Goal: Task Accomplishment & Management: Use online tool/utility

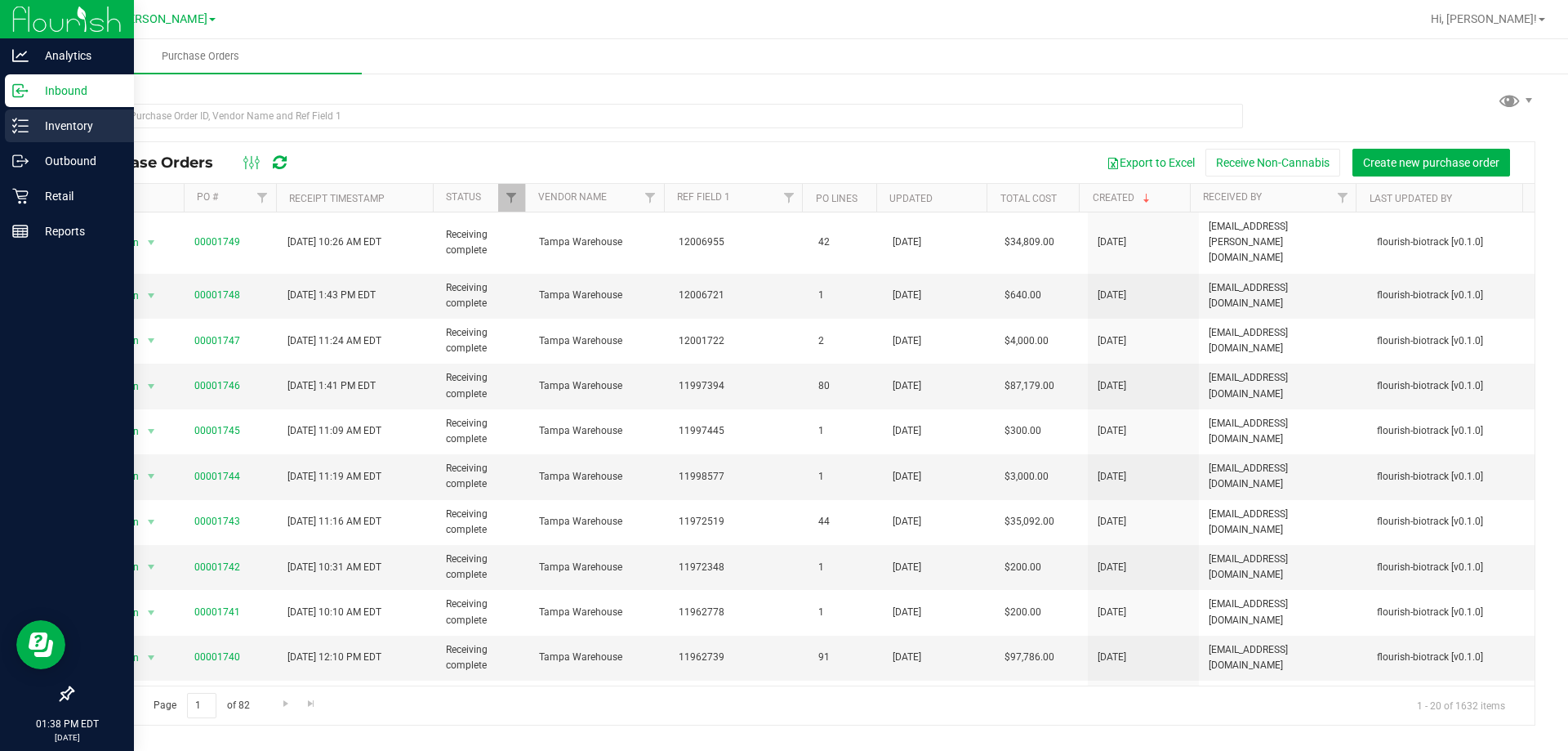
click at [84, 119] on p "Inventory" at bounding box center [78, 126] width 98 height 20
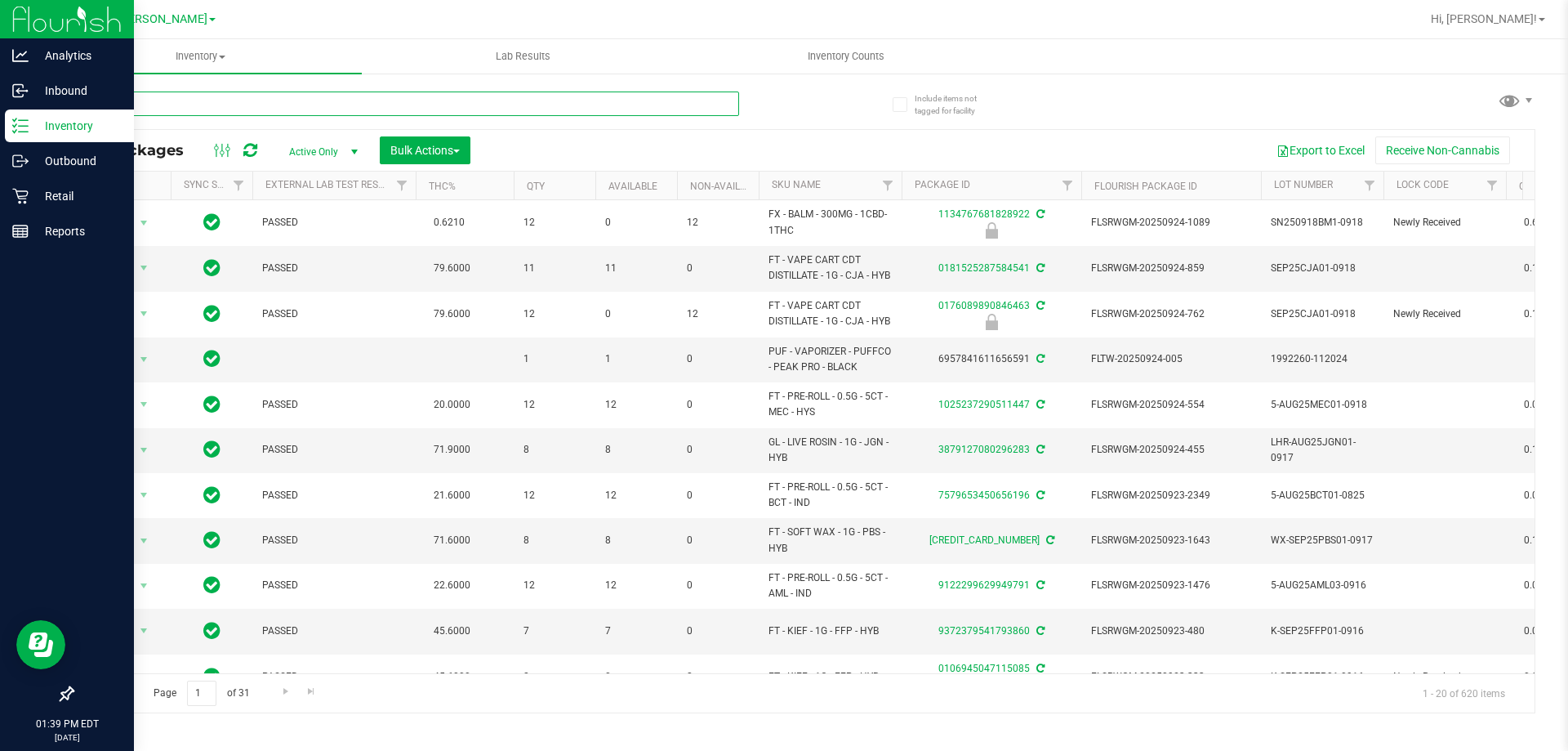
click at [410, 104] on input "text" at bounding box center [406, 104] width 668 height 25
type input "3625898319113063"
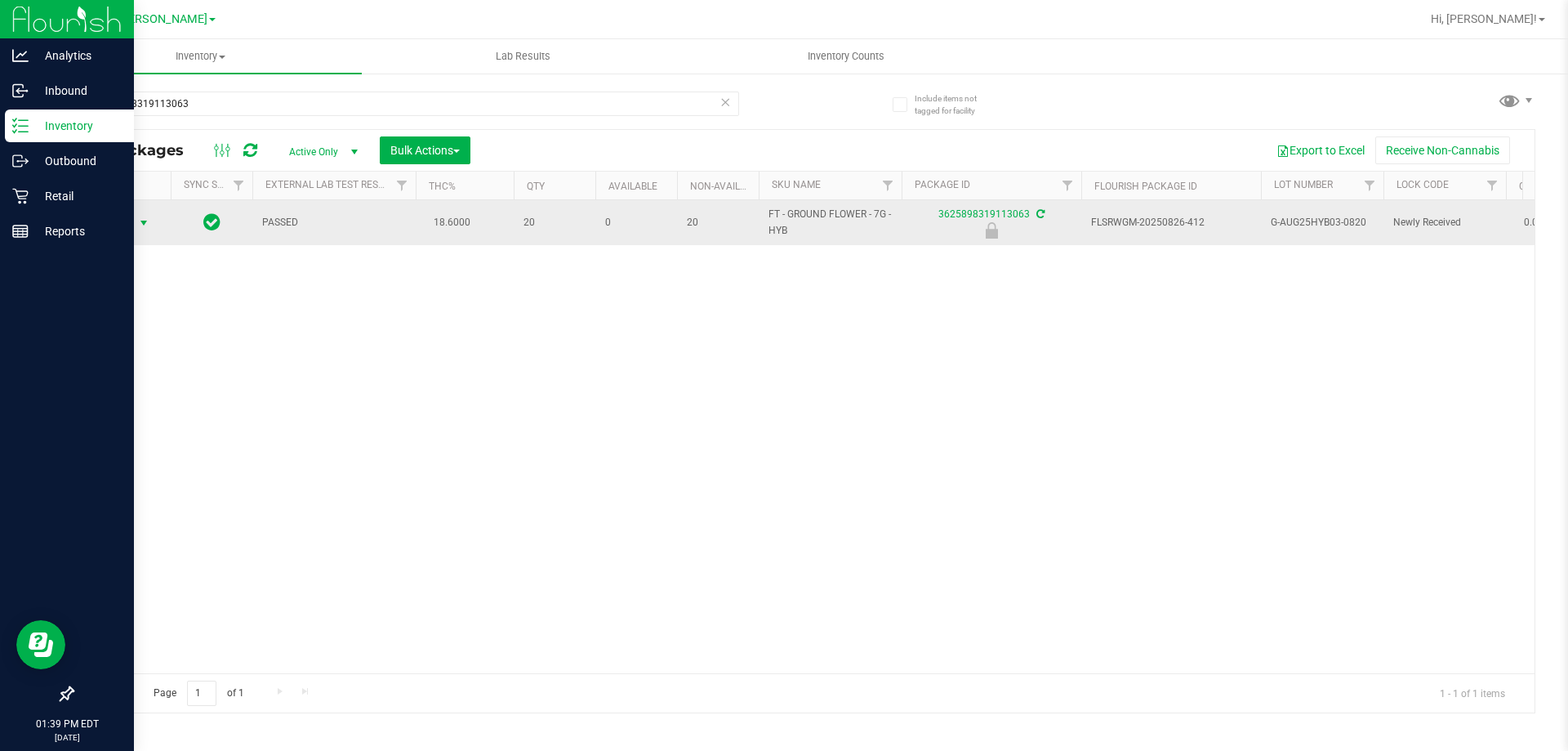
click at [121, 214] on span "Action" at bounding box center [111, 223] width 44 height 23
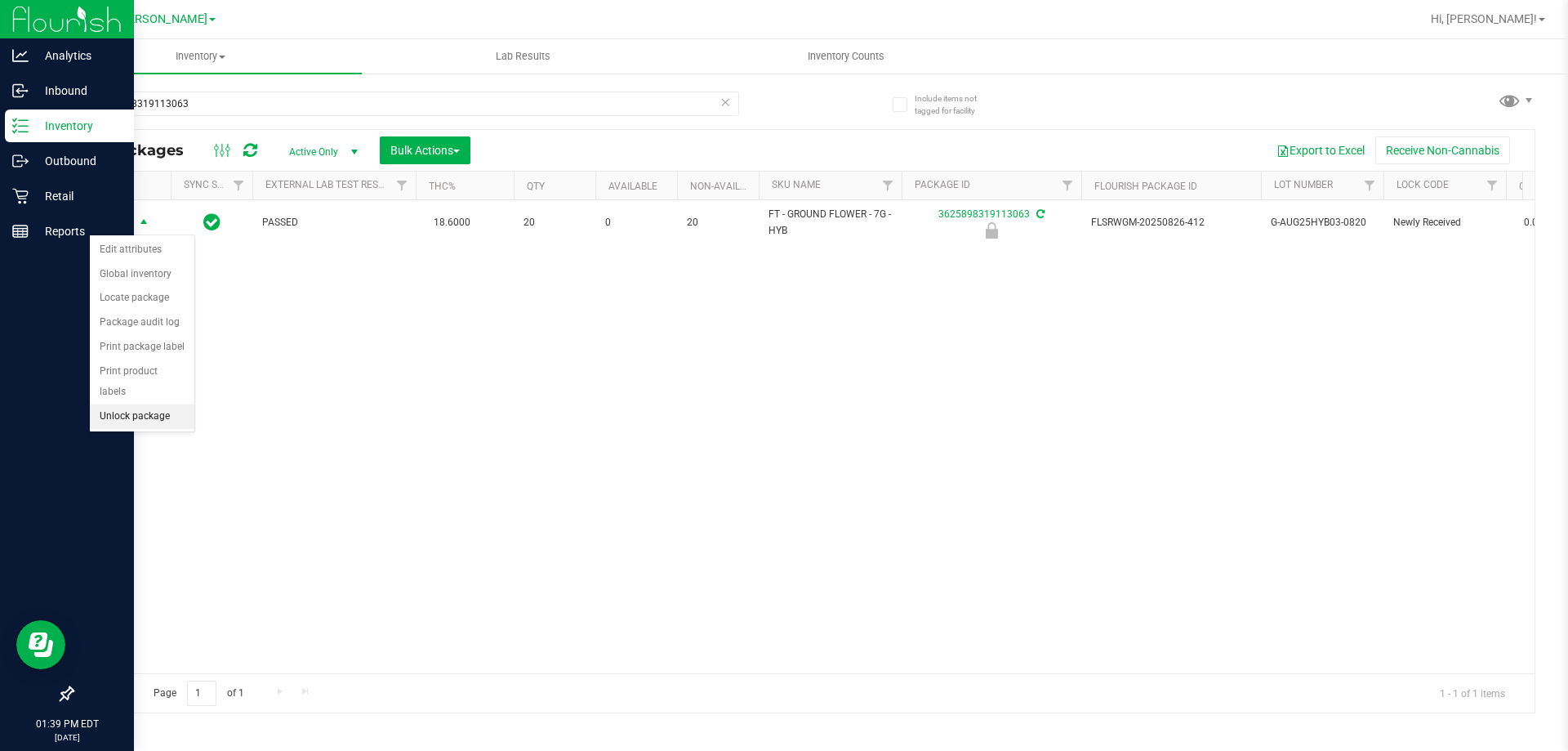
click at [158, 404] on li "Unlock package" at bounding box center [142, 416] width 105 height 25
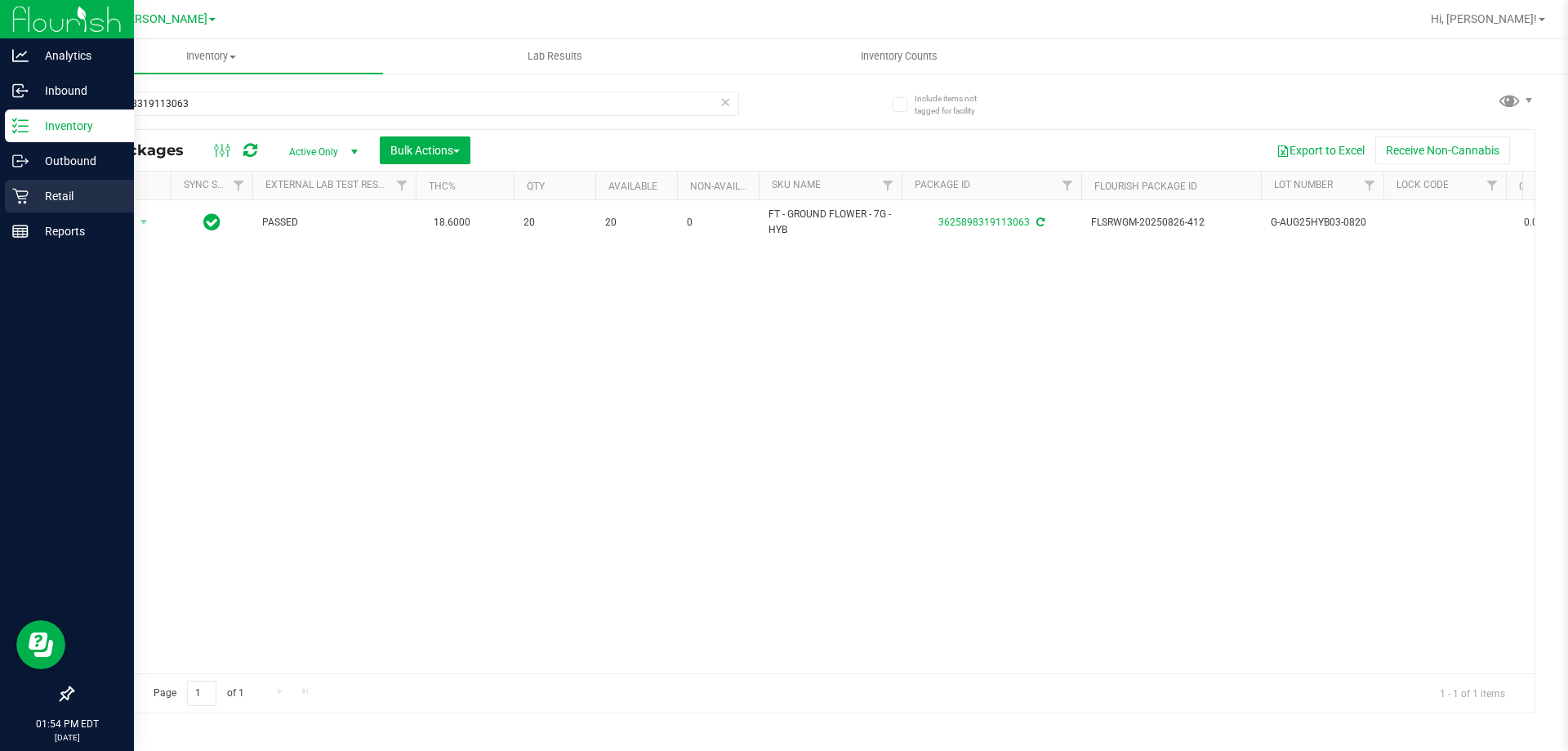
click at [57, 198] on p "Retail" at bounding box center [78, 196] width 98 height 20
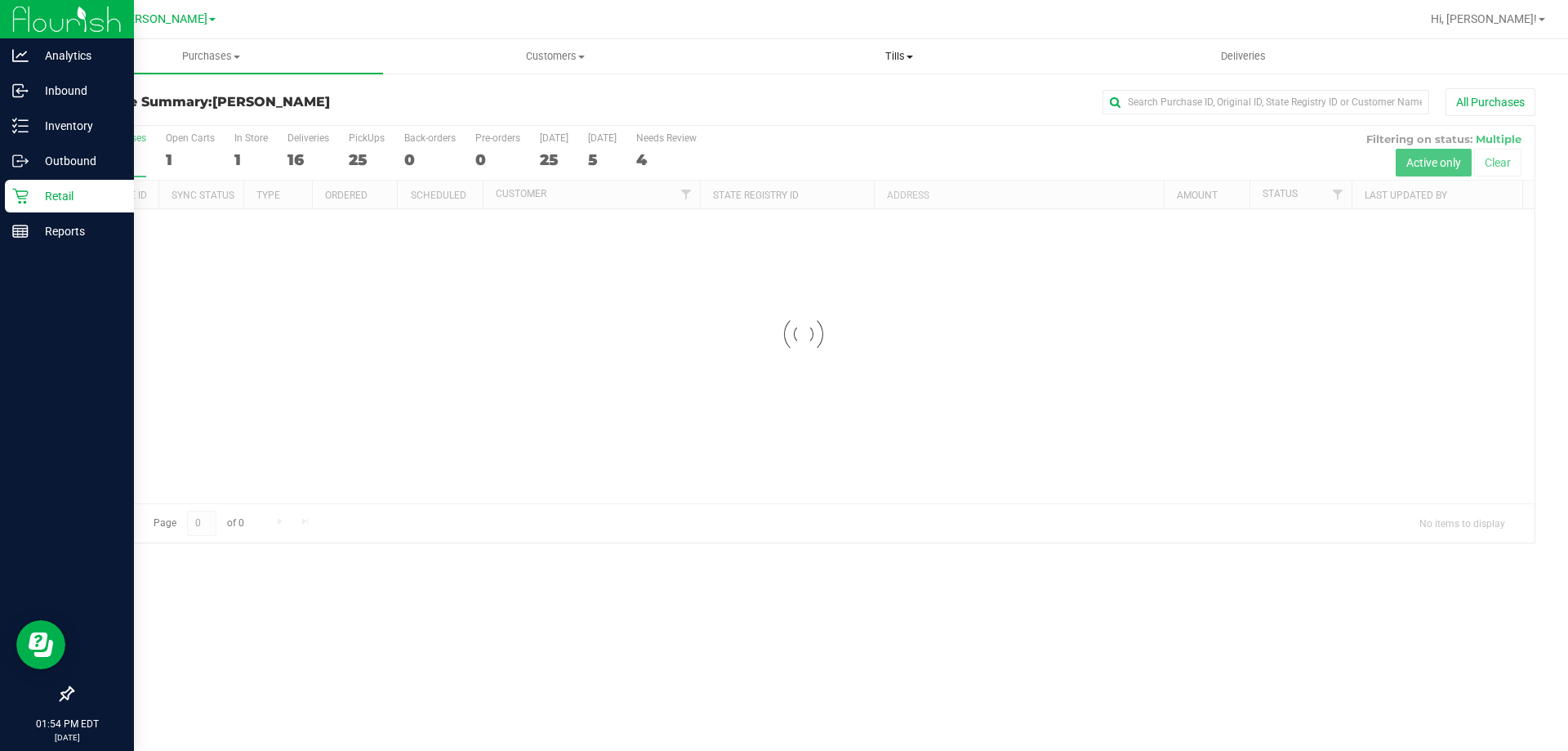
click at [891, 59] on span "Tills" at bounding box center [899, 56] width 342 height 15
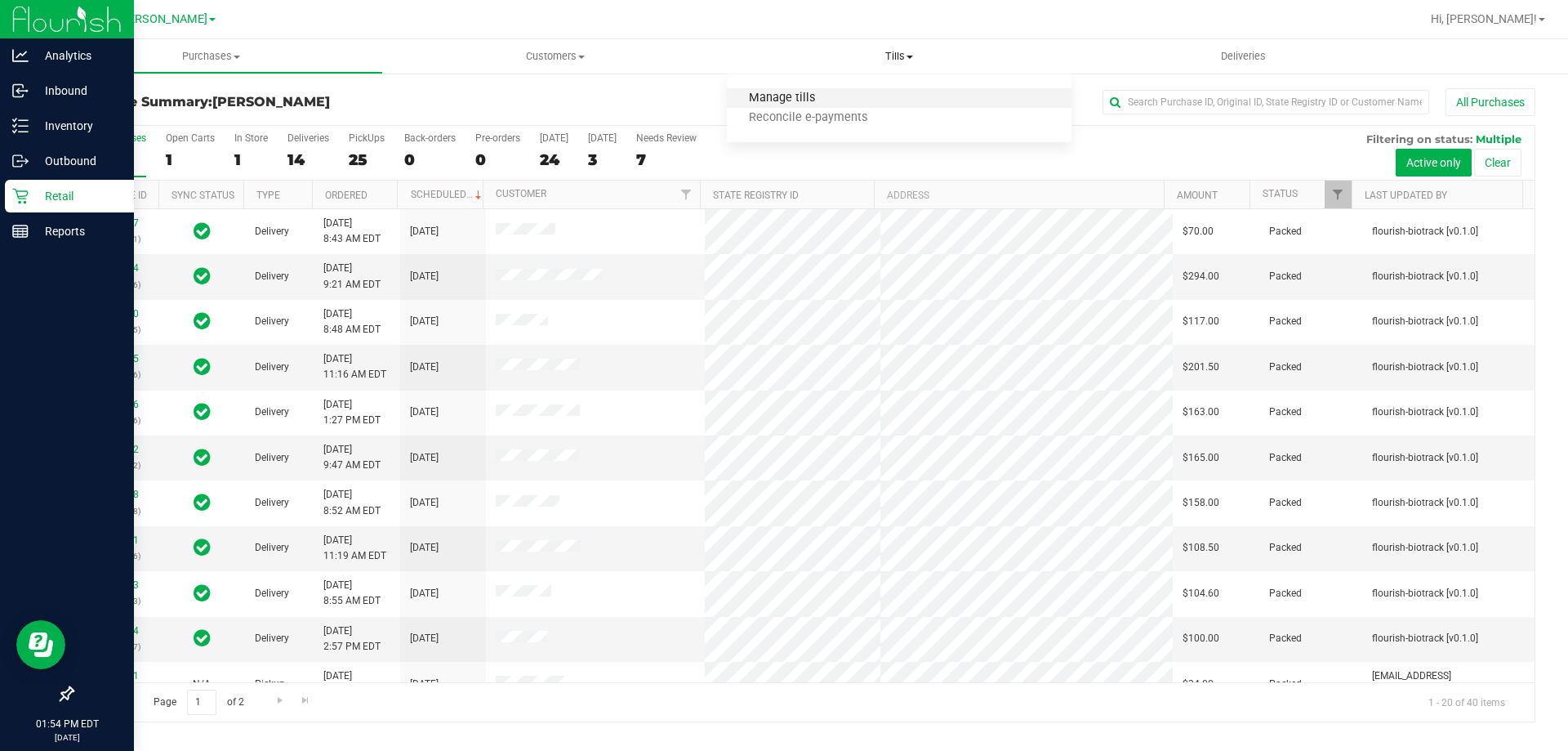
click at [801, 94] on span "Manage tills" at bounding box center [782, 98] width 110 height 14
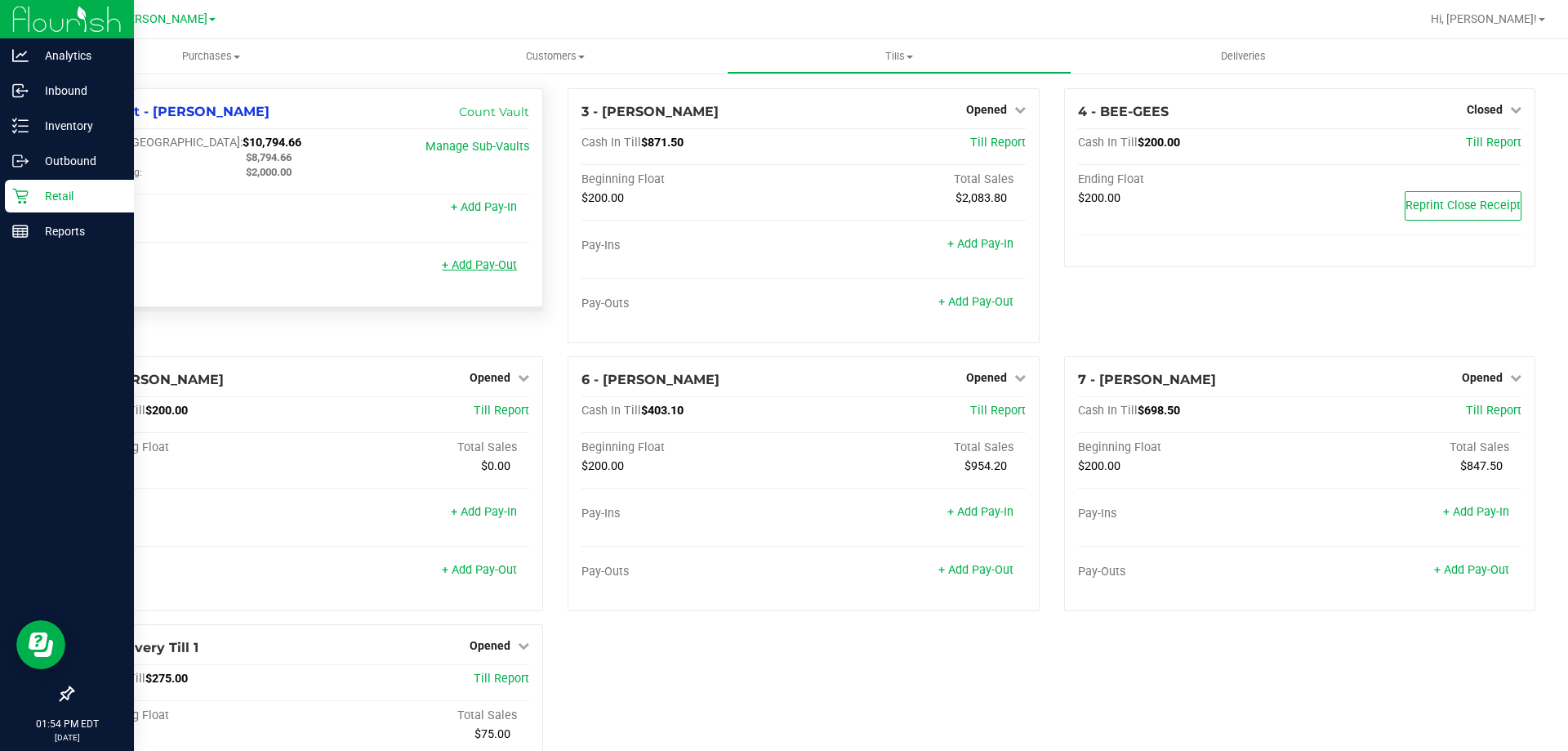
click at [487, 267] on link "+ Add Pay-Out" at bounding box center [479, 264] width 75 height 14
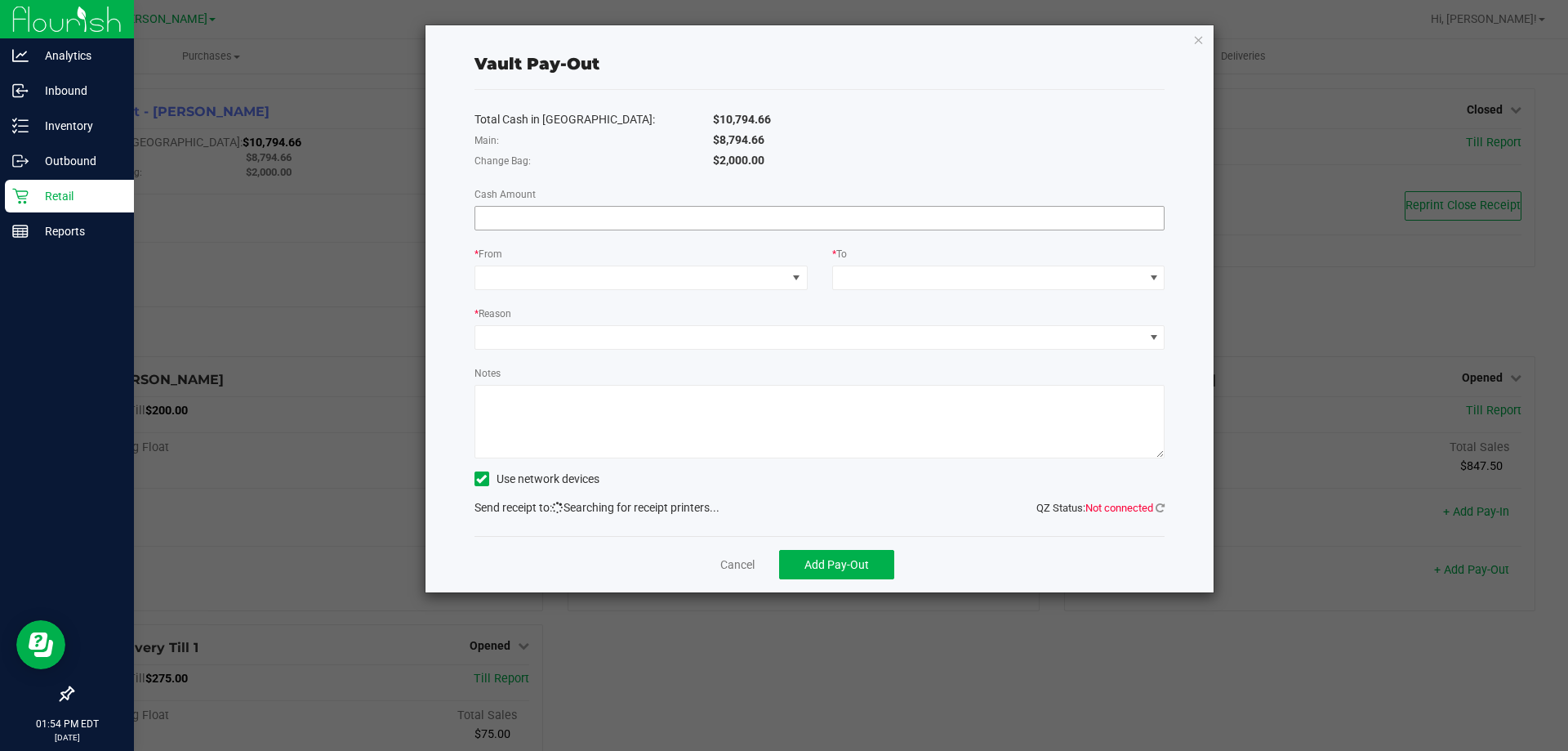
click at [690, 226] on input at bounding box center [820, 218] width 689 height 23
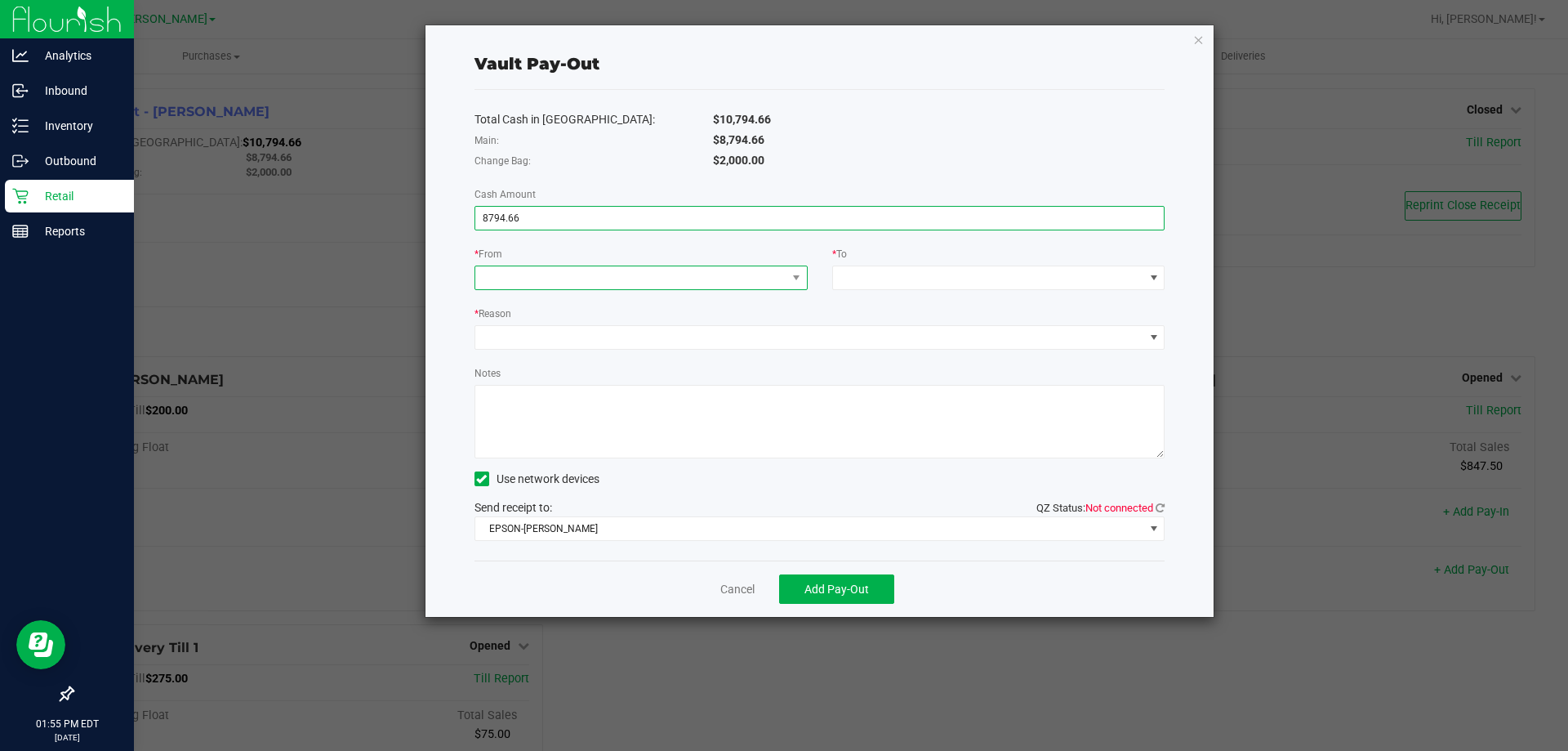
type input "$8,794.66"
click at [721, 278] on span at bounding box center [630, 278] width 311 height 23
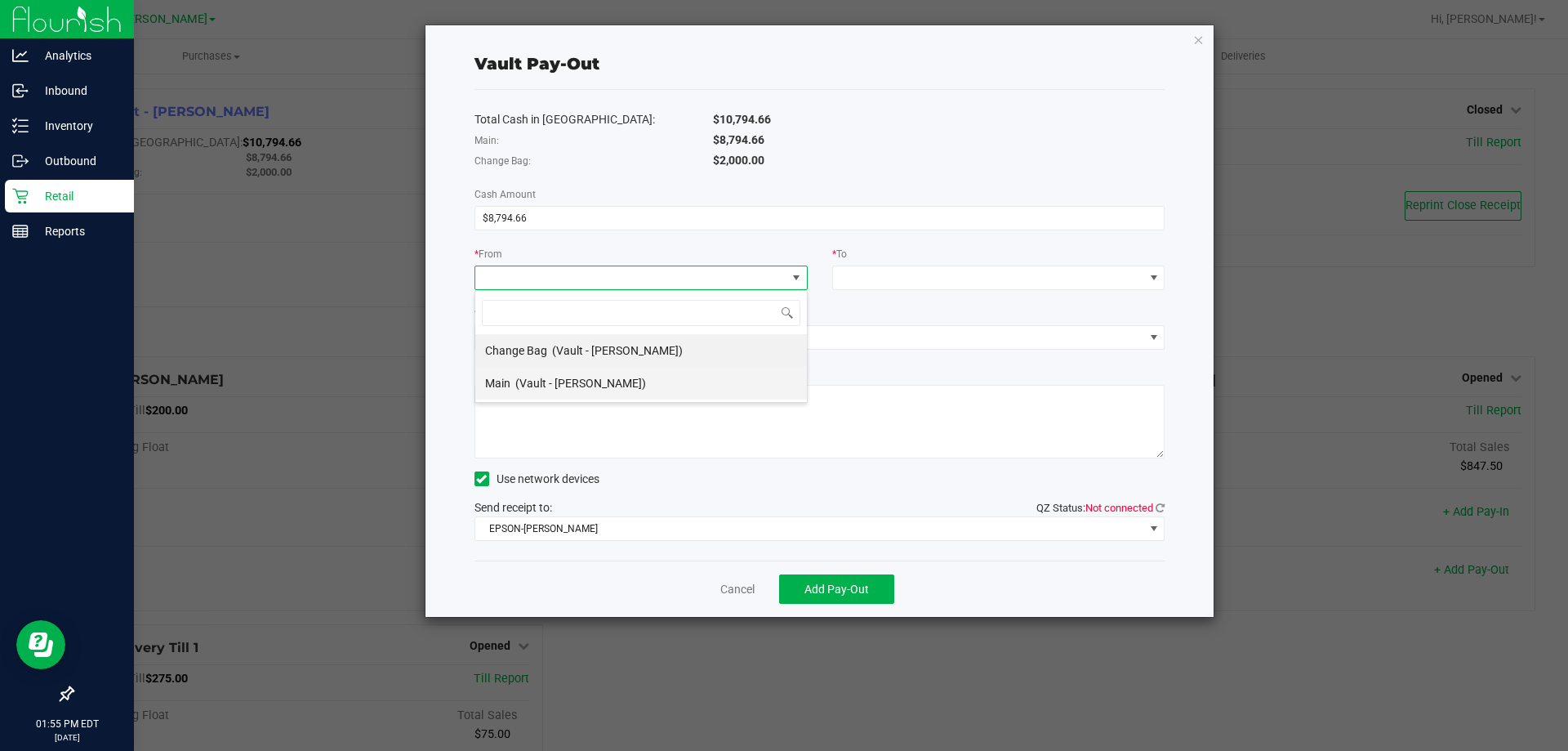
click at [615, 391] on div "Main (Vault - Brandon WC)" at bounding box center [565, 383] width 161 height 30
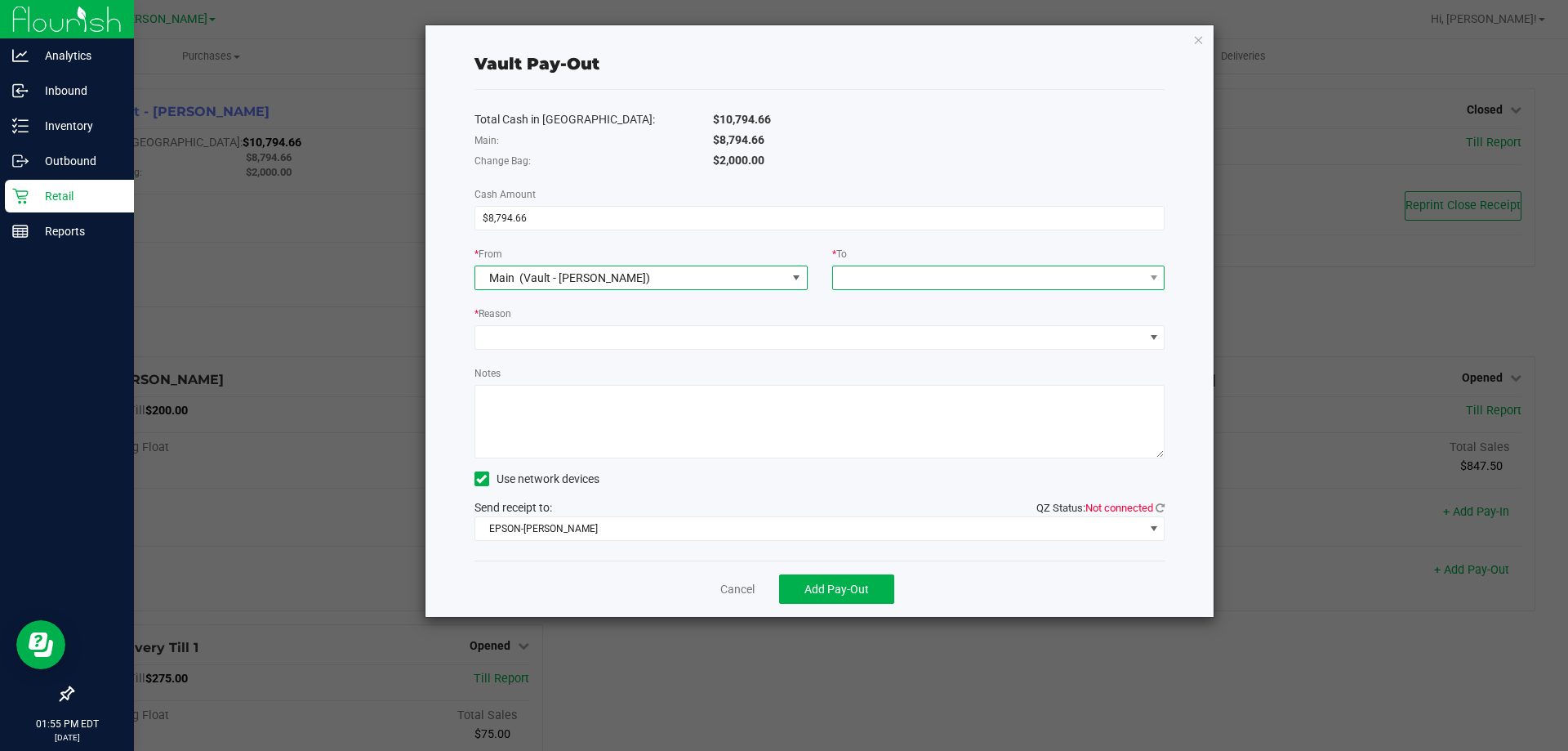
click at [957, 287] on span at bounding box center [988, 278] width 311 height 23
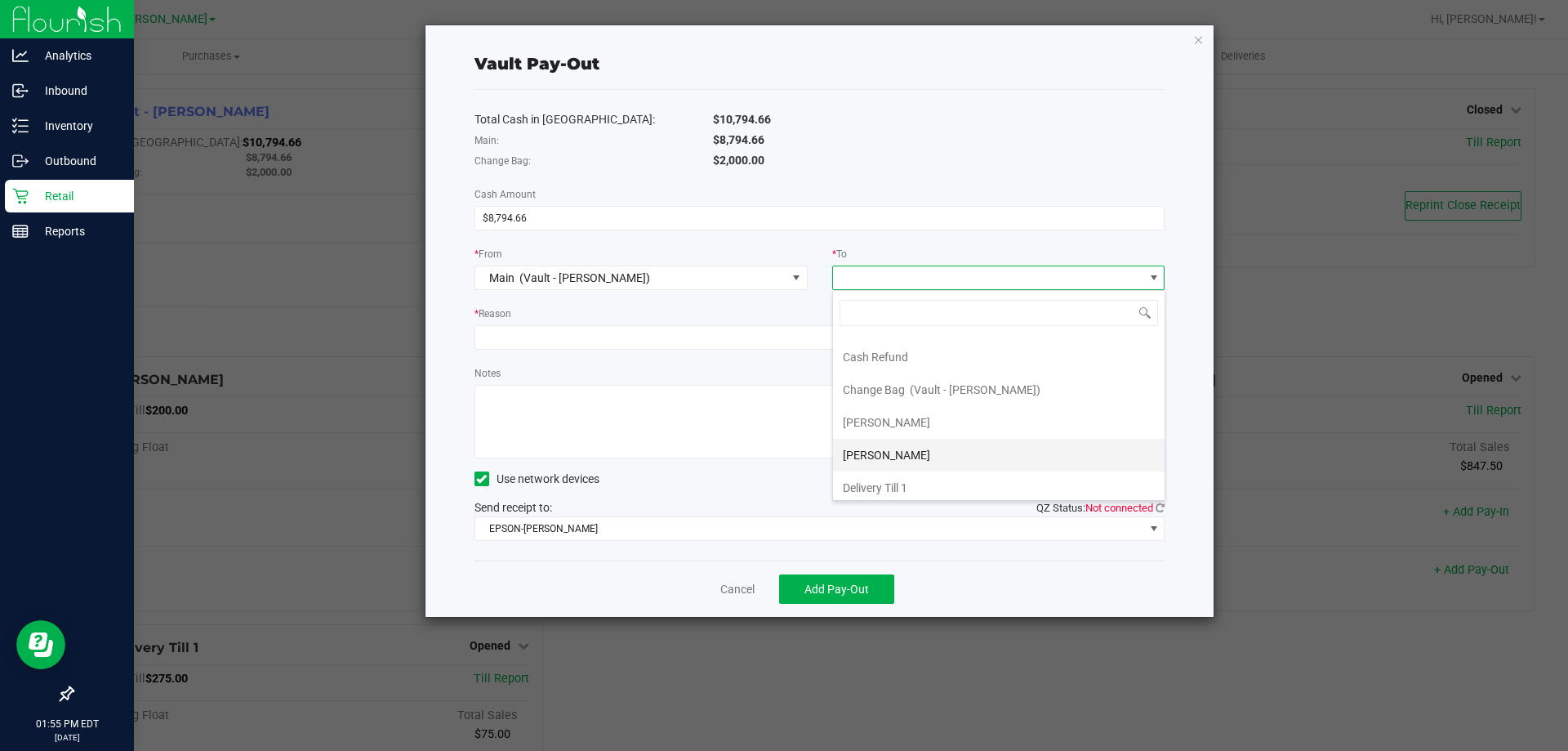
scroll to position [98, 0]
click at [905, 475] on span "Empyreal Transfer" at bounding box center [889, 481] width 93 height 13
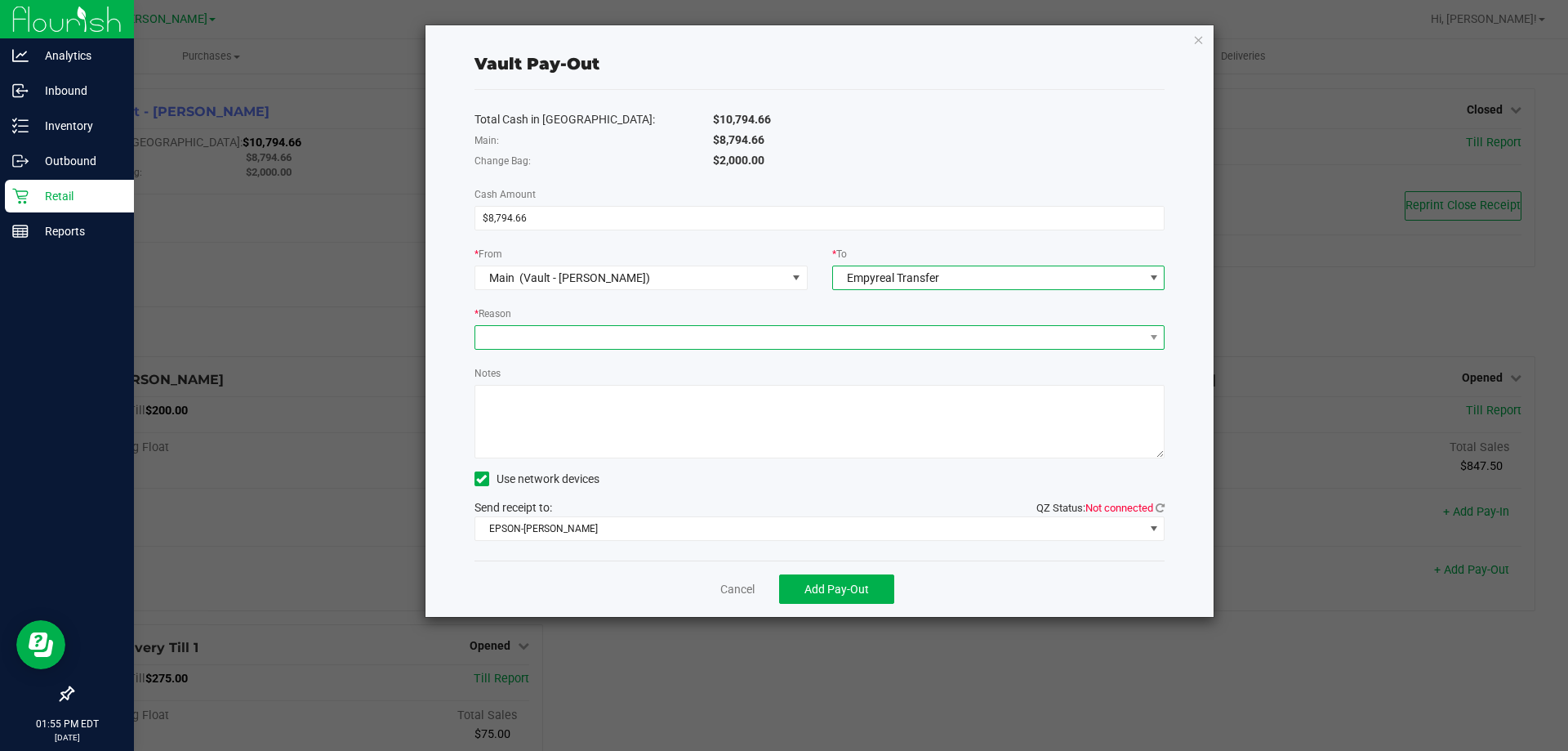
click at [516, 345] on span at bounding box center [810, 337] width 669 height 23
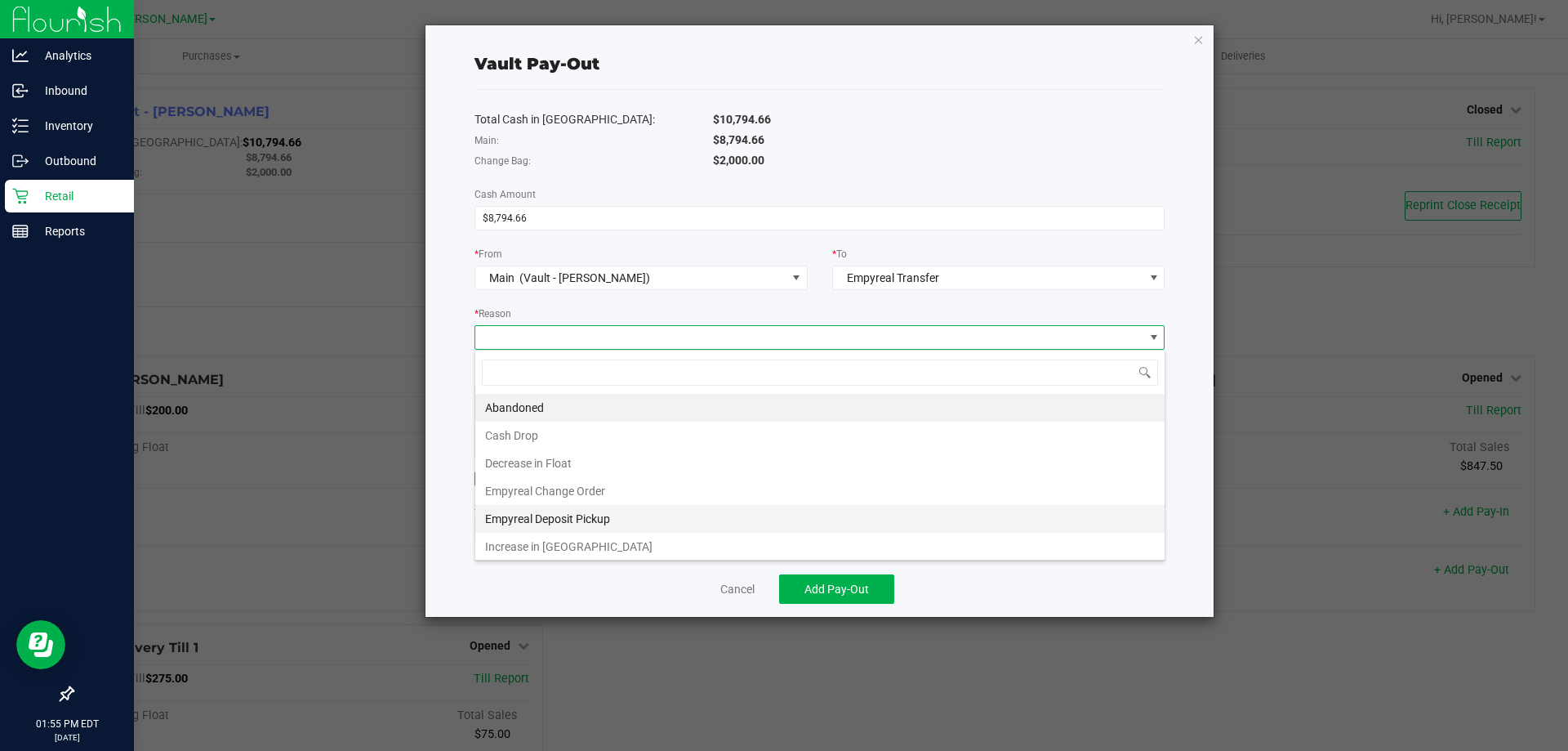
scroll to position [3, 0]
click at [597, 511] on li "Empyreal Deposit Pickup" at bounding box center [820, 516] width 689 height 28
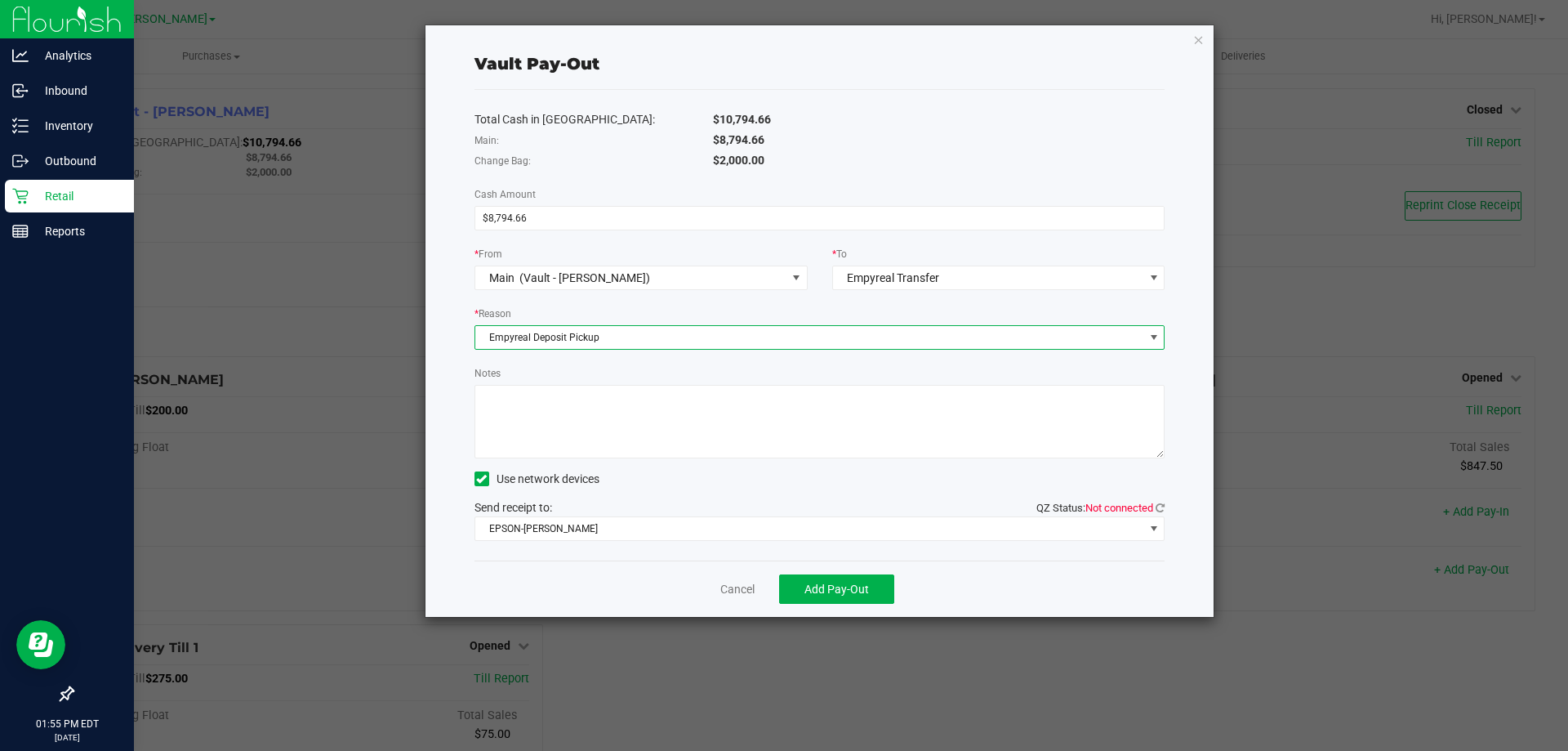
click at [573, 423] on textarea "Notes" at bounding box center [820, 421] width 691 height 74
type textarea "D"
type textarea "Empyreal Deposit P/U - RZ"
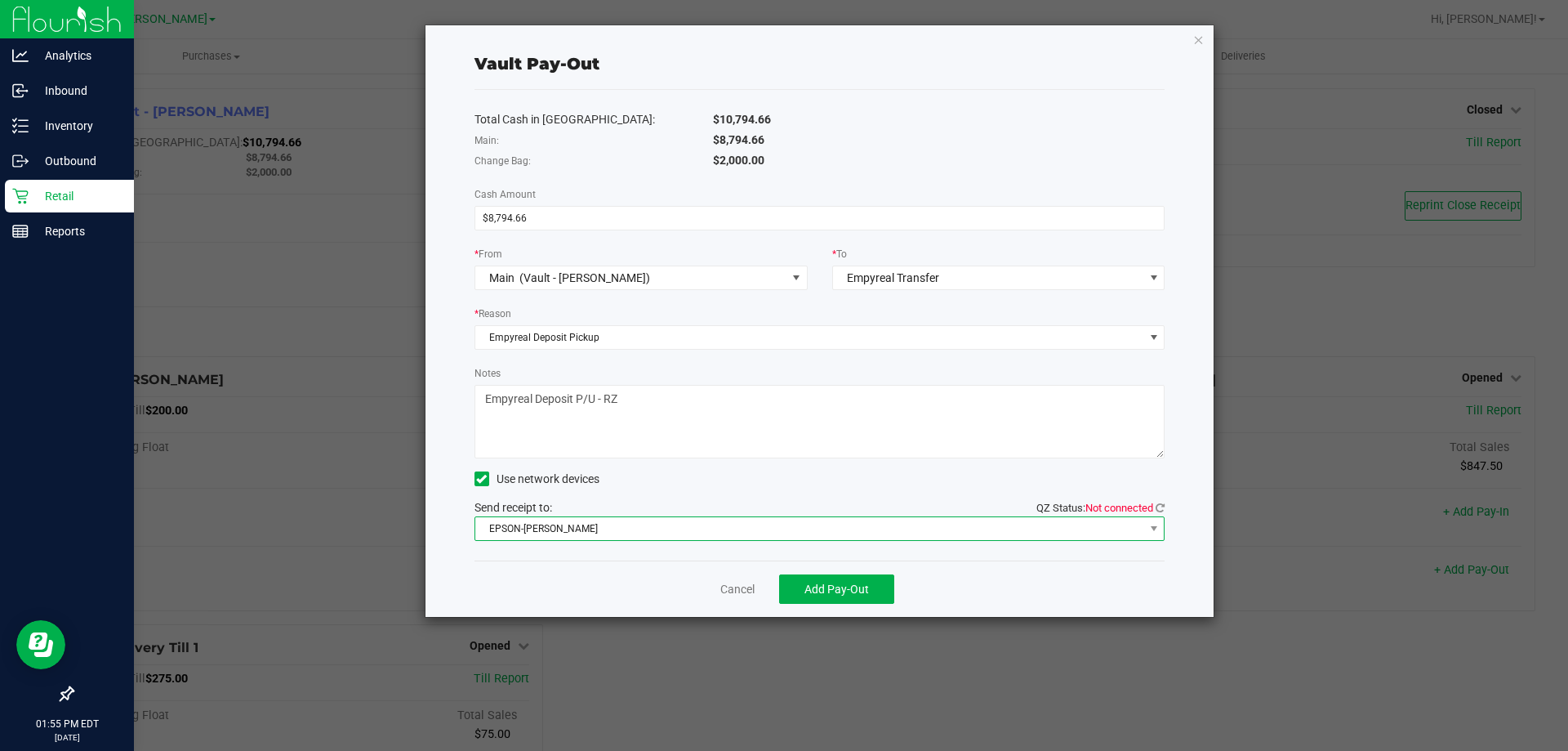
click at [867, 538] on span "EPSON-BECK" at bounding box center [810, 529] width 669 height 23
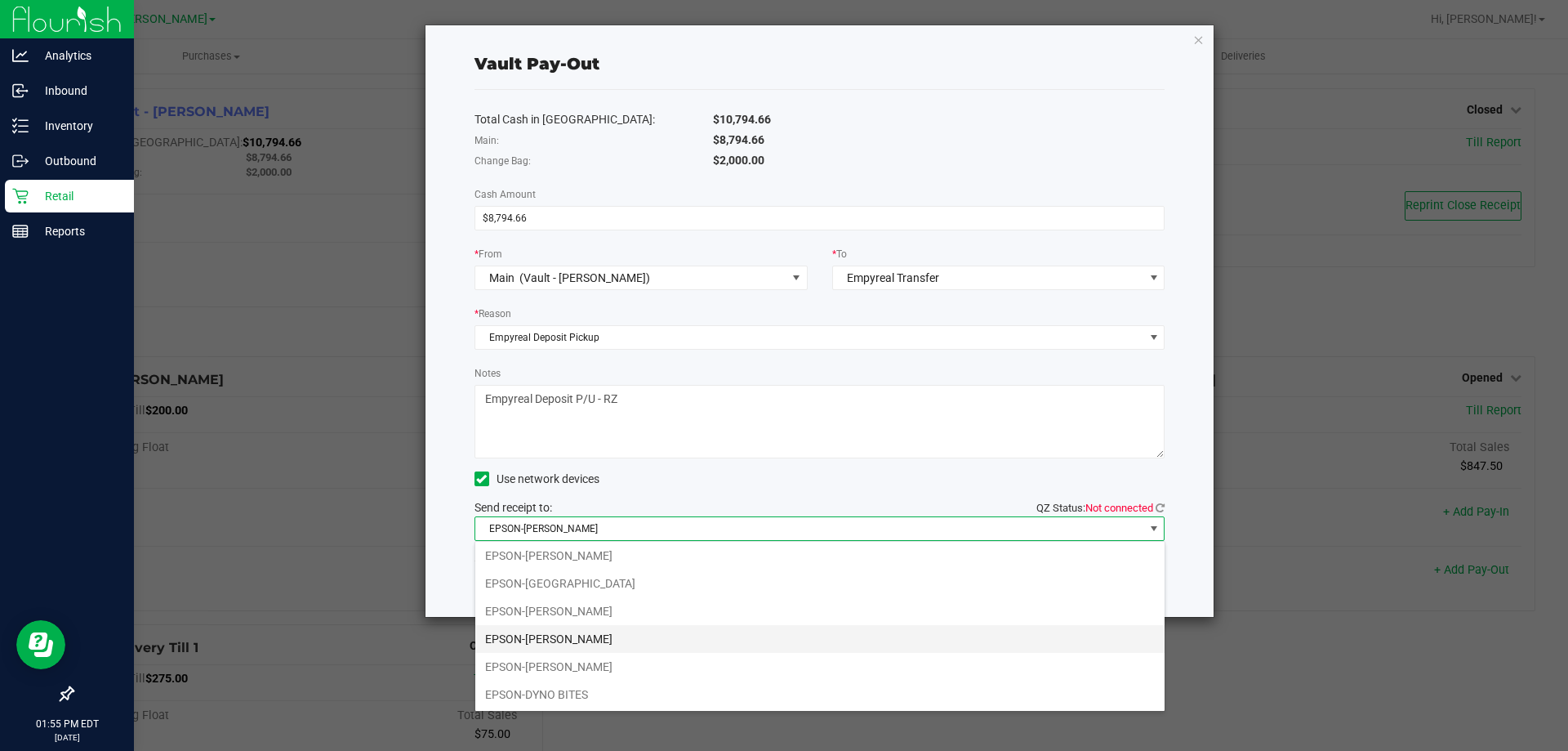
scroll to position [87, 0]
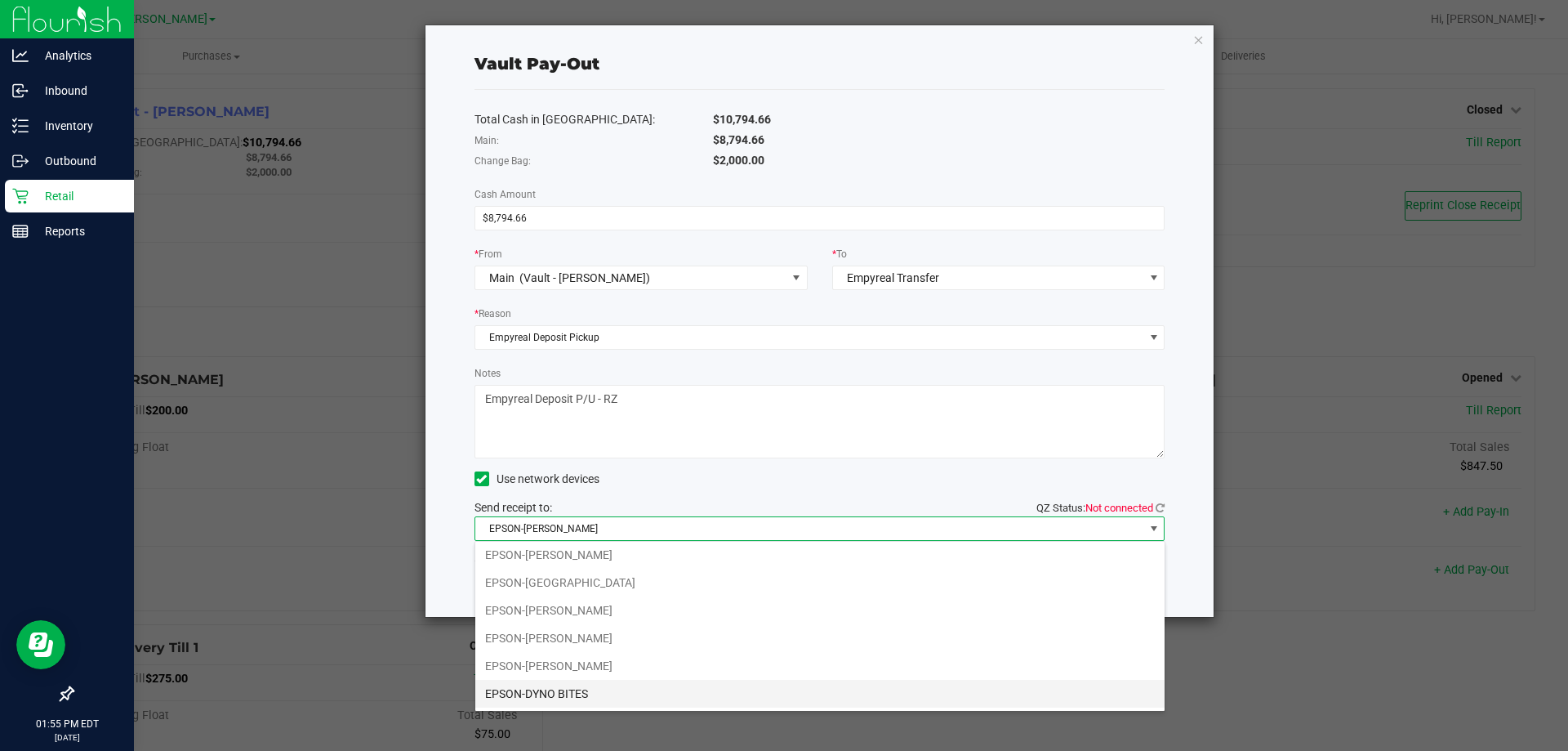
click at [600, 691] on li "EPSON-DYNO BITES" at bounding box center [820, 694] width 689 height 28
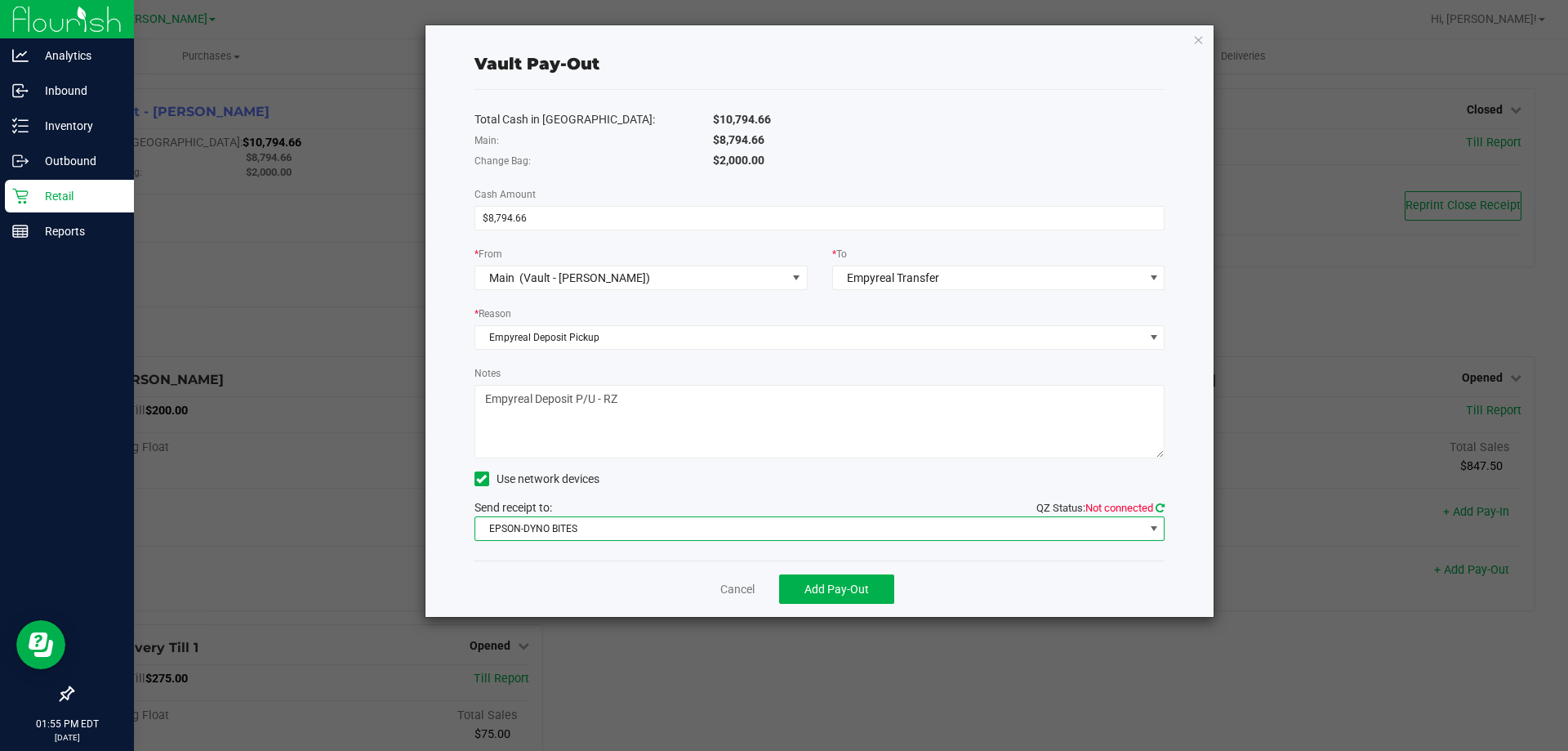
click at [1156, 505] on icon at bounding box center [1160, 507] width 9 height 11
click at [842, 580] on button "Add Pay-Out" at bounding box center [836, 589] width 115 height 30
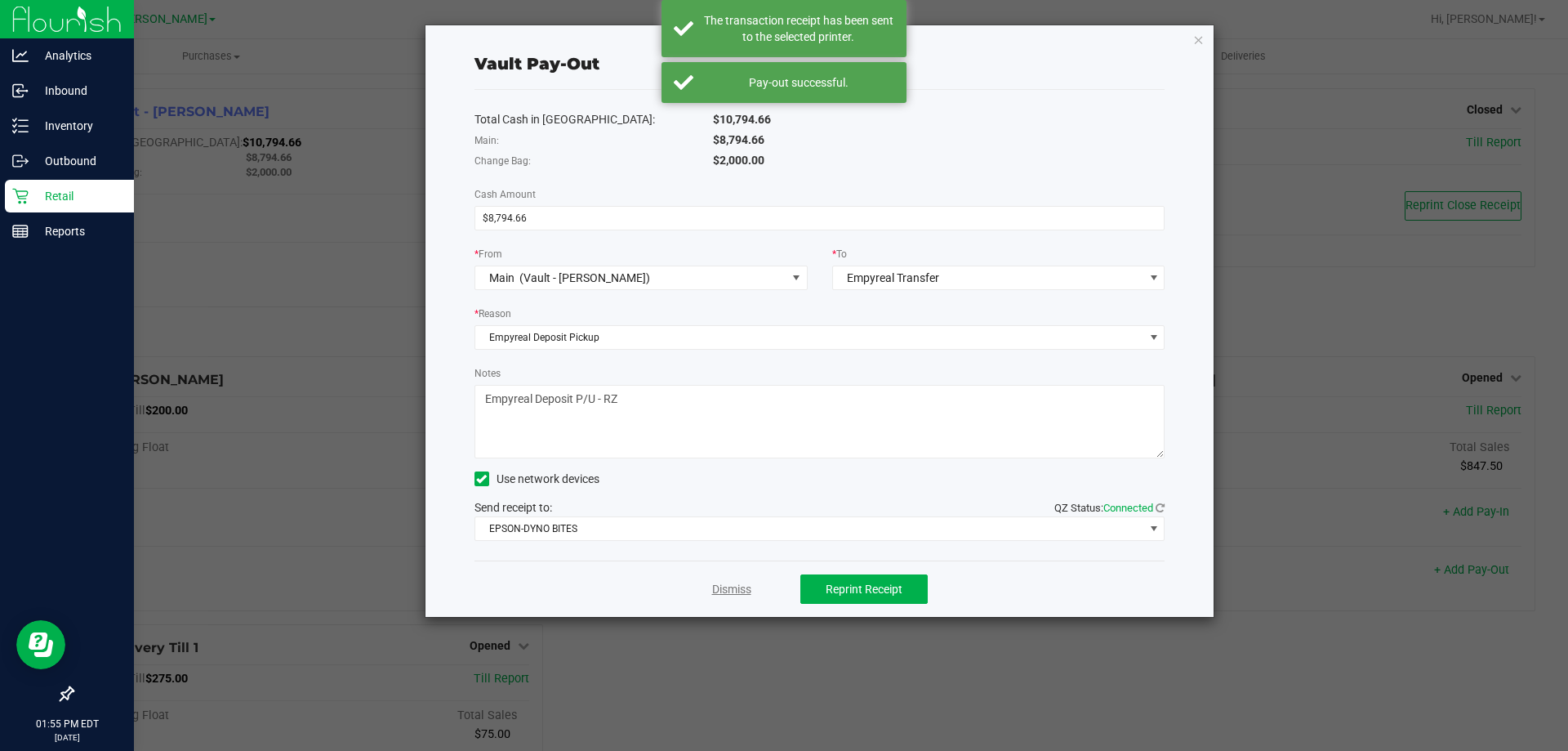
click at [729, 583] on link "Dismiss" at bounding box center [731, 589] width 39 height 17
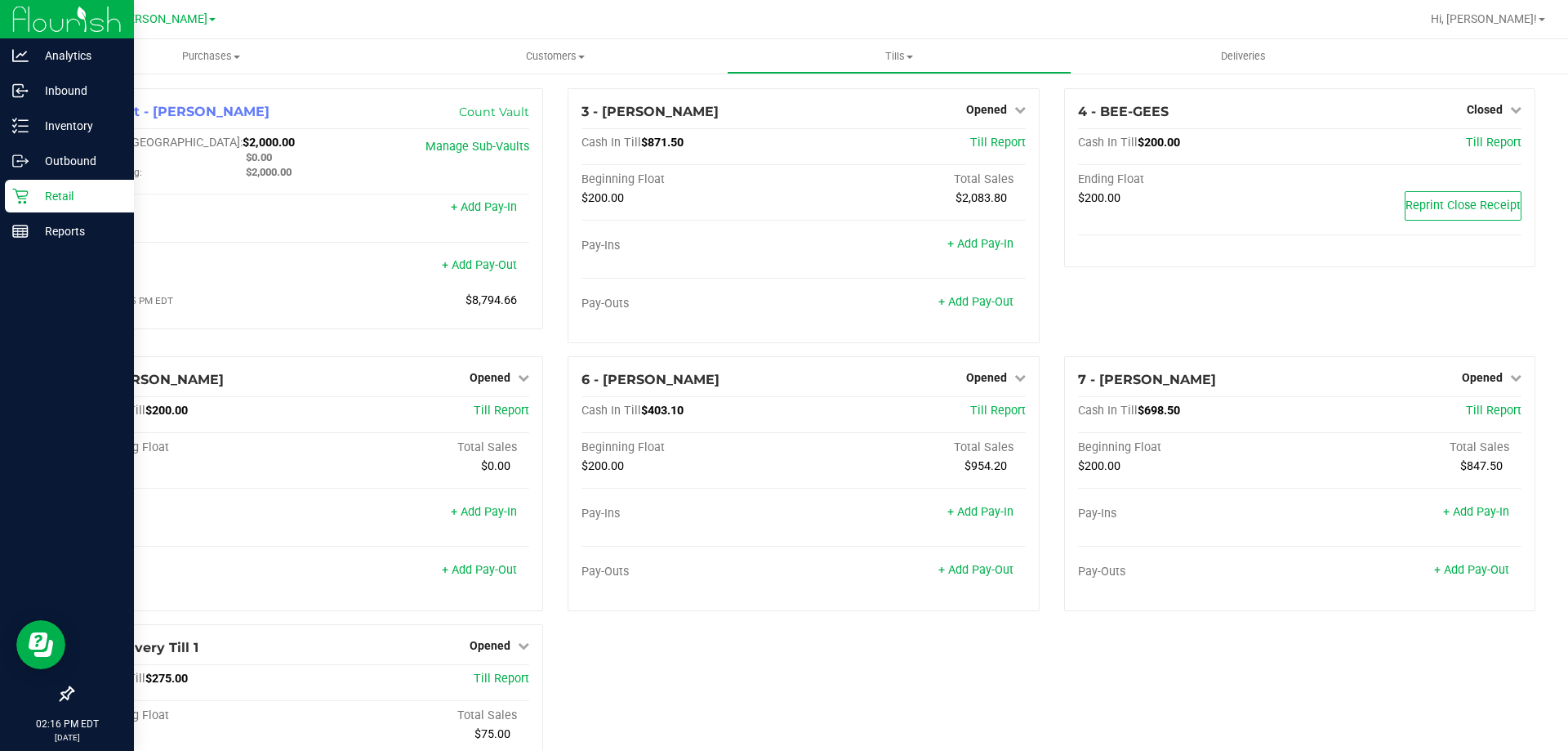
click at [27, 197] on icon at bounding box center [21, 196] width 17 height 17
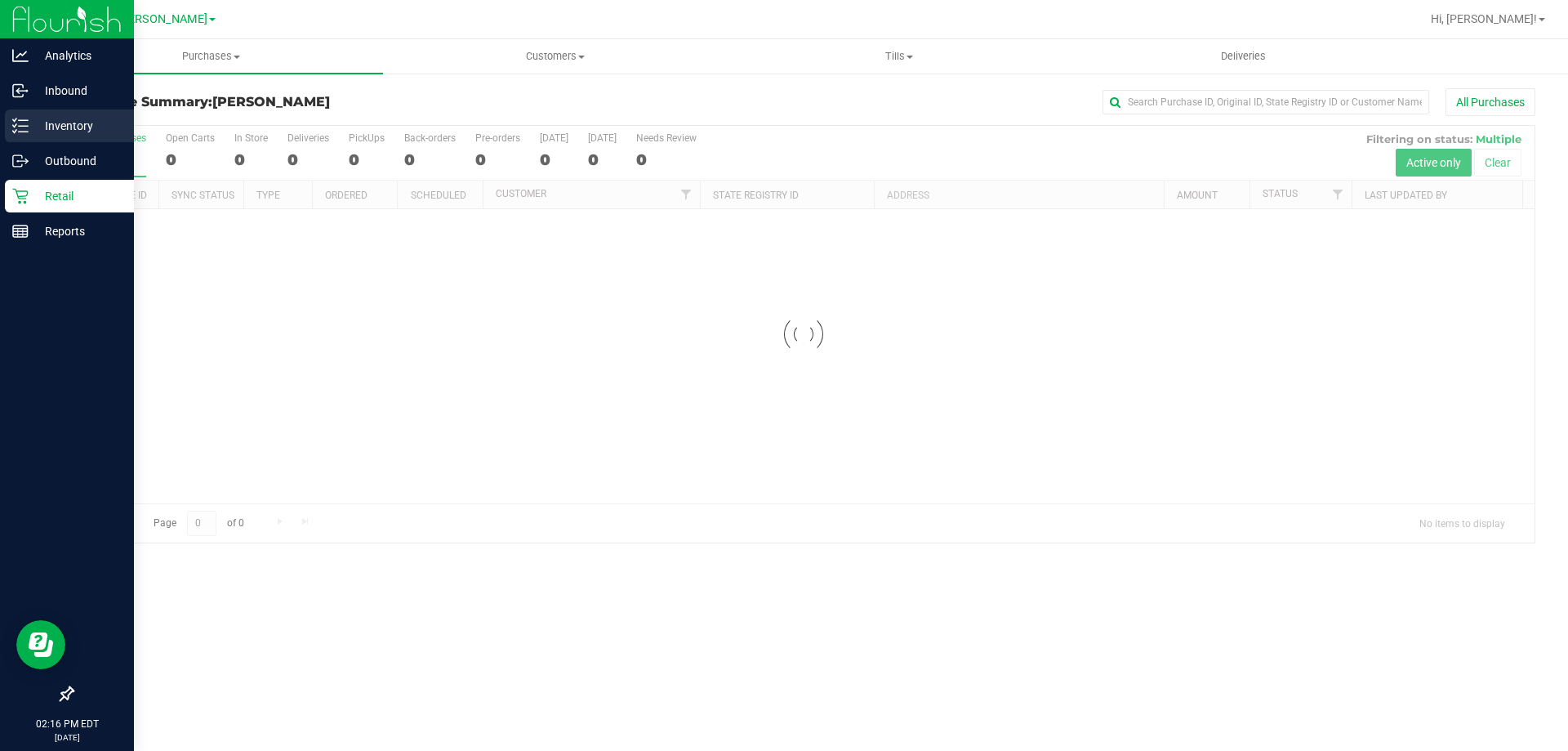
click at [26, 126] on line at bounding box center [23, 126] width 9 height 0
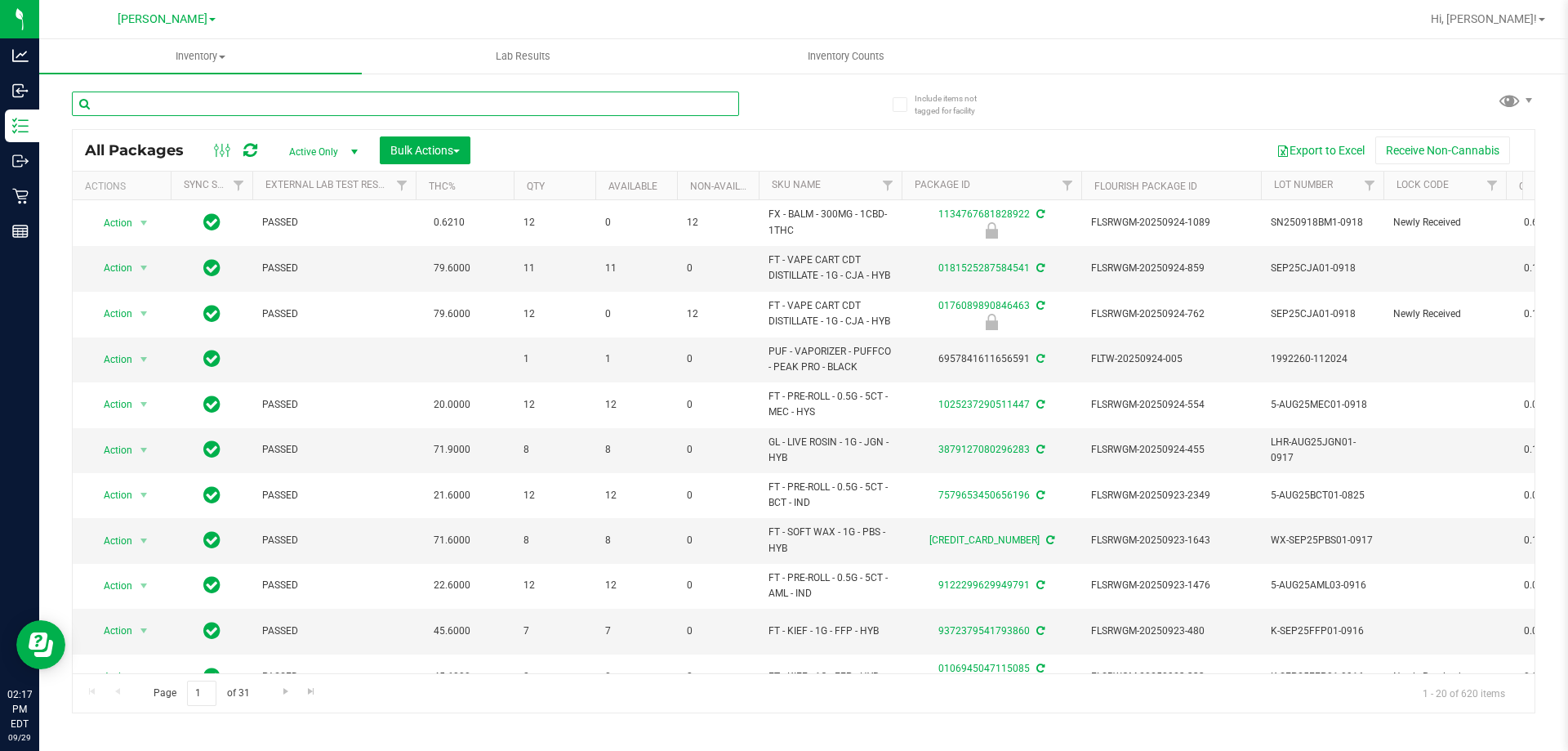
click at [627, 102] on input "text" at bounding box center [406, 104] width 668 height 25
type input "4688858346948793"
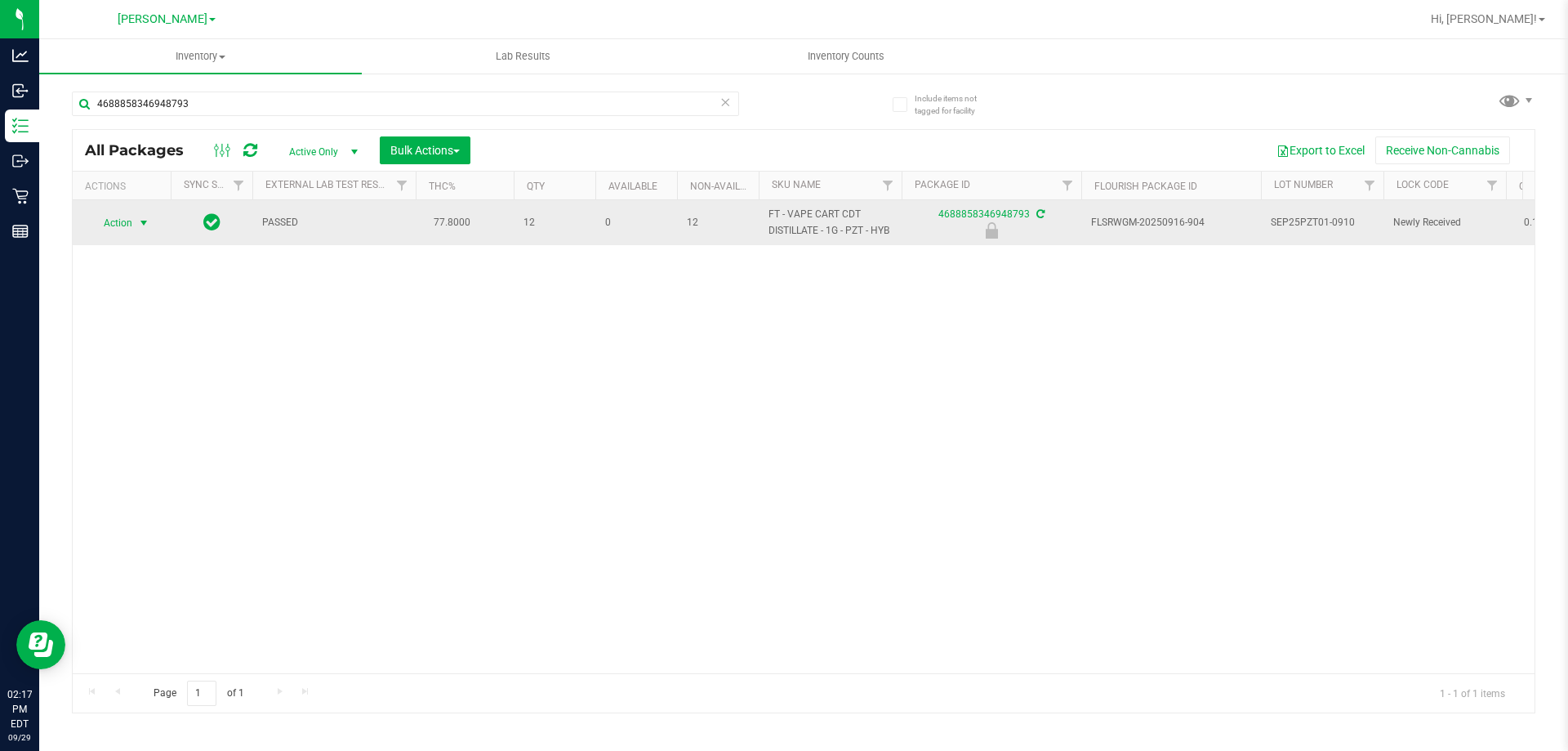
click at [140, 222] on span "select" at bounding box center [144, 223] width 13 height 13
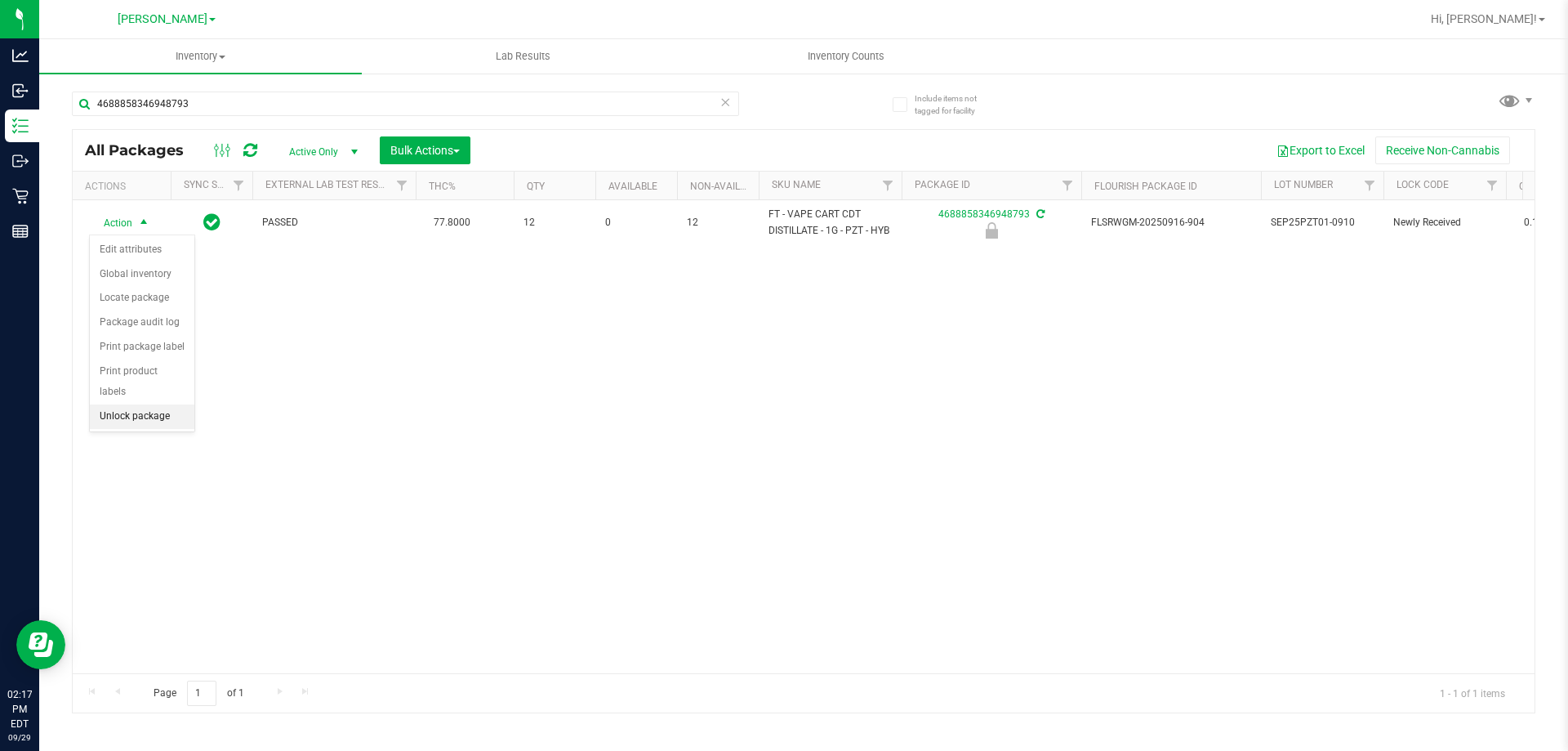
click at [176, 404] on li "Unlock package" at bounding box center [142, 416] width 105 height 25
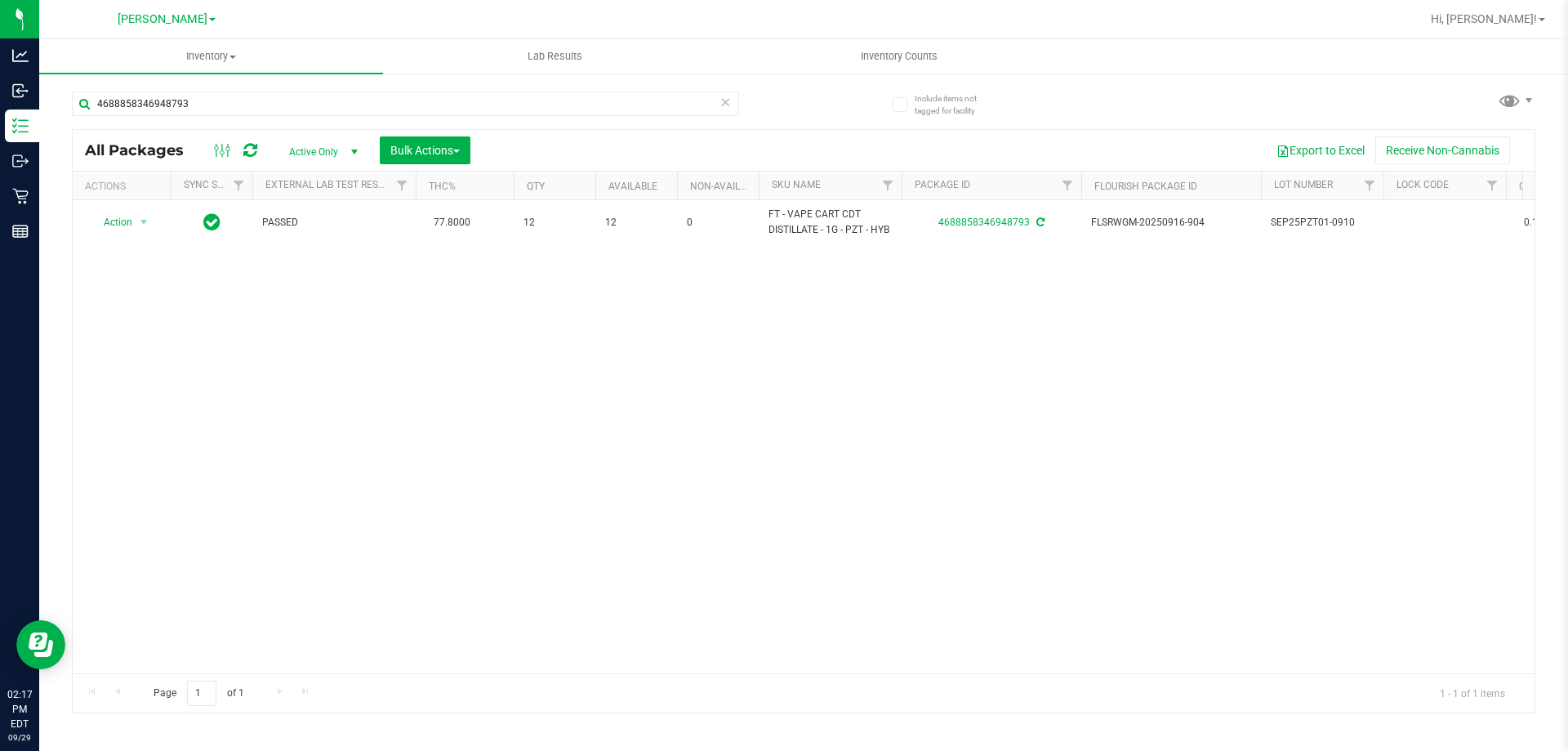
click at [729, 100] on icon at bounding box center [725, 102] width 12 height 20
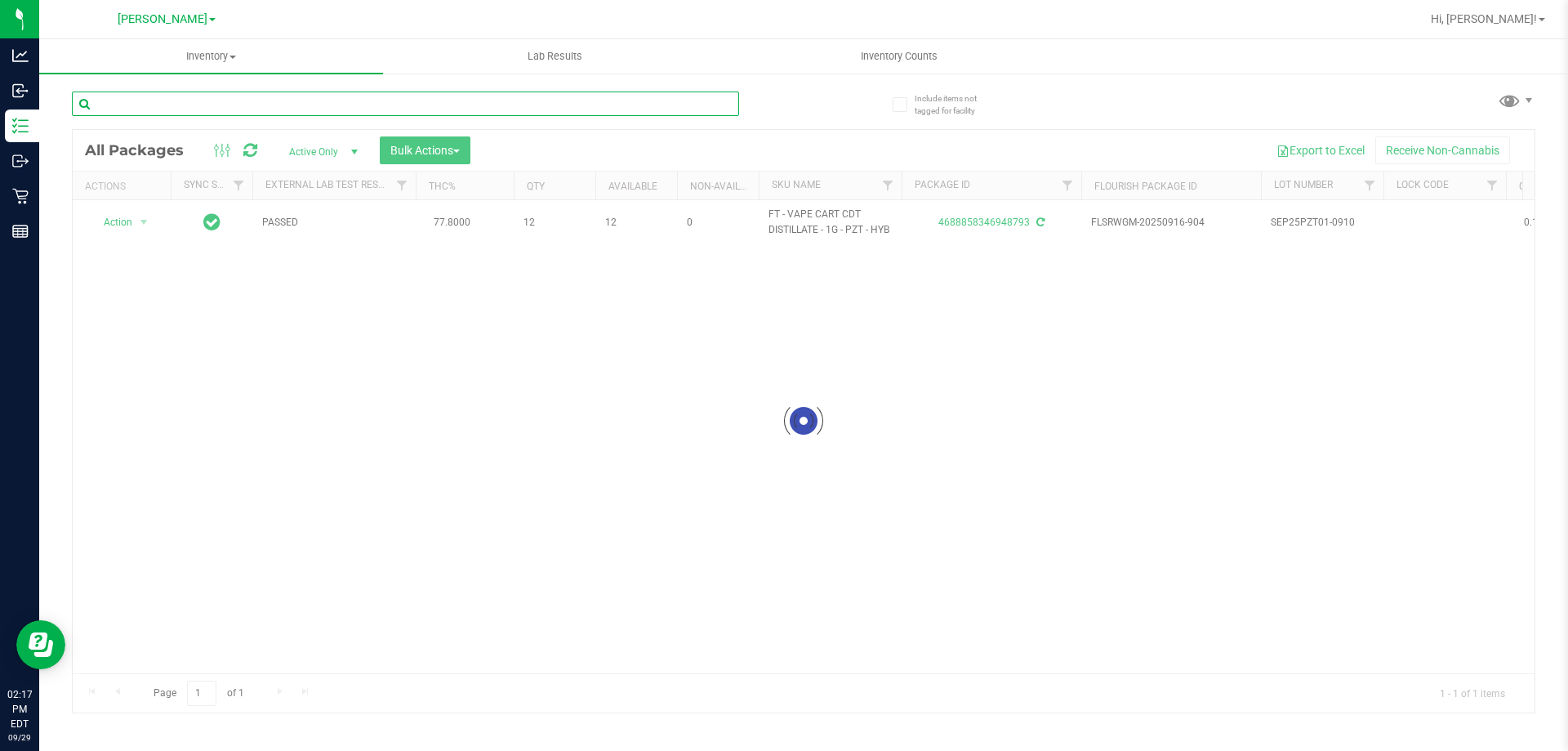
click at [655, 106] on input "text" at bounding box center [406, 104] width 668 height 25
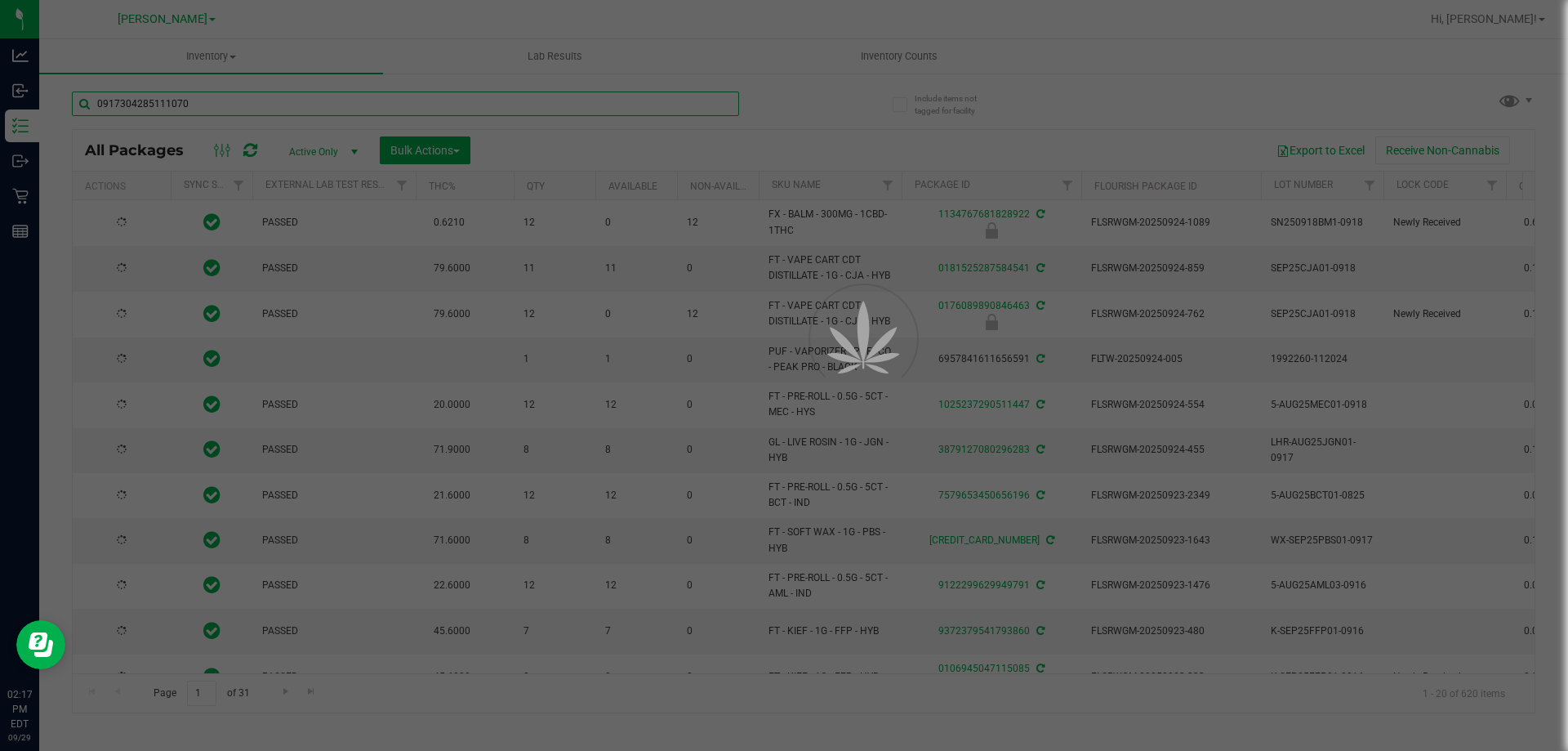
type input "0917304285111070"
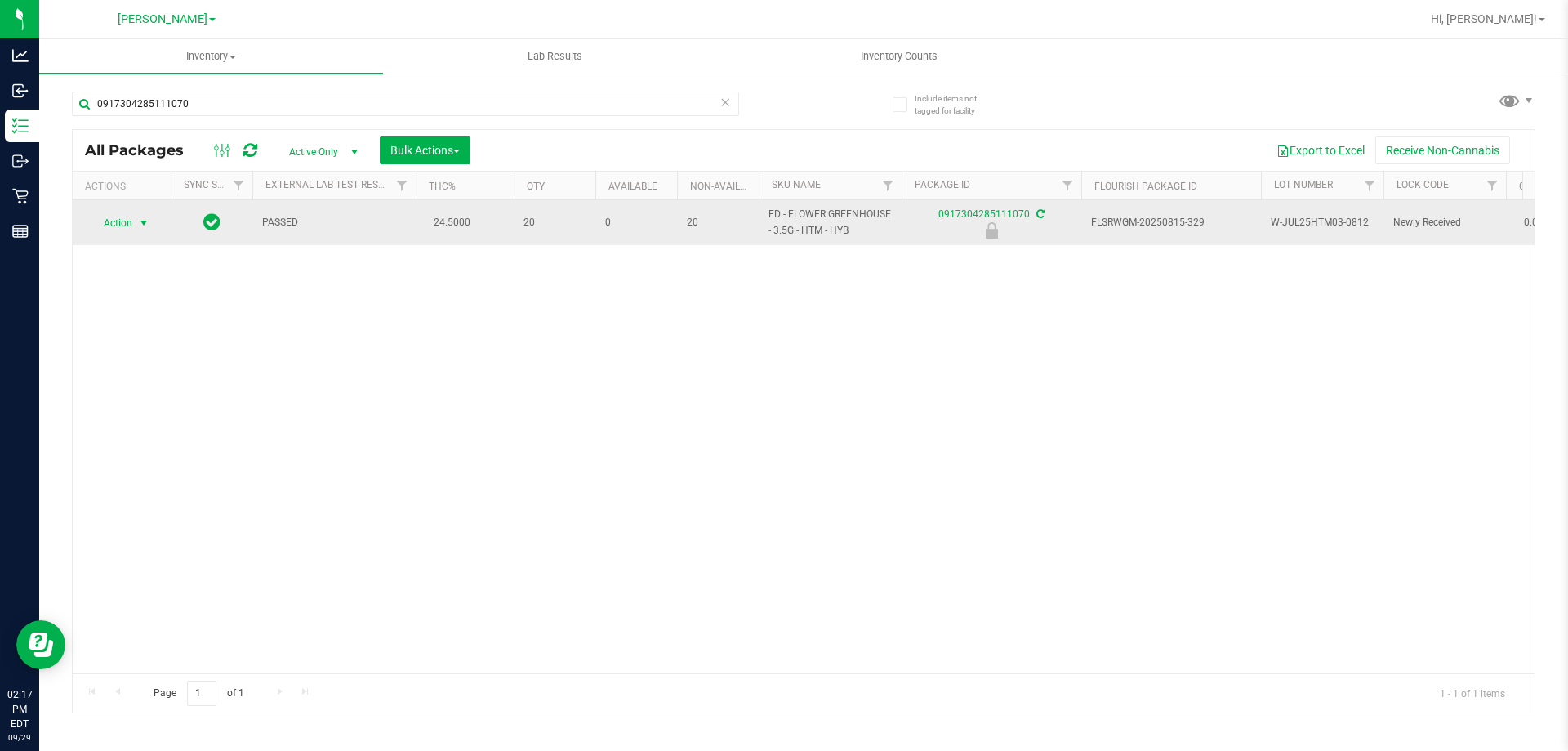
click at [145, 220] on span "select" at bounding box center [144, 223] width 13 height 13
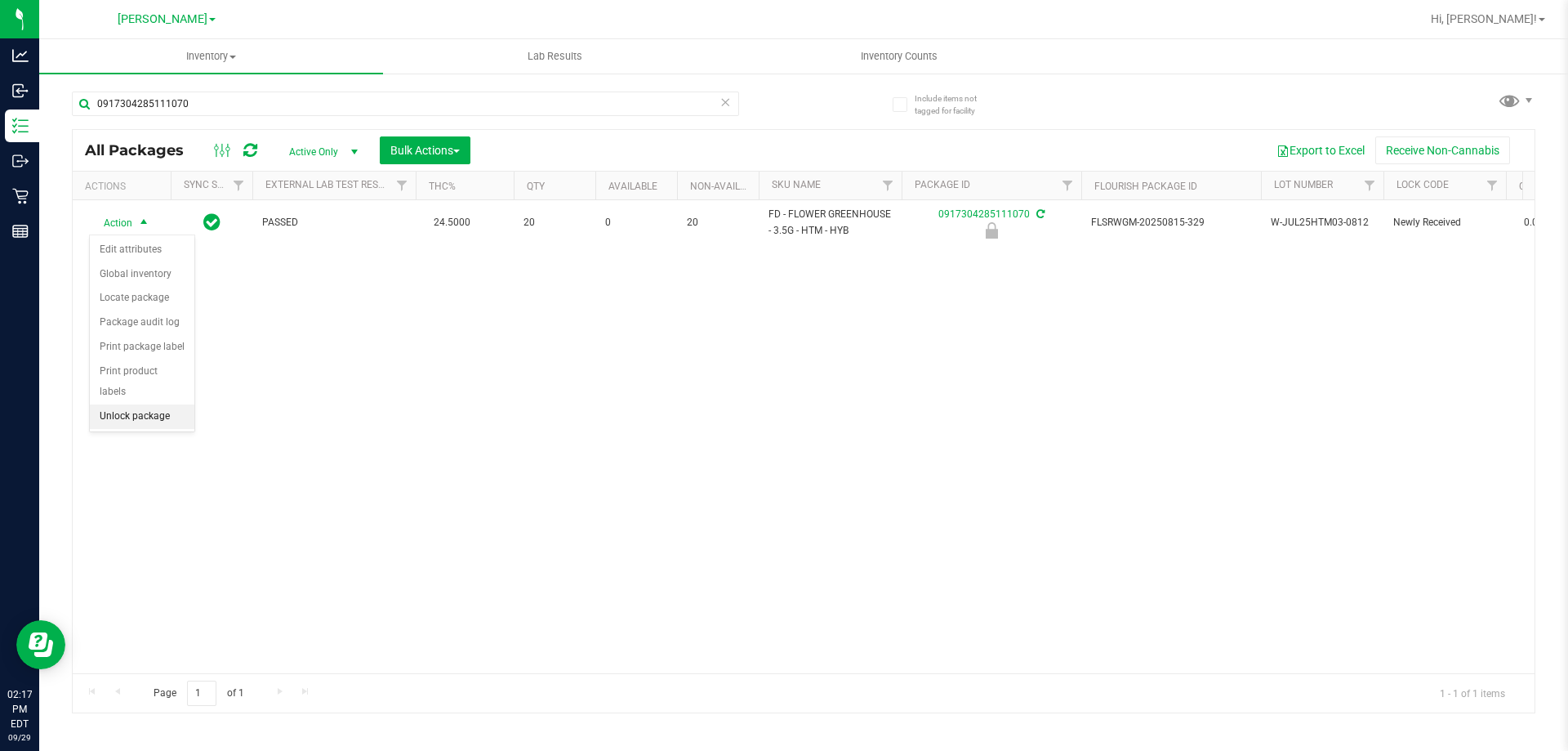
click at [162, 404] on li "Unlock package" at bounding box center [142, 416] width 105 height 25
click at [727, 101] on icon at bounding box center [725, 102] width 12 height 20
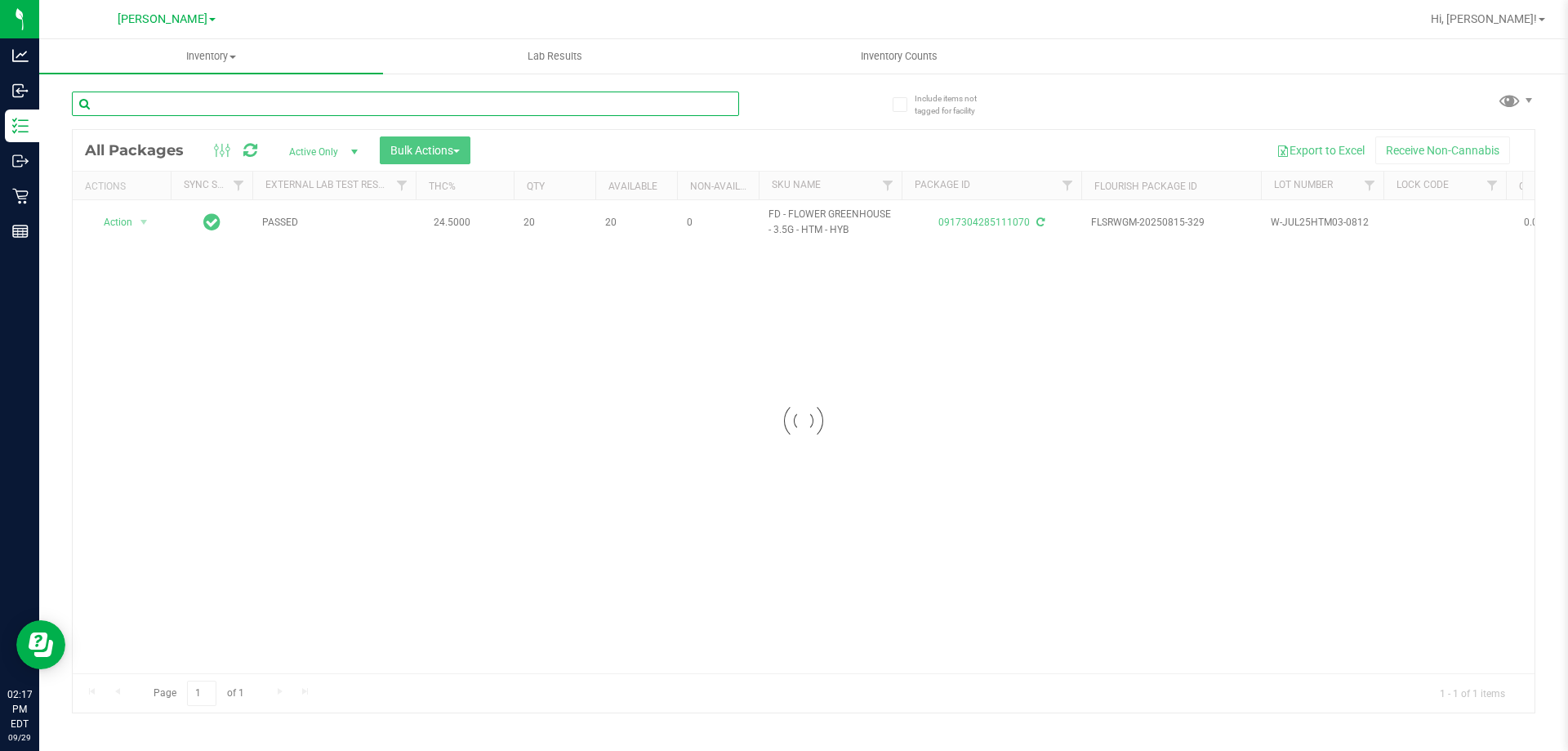
click at [696, 103] on input "text" at bounding box center [406, 104] width 668 height 25
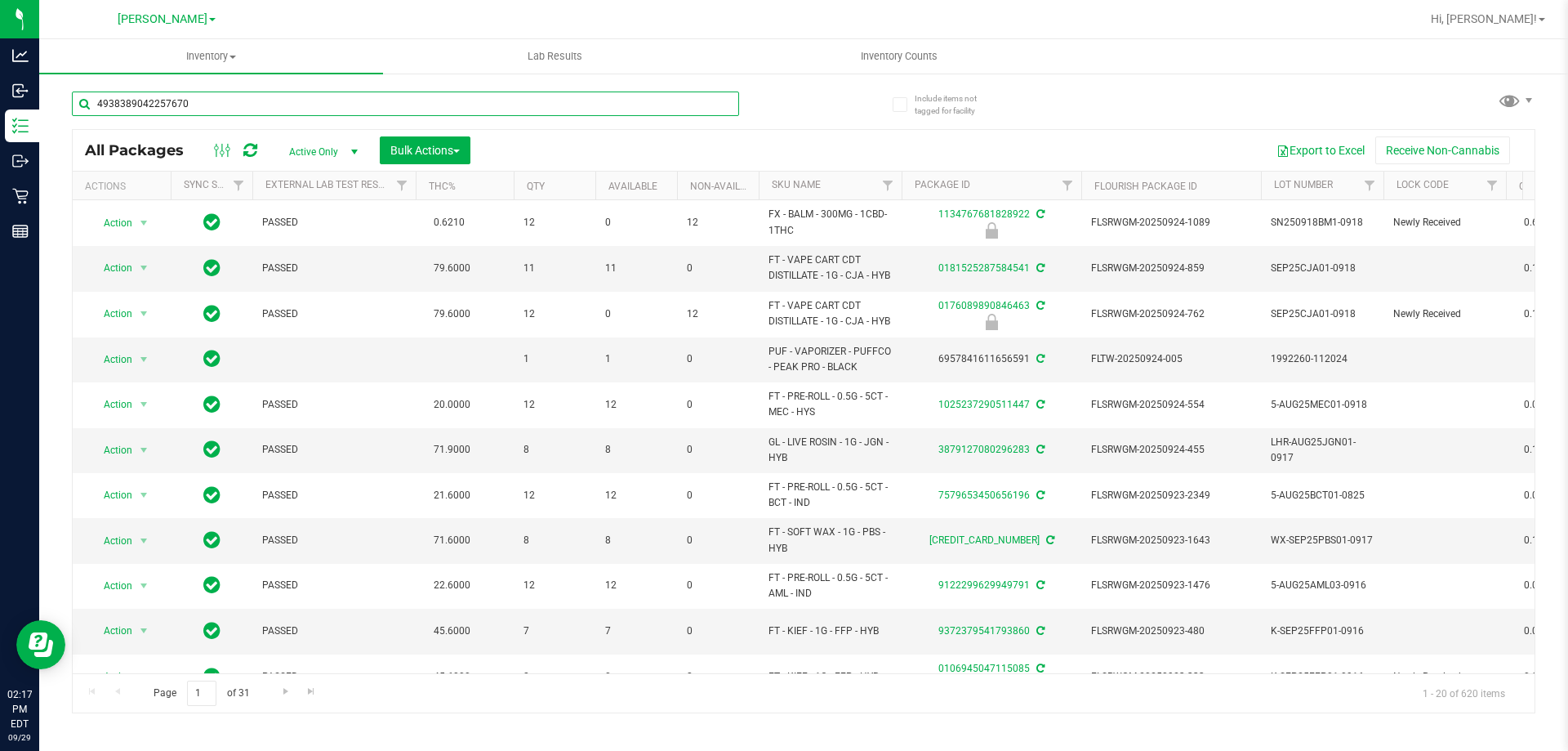
type input "4938389042257670"
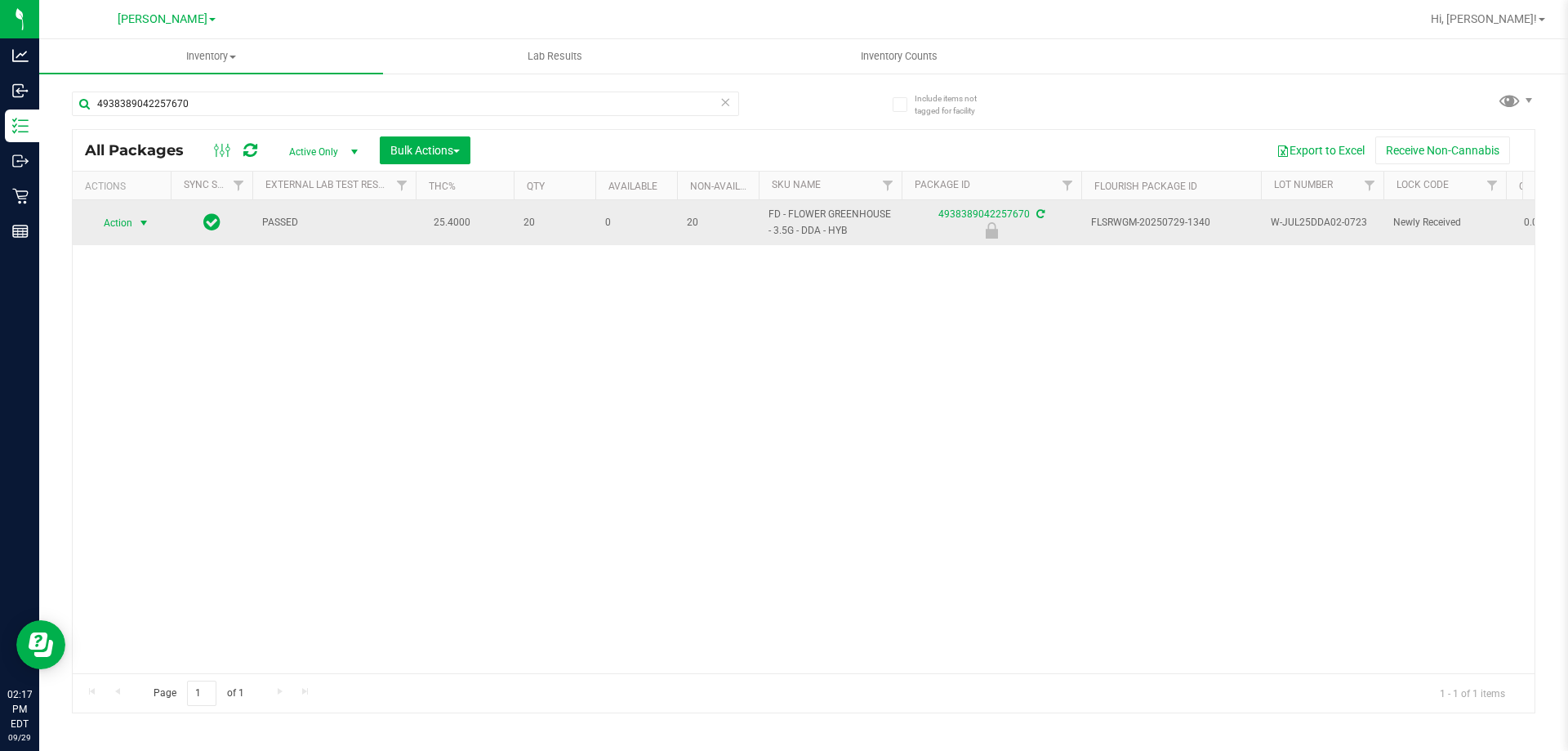
click at [114, 214] on span "Action" at bounding box center [111, 223] width 44 height 23
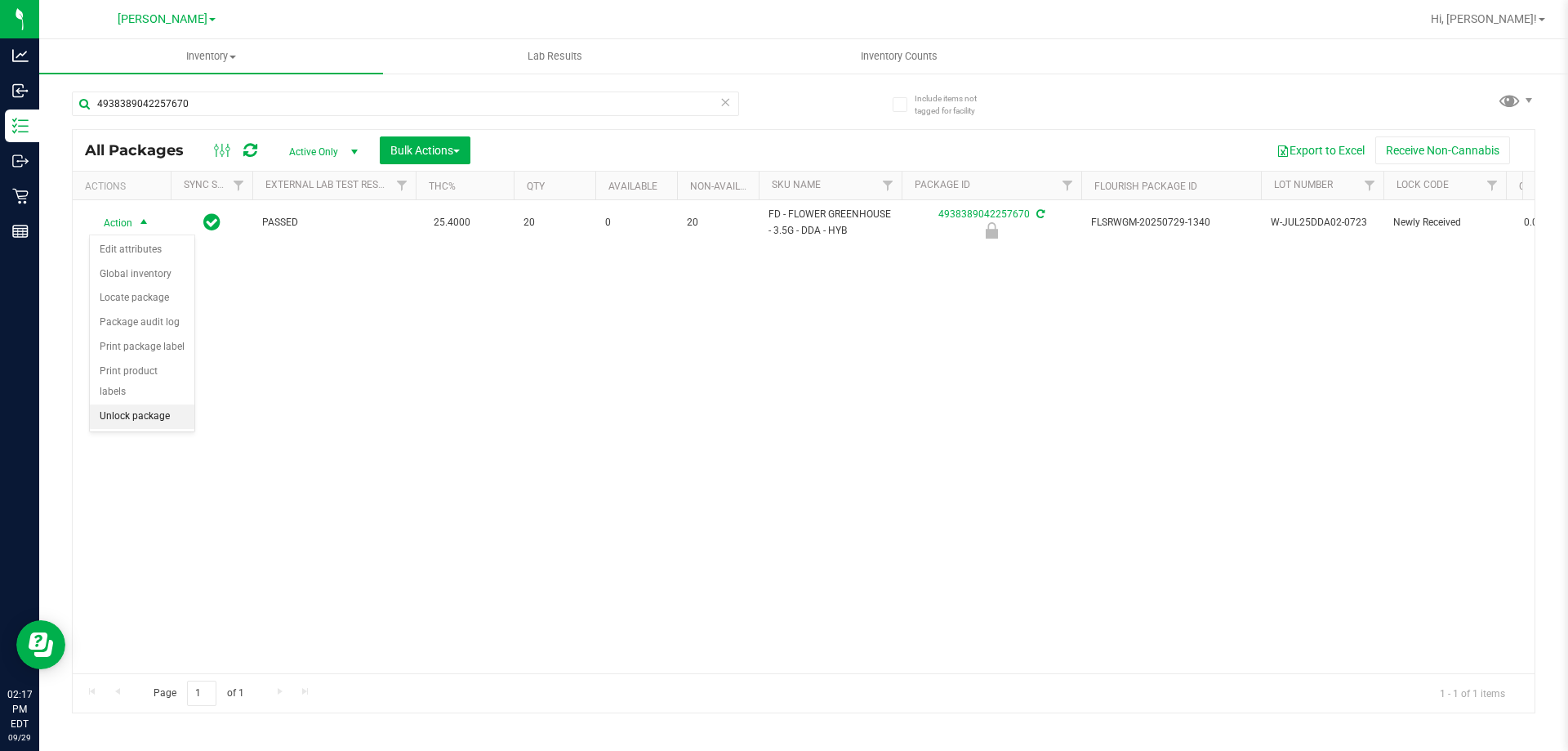
click at [133, 404] on li "Unlock package" at bounding box center [142, 416] width 105 height 25
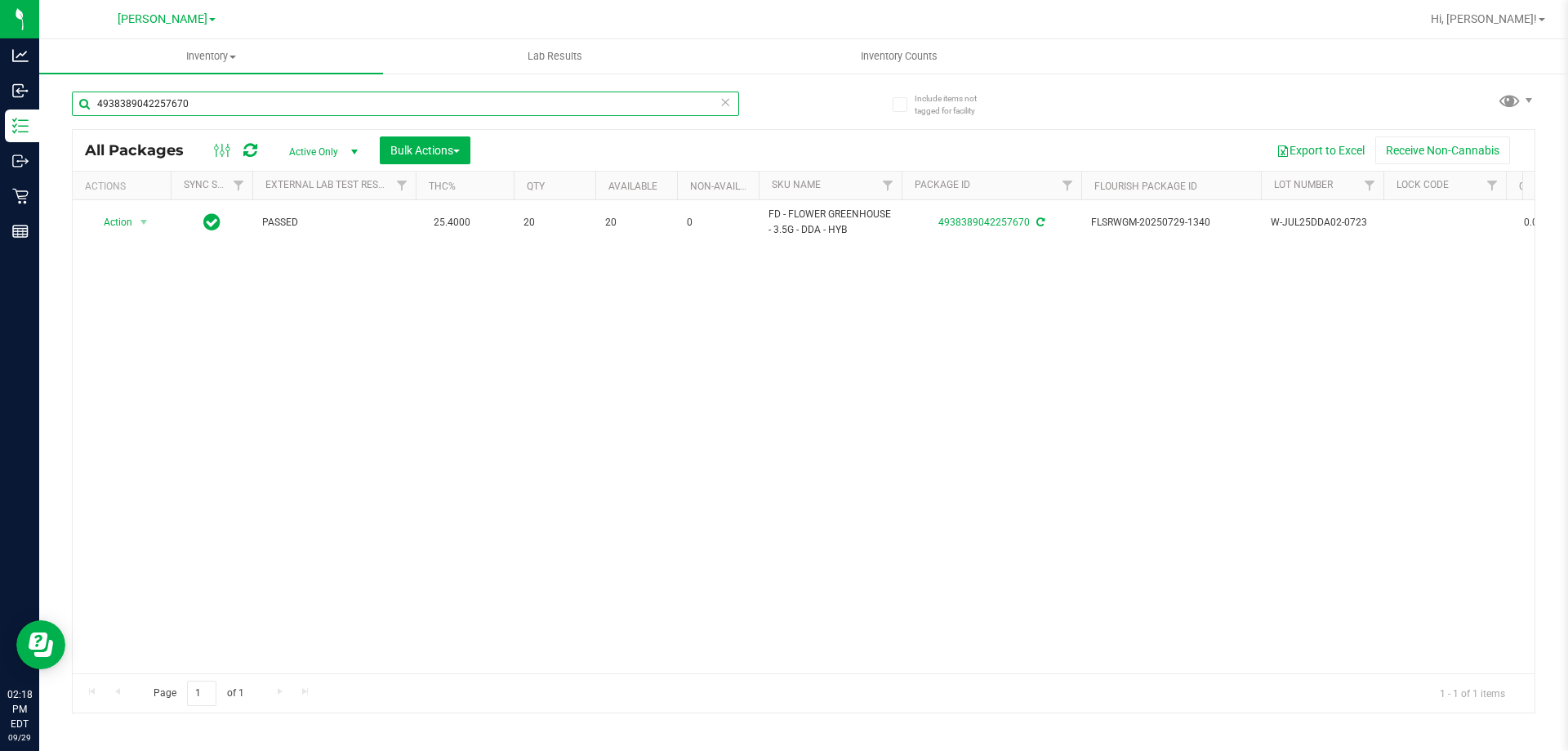
click at [719, 105] on input "4938389042257670" at bounding box center [406, 104] width 668 height 25
click at [729, 108] on icon at bounding box center [725, 102] width 12 height 20
click at [677, 103] on input "text" at bounding box center [406, 104] width 668 height 25
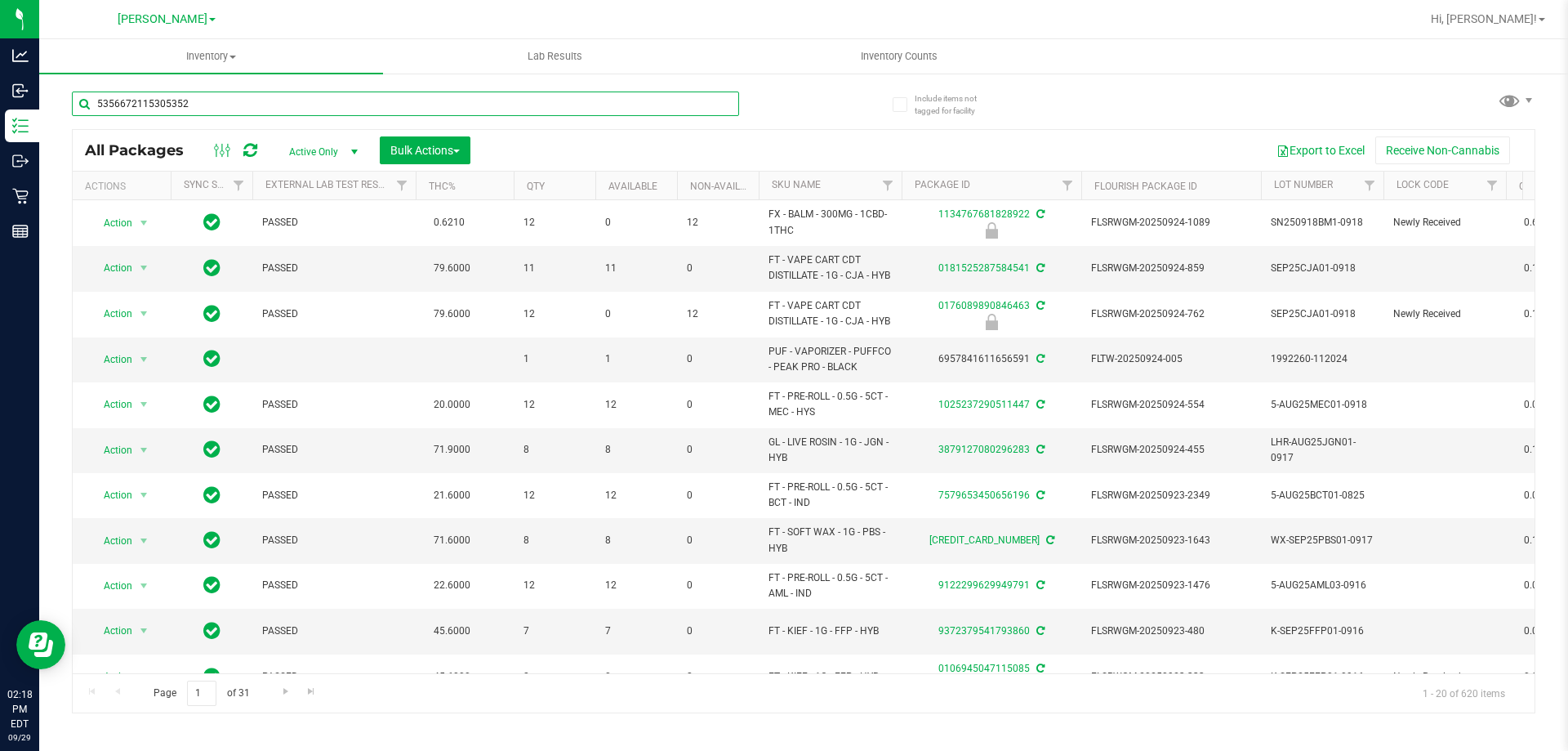
type input "5356672115305352"
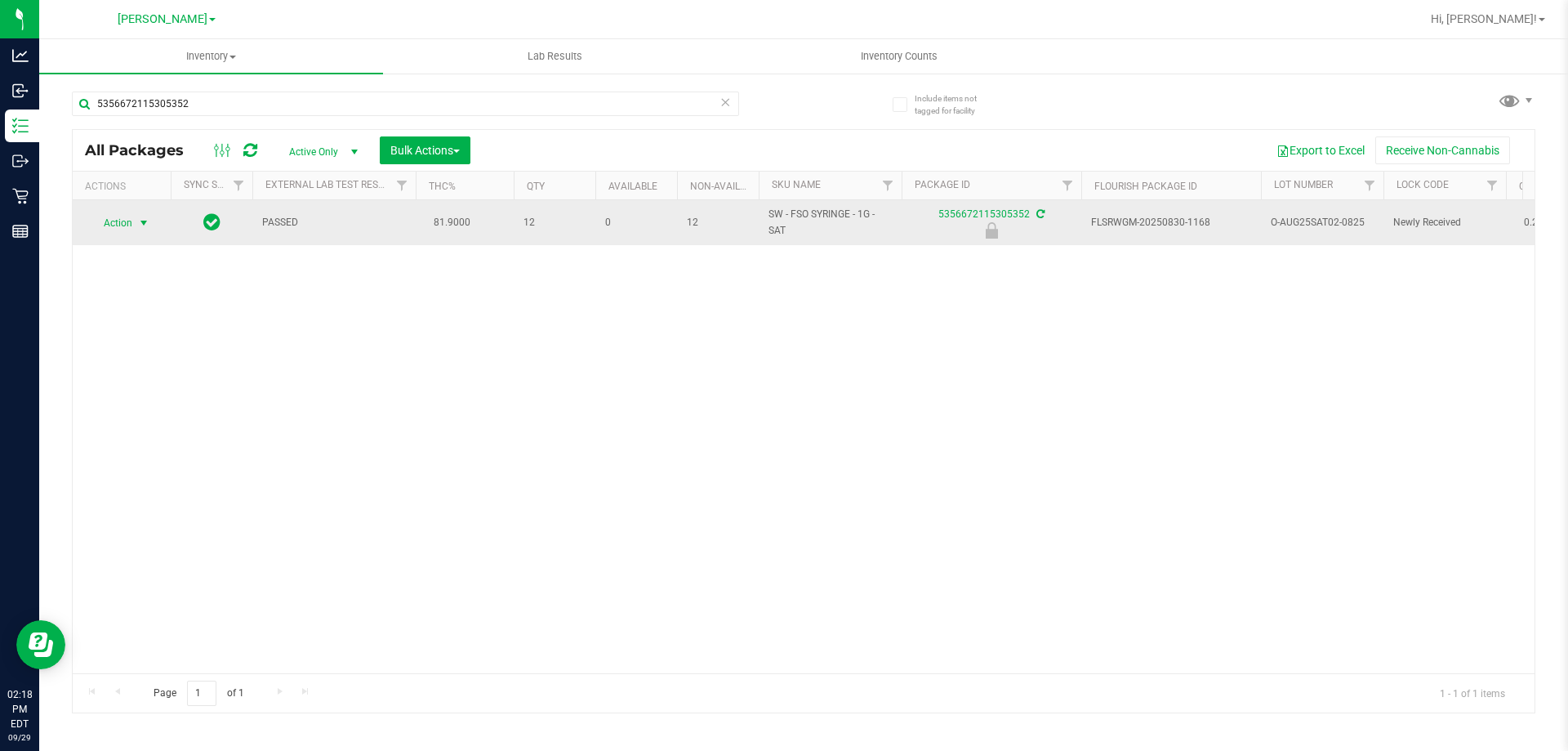
click at [142, 222] on span "select" at bounding box center [144, 223] width 13 height 13
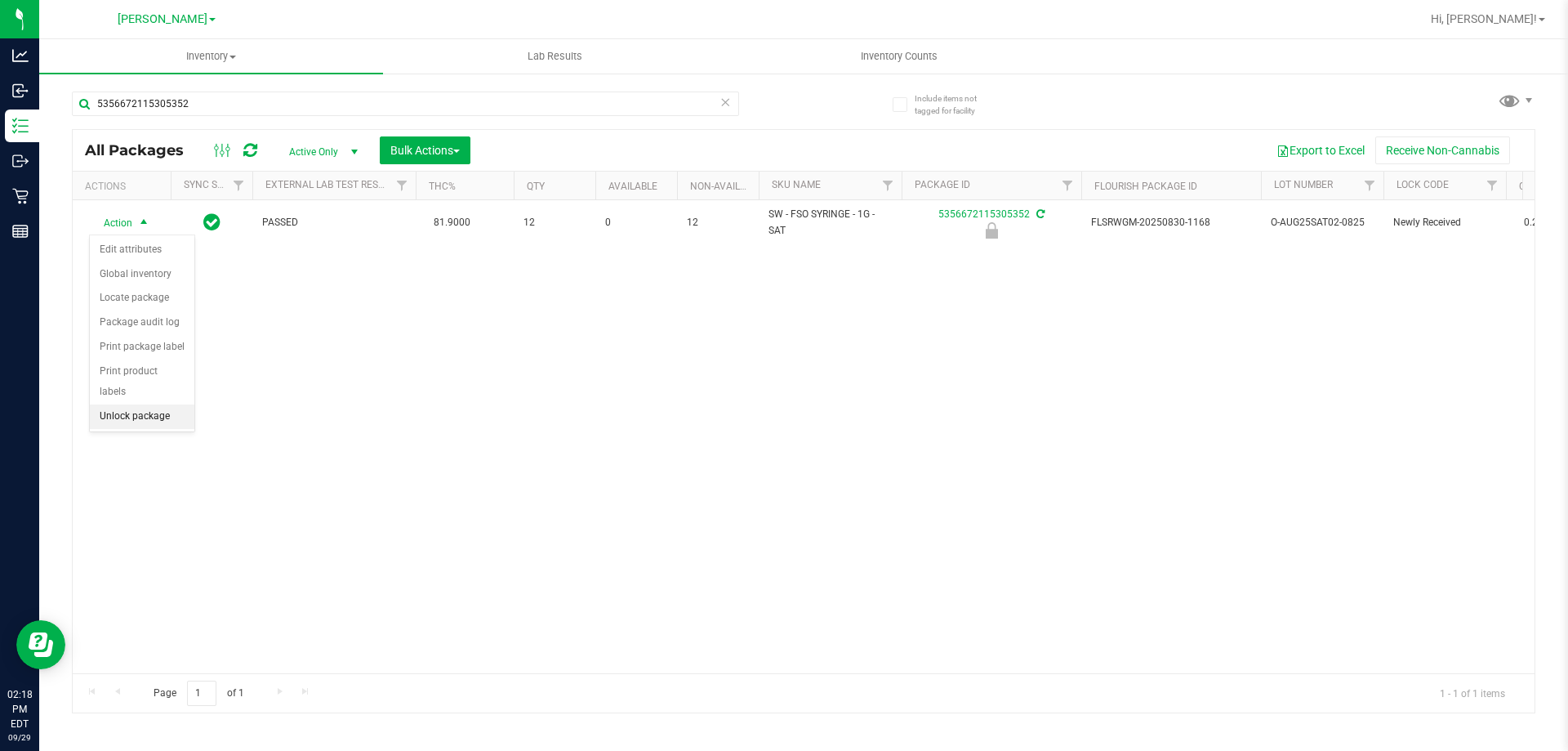
click at [169, 404] on li "Unlock package" at bounding box center [142, 416] width 105 height 25
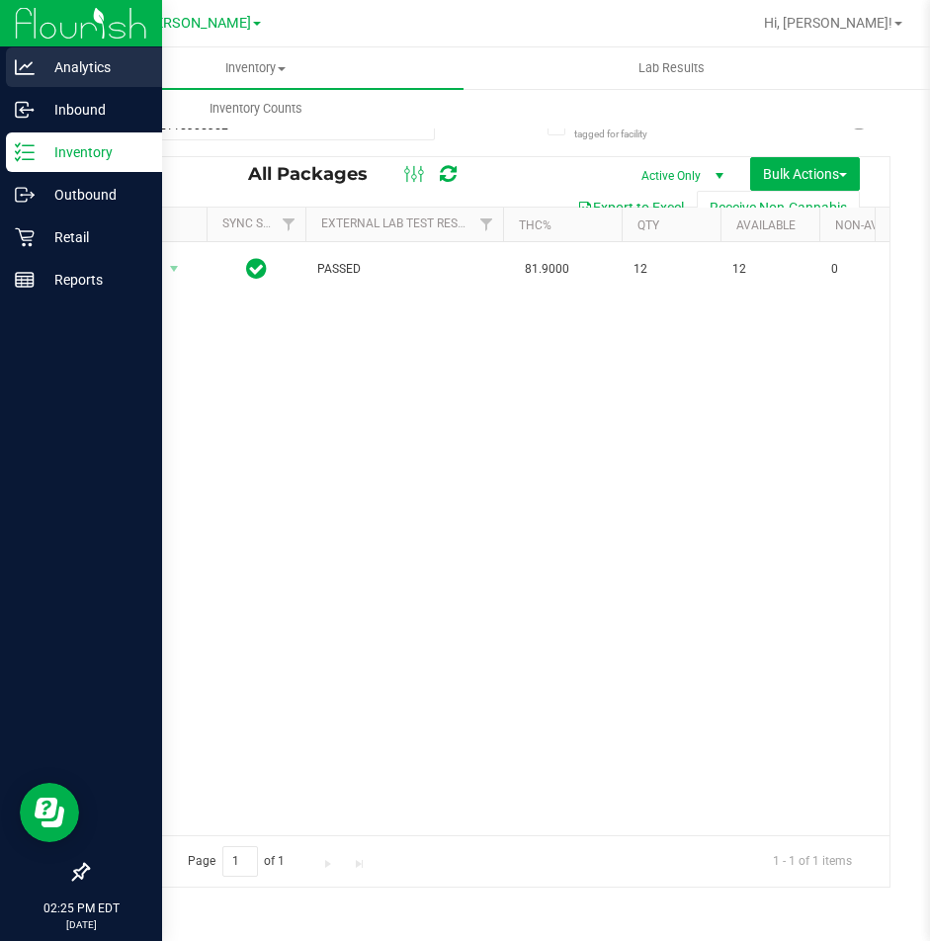
click at [22, 61] on icon at bounding box center [25, 67] width 20 height 20
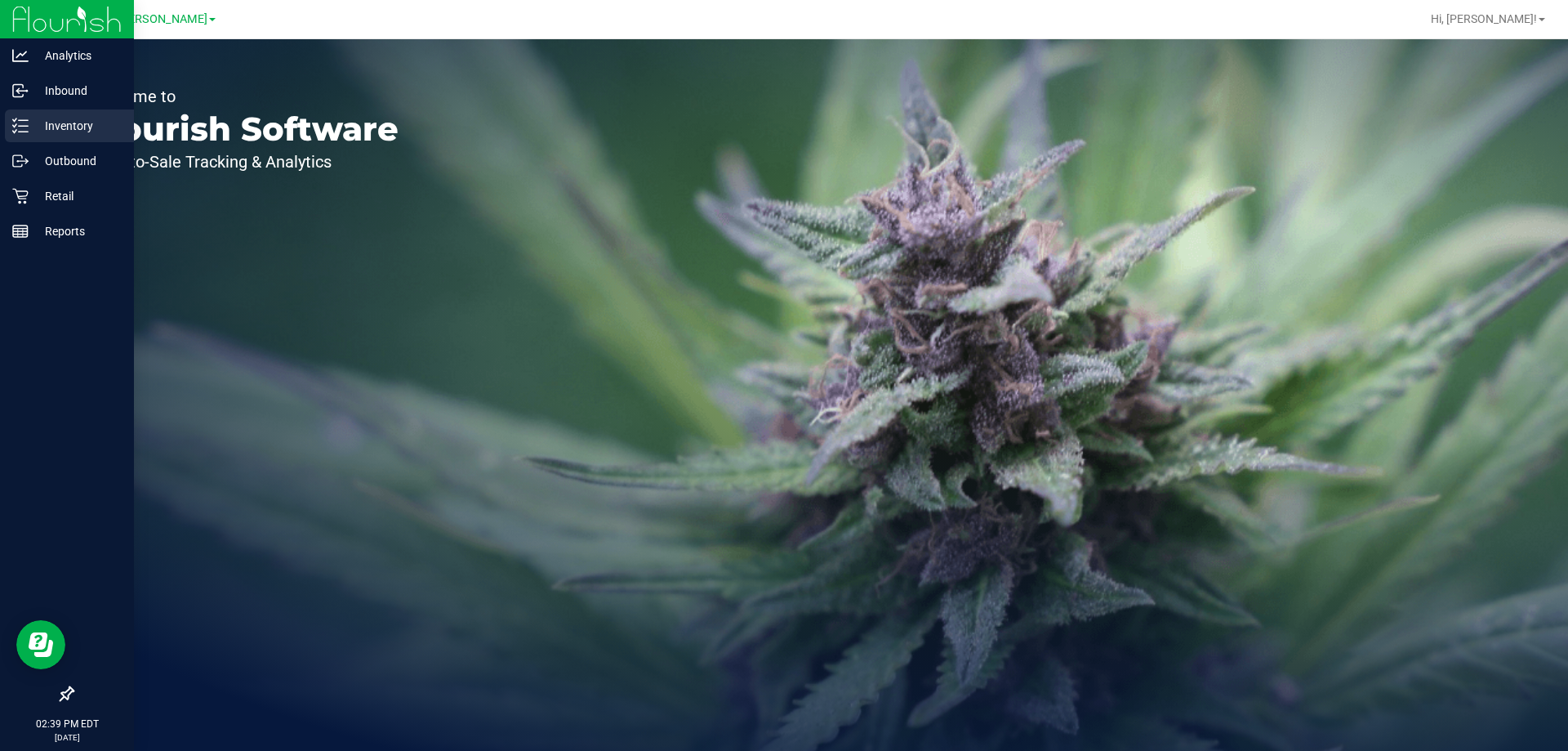
click at [64, 129] on p "Inventory" at bounding box center [78, 126] width 98 height 20
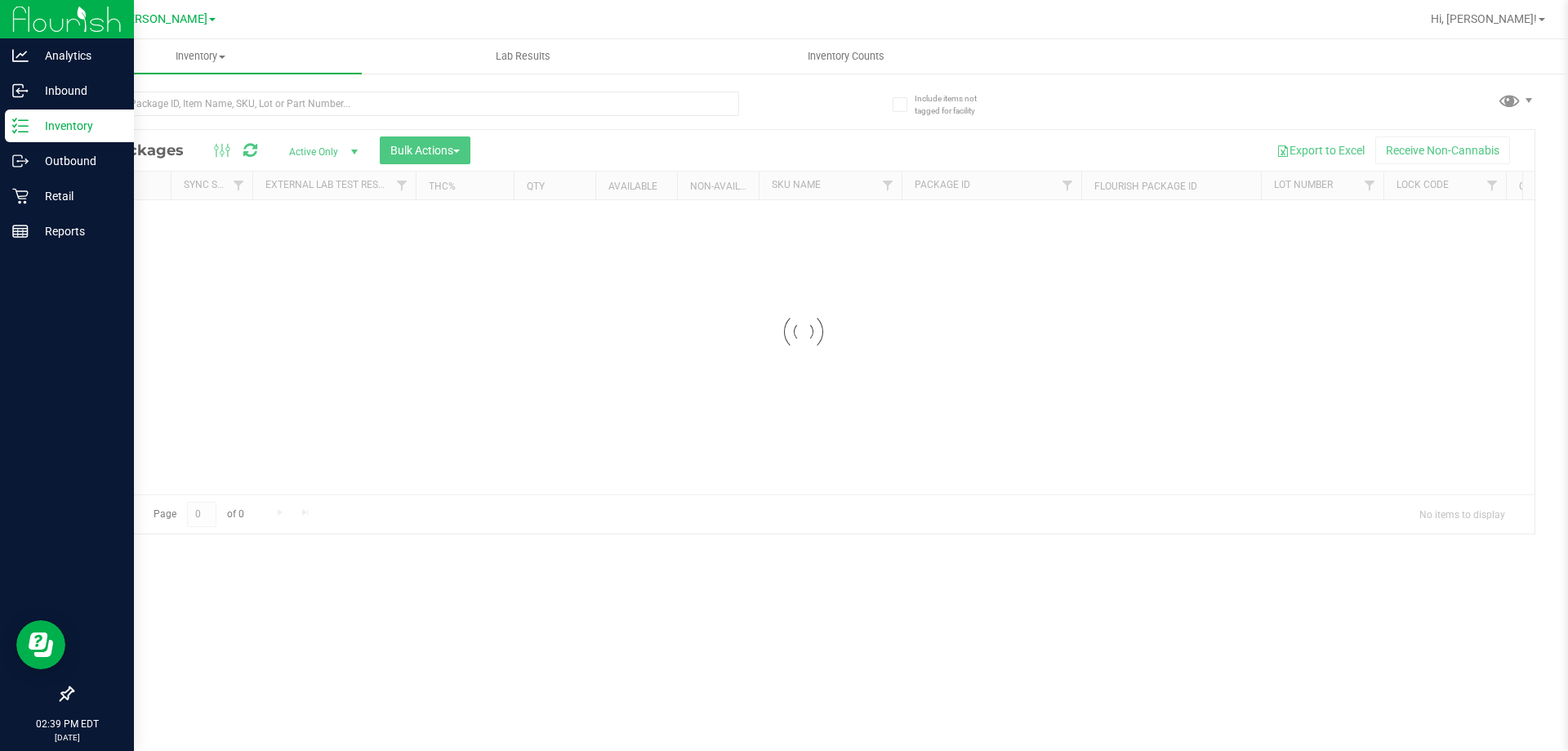
click at [64, 129] on p "Inventory" at bounding box center [78, 126] width 98 height 20
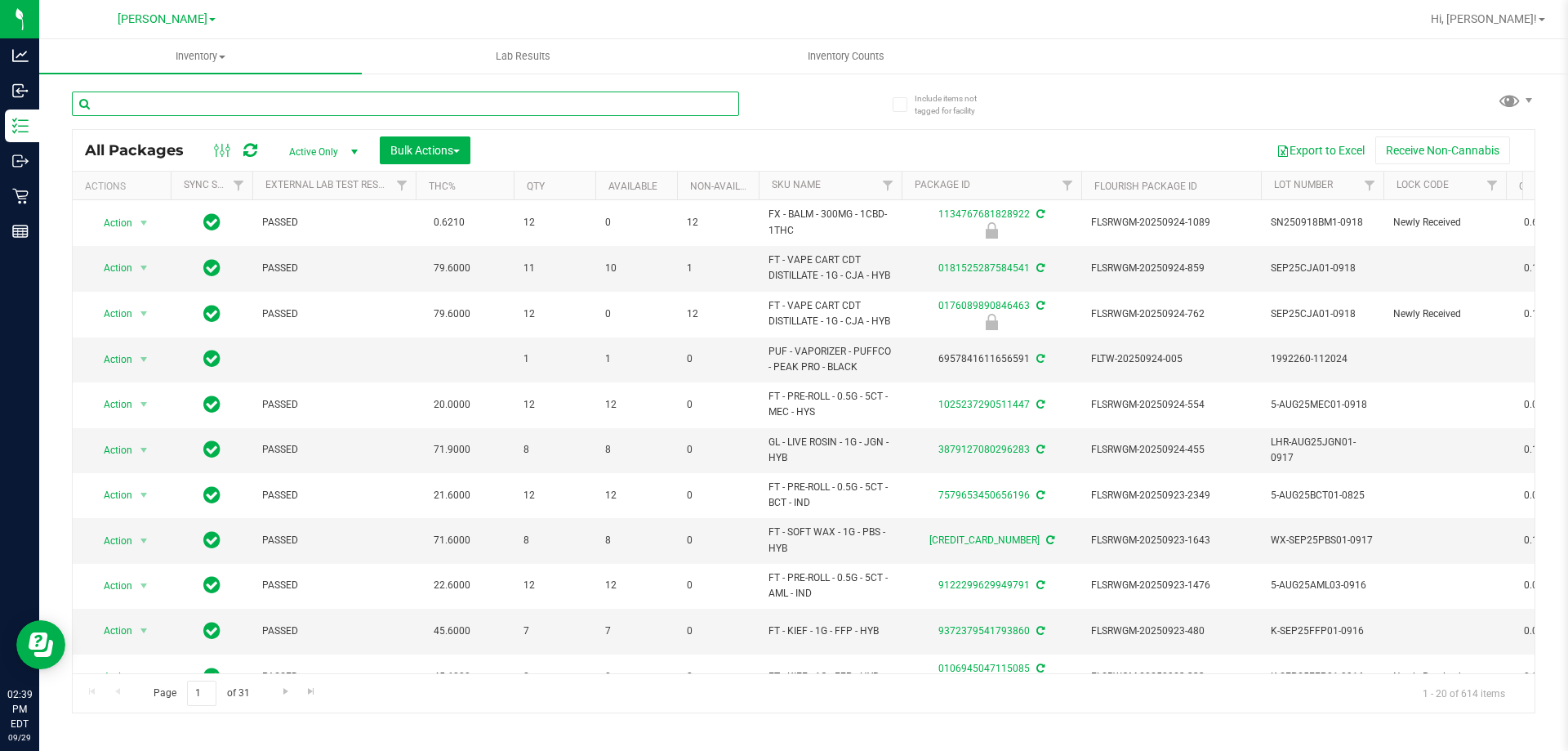
click at [259, 101] on input "text" at bounding box center [406, 104] width 668 height 25
type input "5109151316037926"
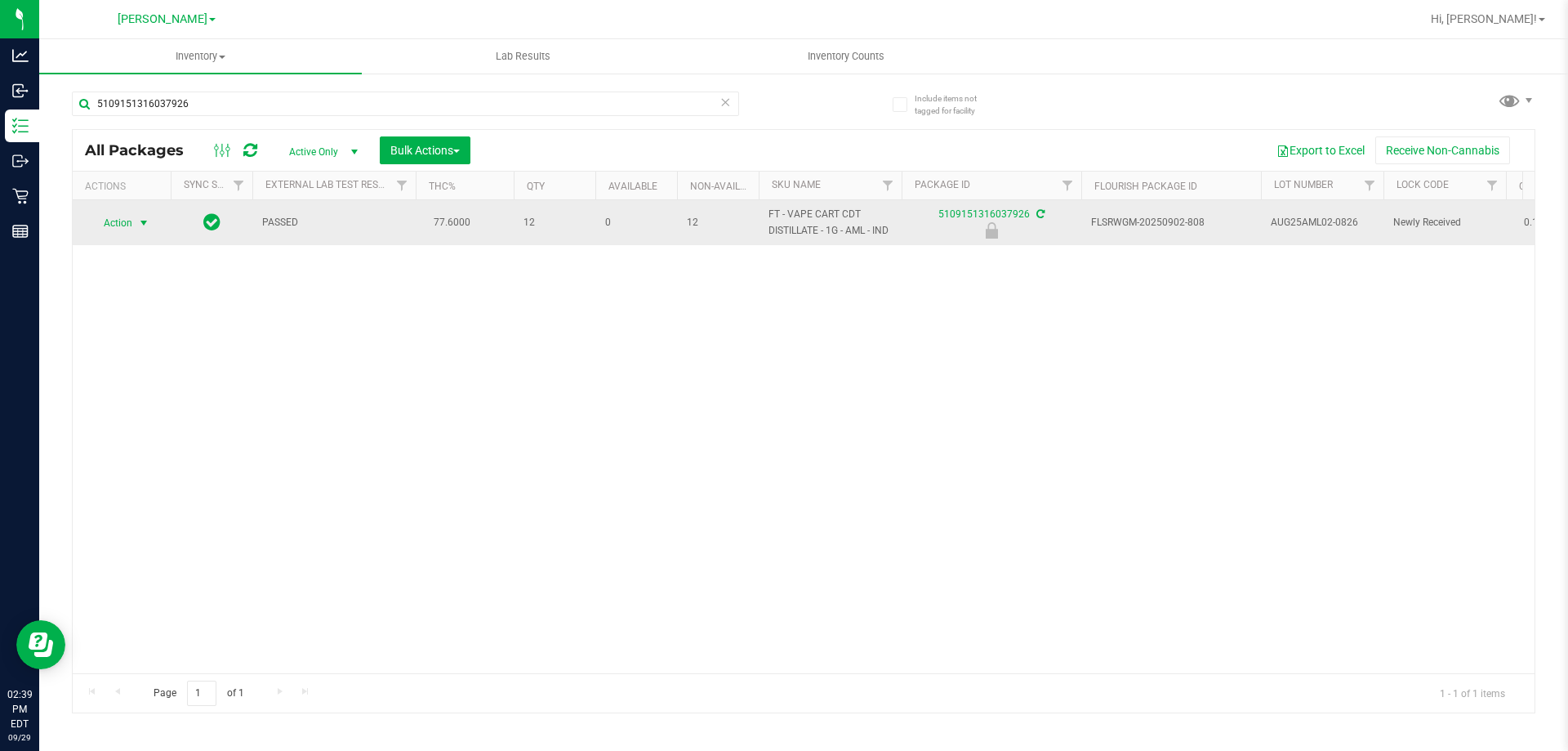
click at [120, 221] on span "Action" at bounding box center [111, 223] width 44 height 23
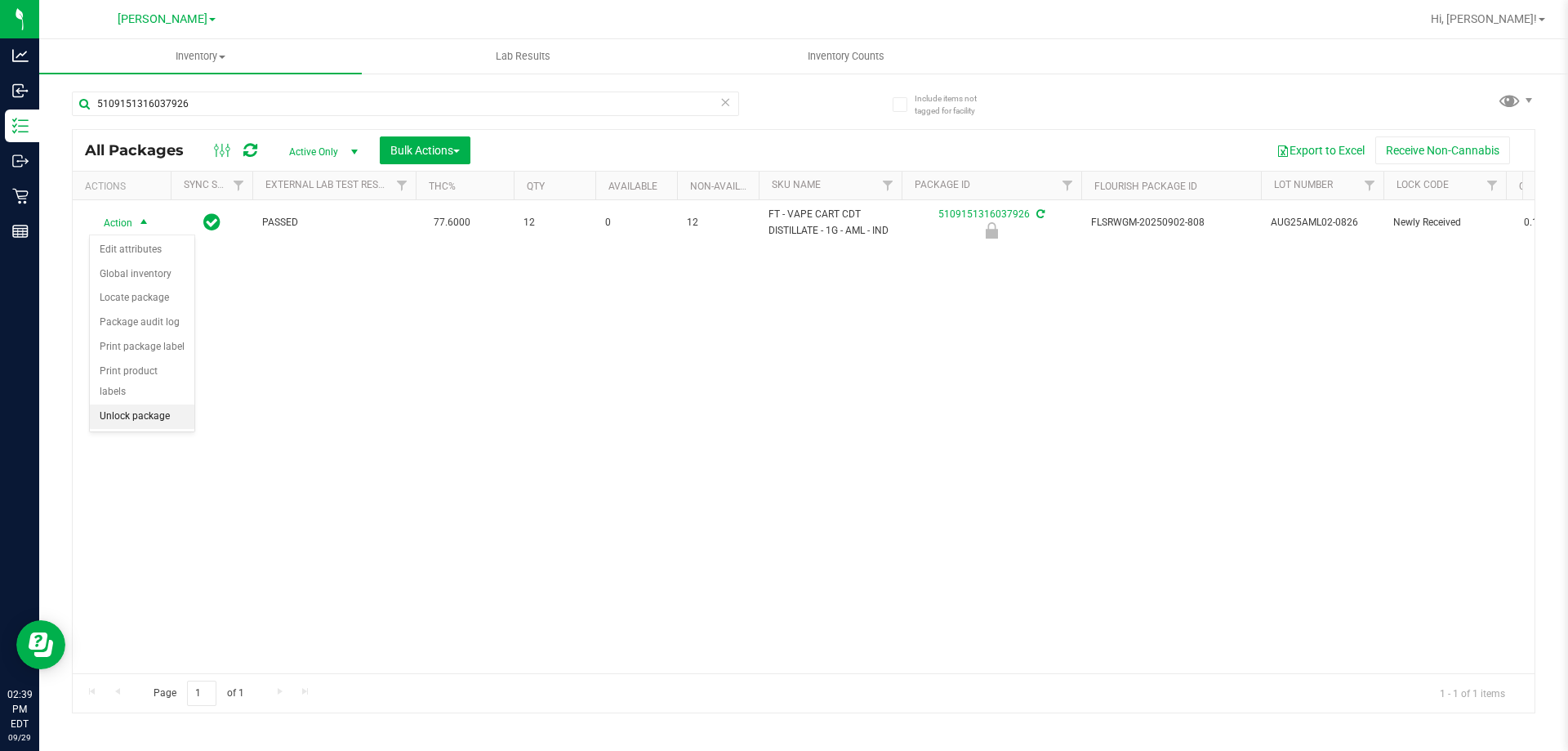
click at [158, 404] on li "Unlock package" at bounding box center [142, 416] width 105 height 25
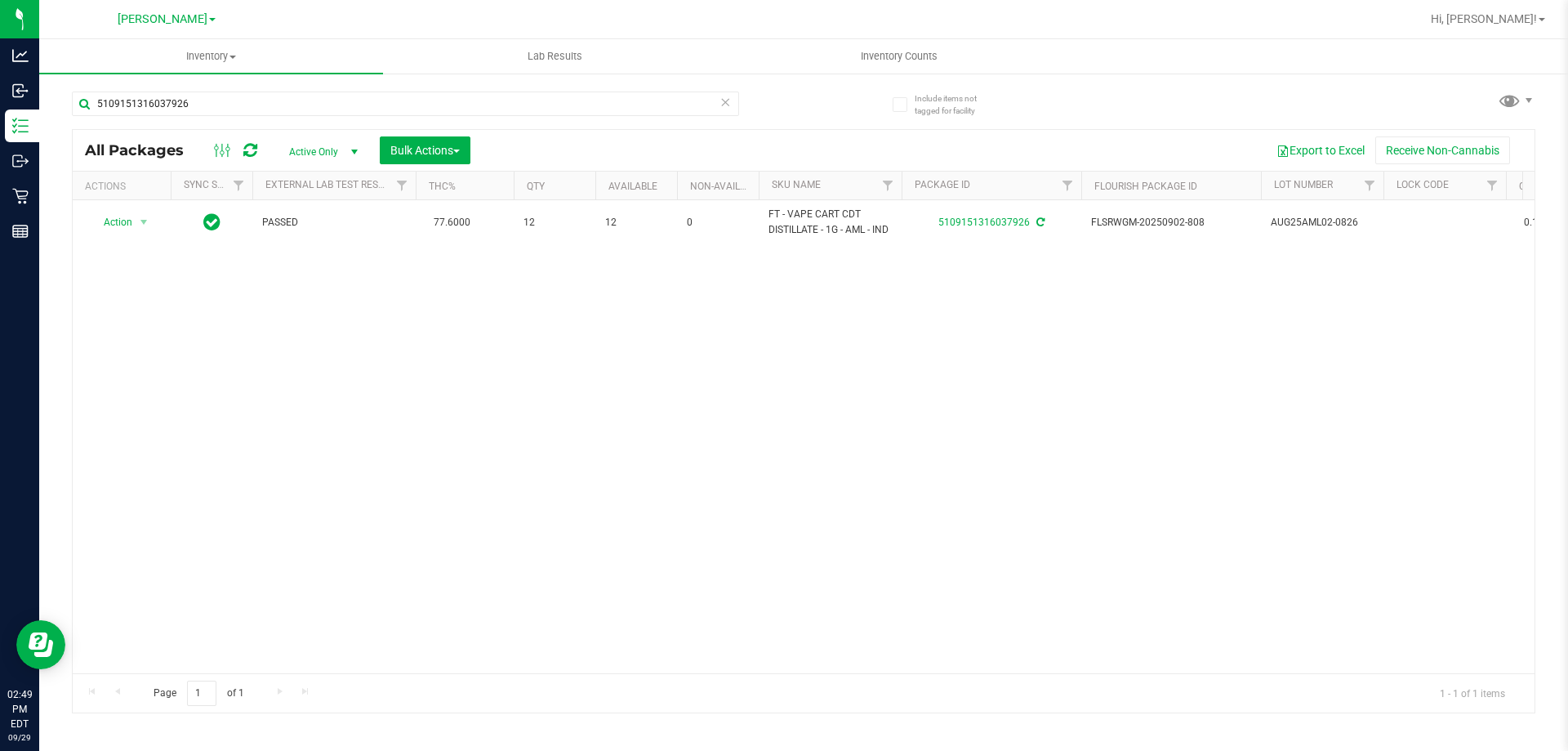
click at [725, 102] on icon at bounding box center [725, 102] width 12 height 20
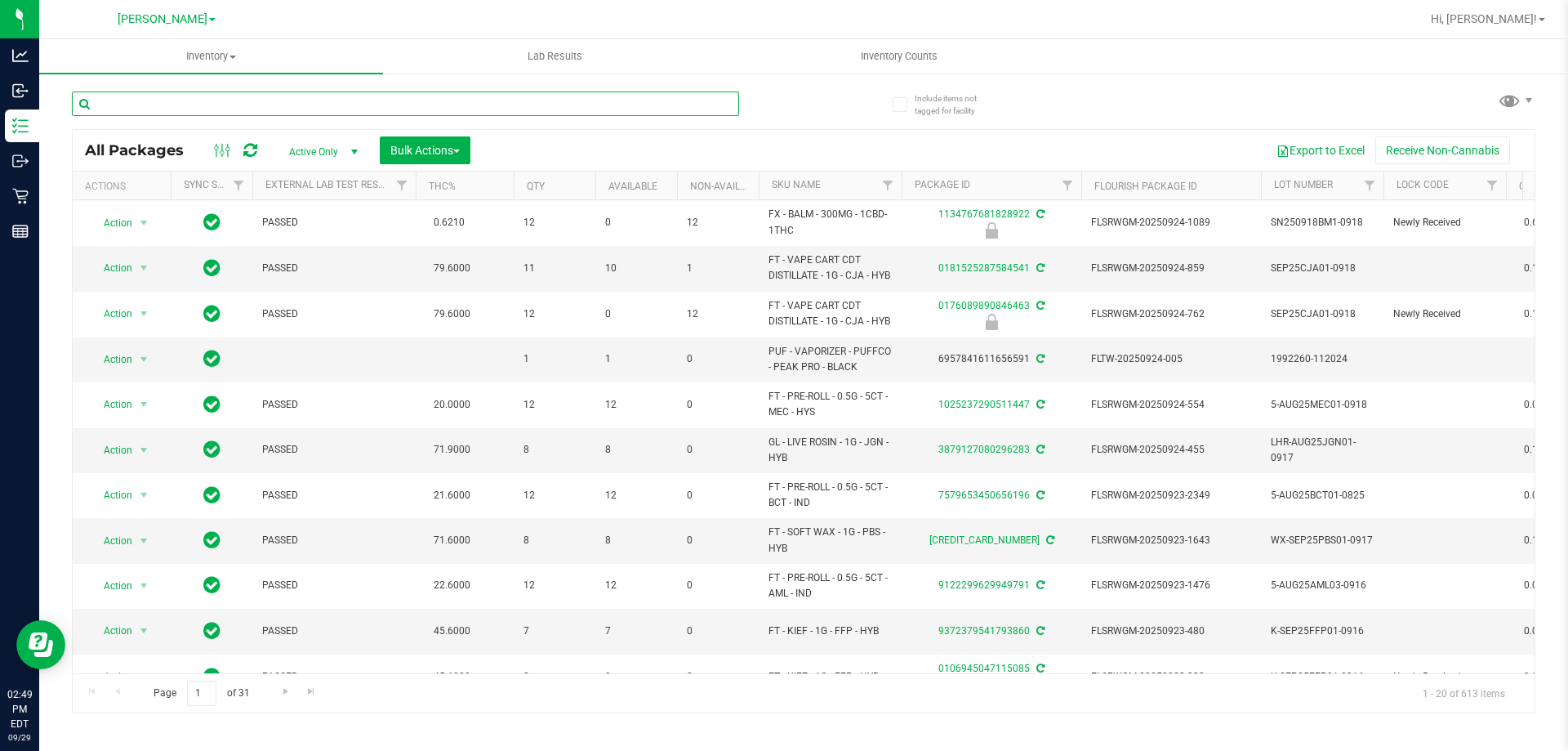
click at [706, 101] on input "text" at bounding box center [406, 104] width 668 height 25
type input "0575199511040052"
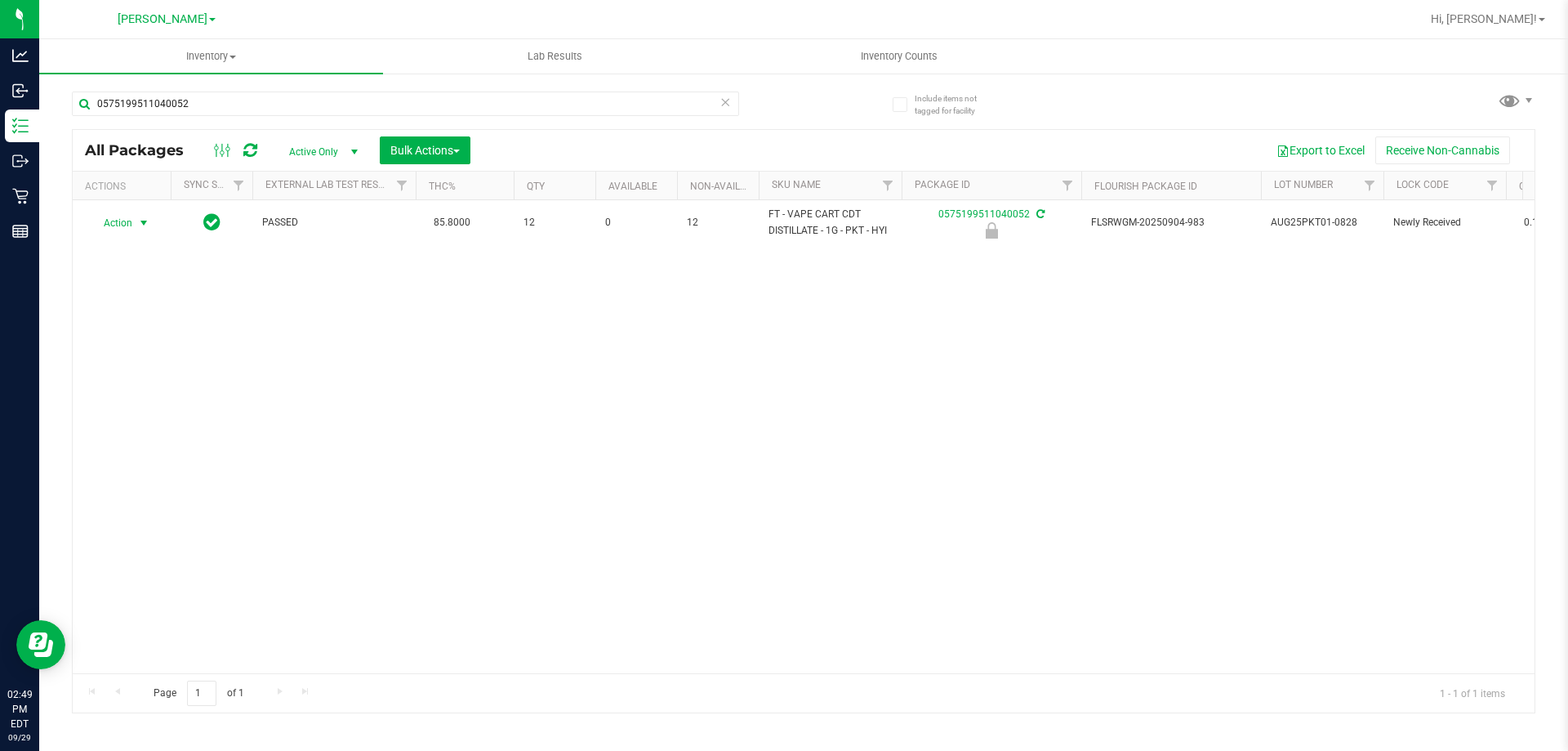
click at [131, 218] on span "Action" at bounding box center [111, 223] width 44 height 23
click at [170, 404] on li "Unlock package" at bounding box center [142, 416] width 105 height 25
click at [725, 107] on icon at bounding box center [725, 102] width 12 height 20
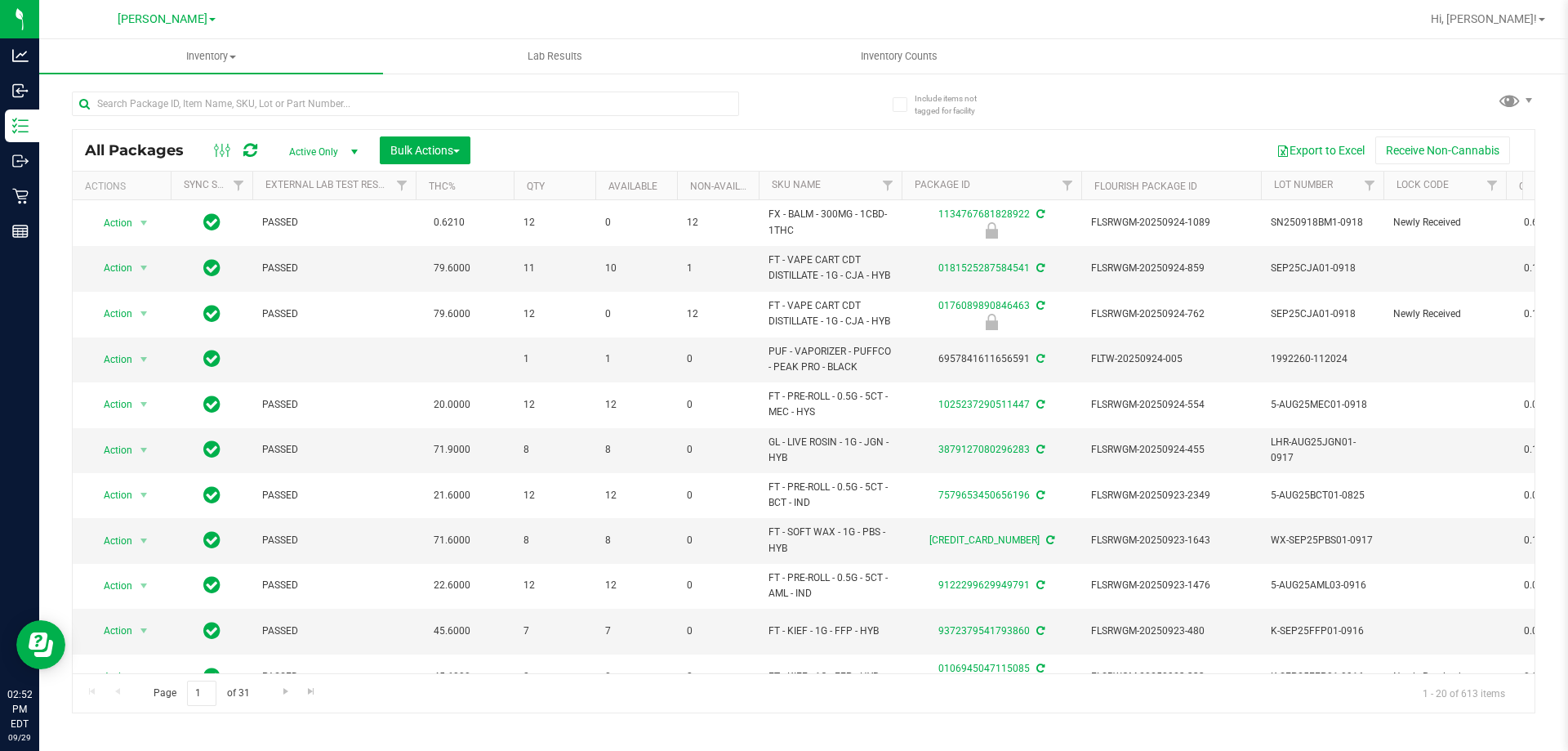
click at [325, 73] on link "Inventory All packages All inventory Waste log Create inventory" at bounding box center [211, 56] width 344 height 35
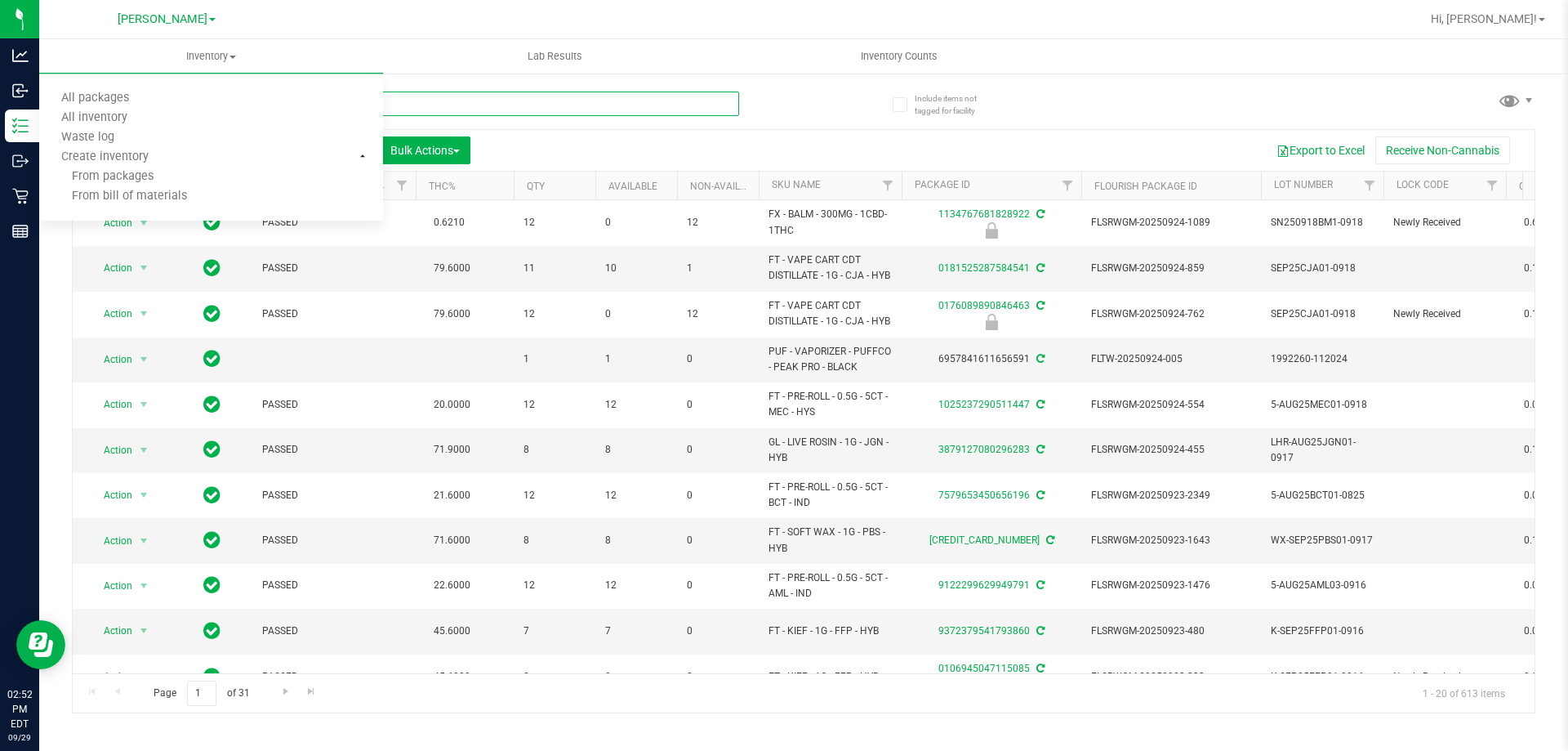
click at [501, 103] on input "text" at bounding box center [406, 104] width 668 height 25
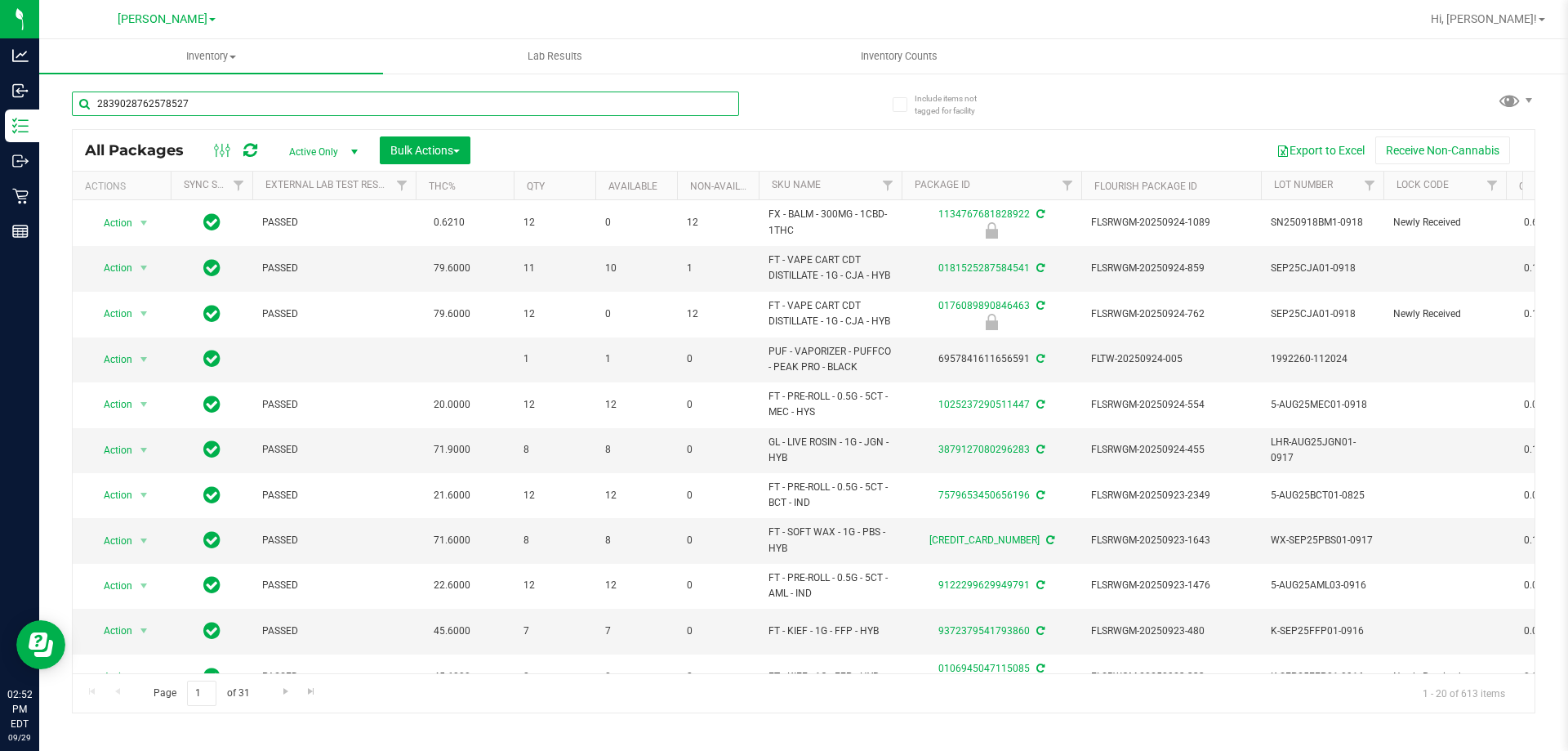
type input "2839028762578527"
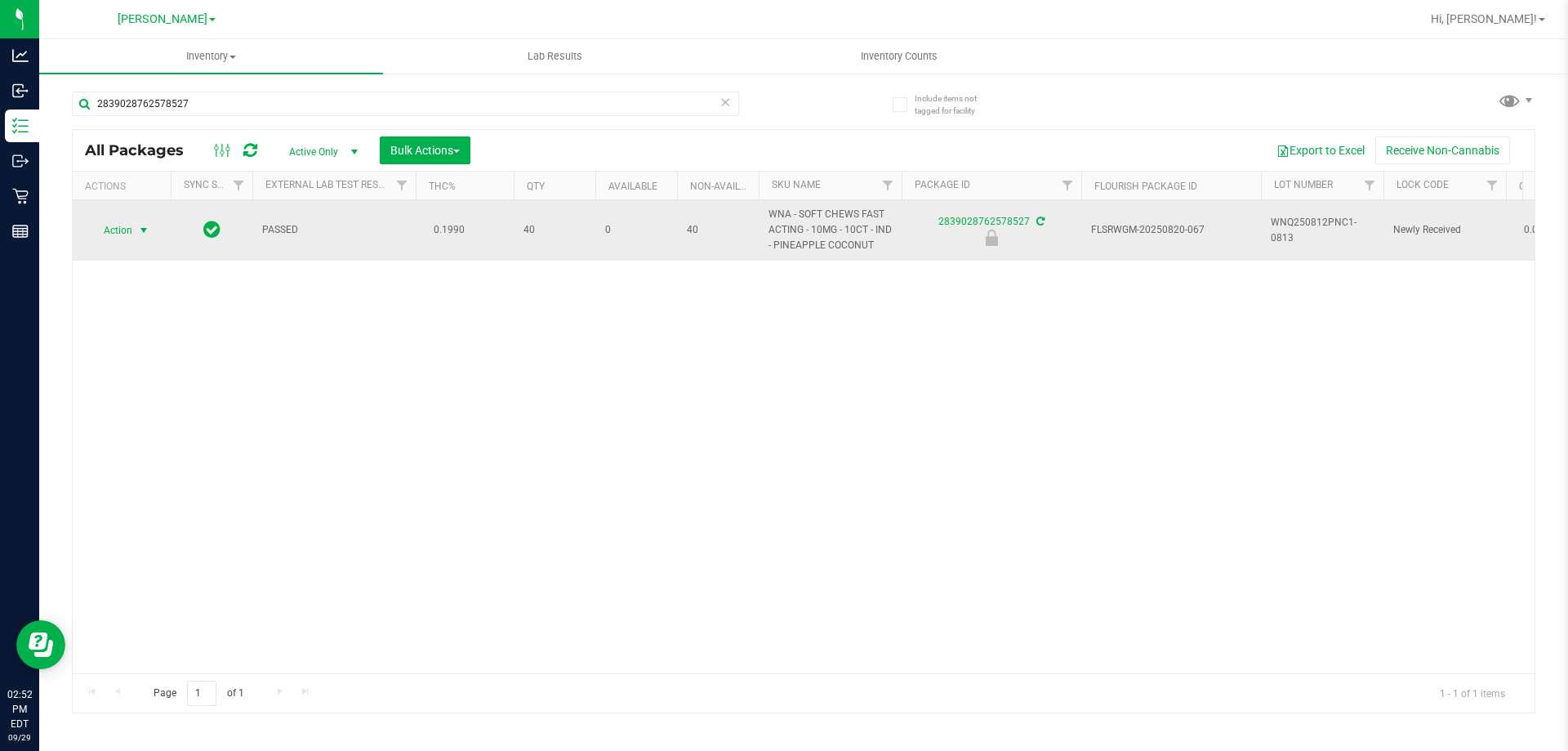
click at [137, 233] on span "select" at bounding box center [144, 231] width 13 height 13
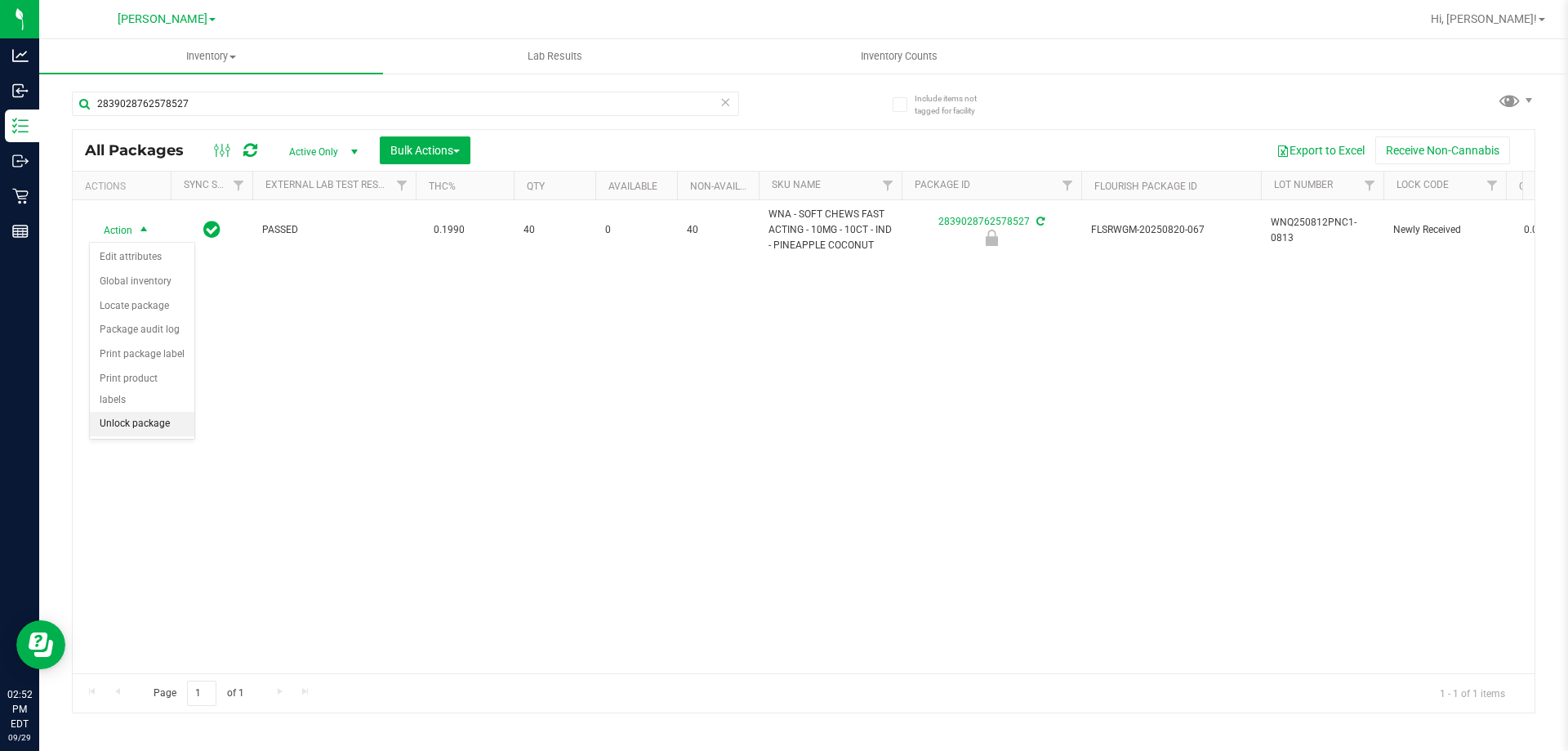
click at [179, 411] on li "Unlock package" at bounding box center [142, 424] width 105 height 25
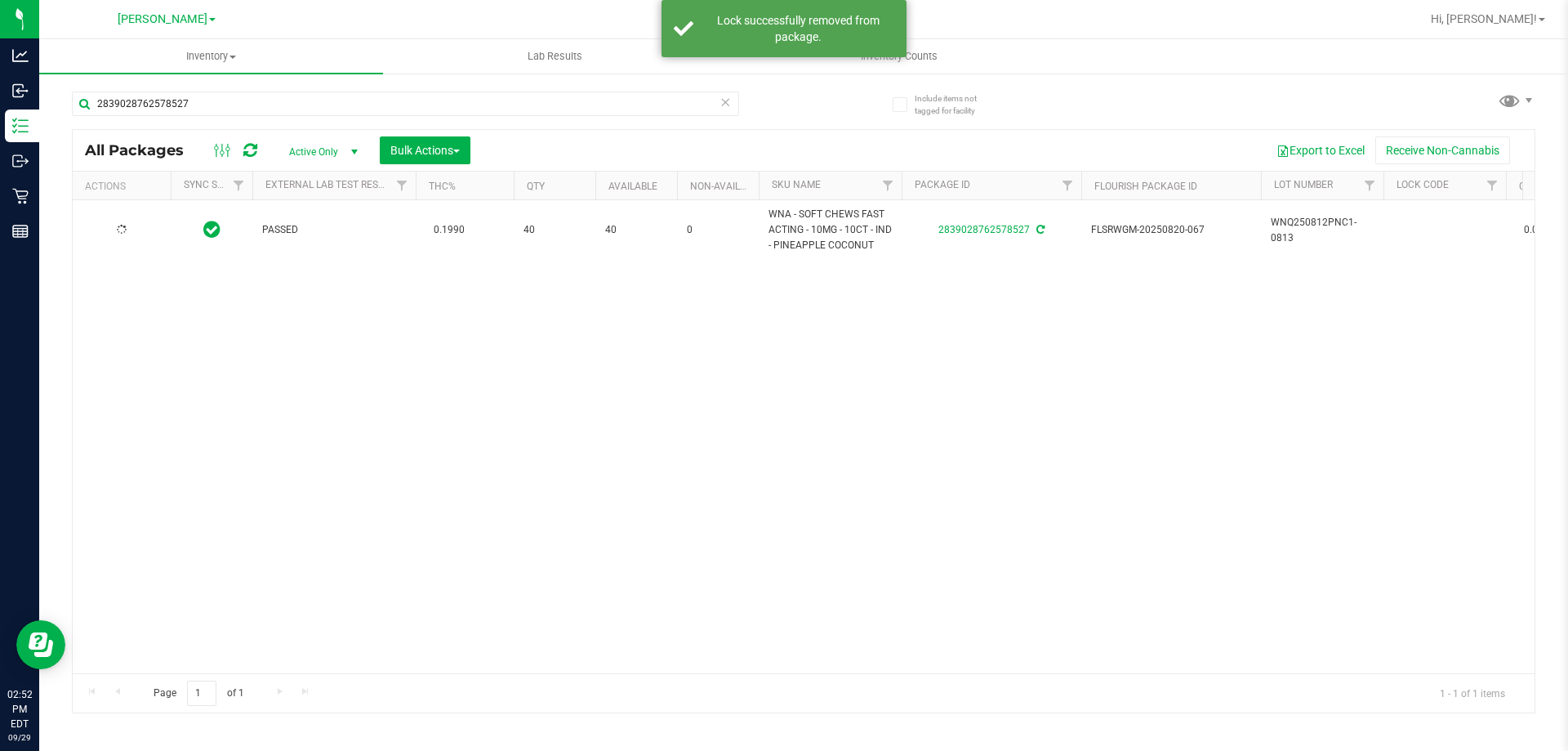
type input "[DATE]"
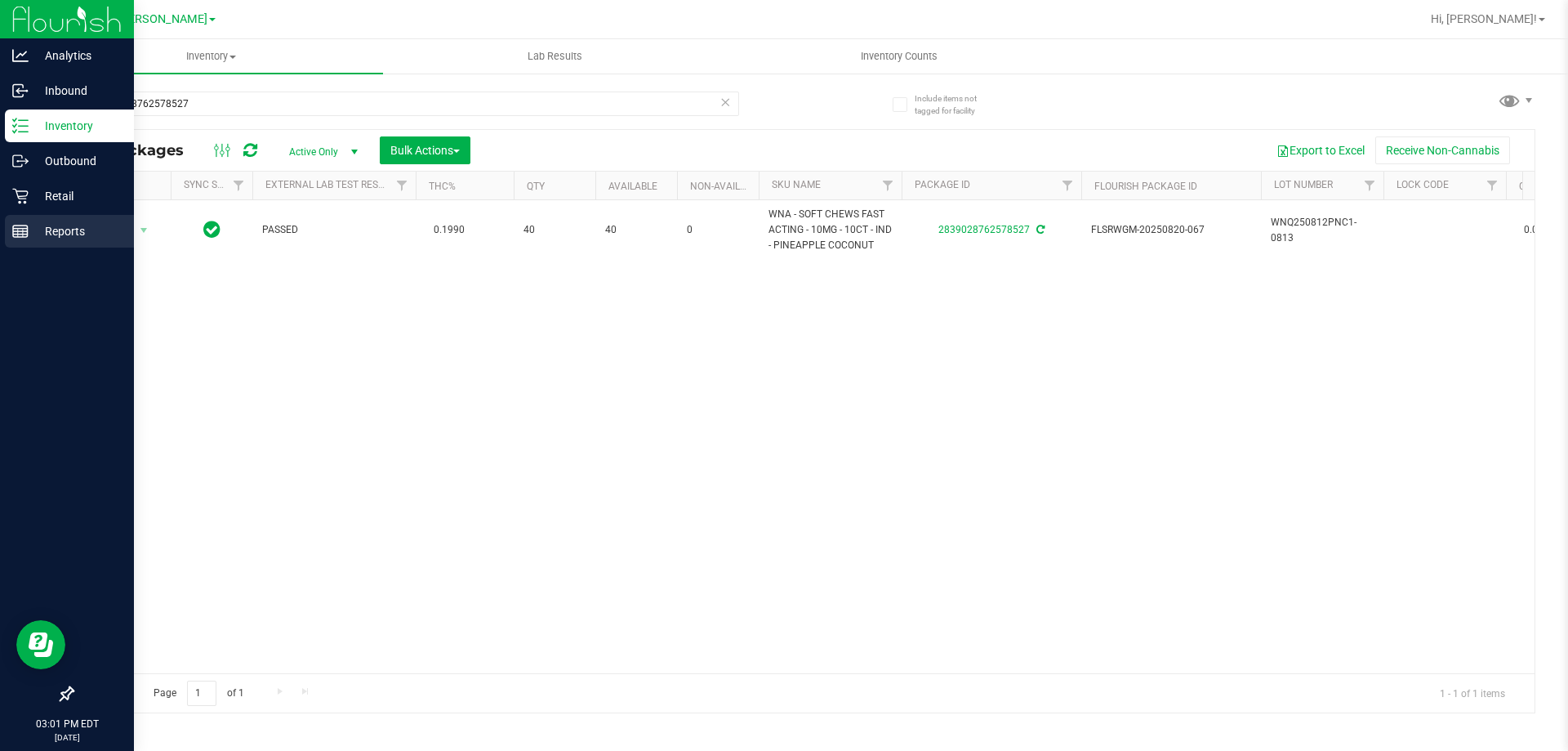
click at [25, 231] on icon at bounding box center [21, 231] width 17 height 17
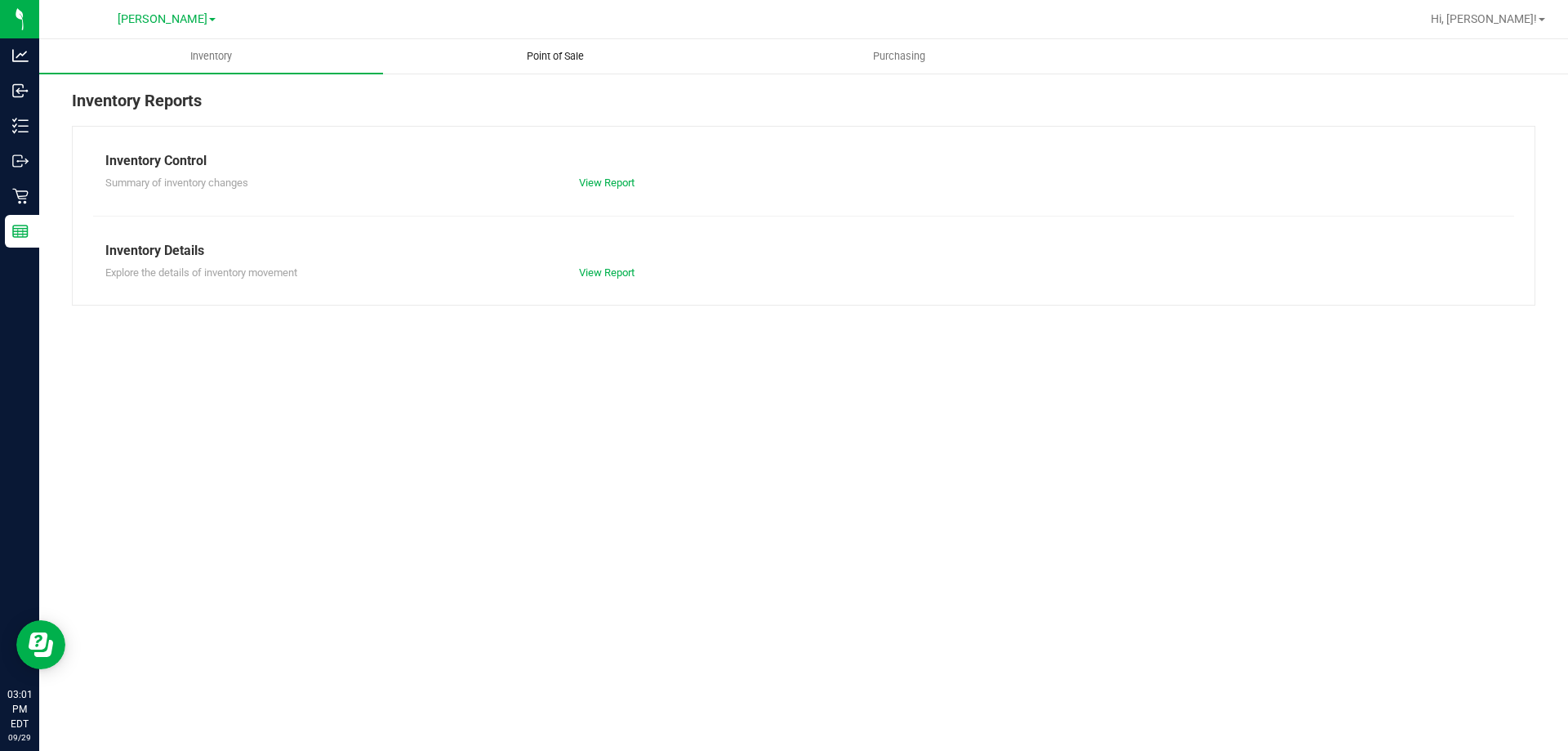
click at [630, 54] on uib-tab-heading "Point of Sale" at bounding box center [555, 56] width 342 height 33
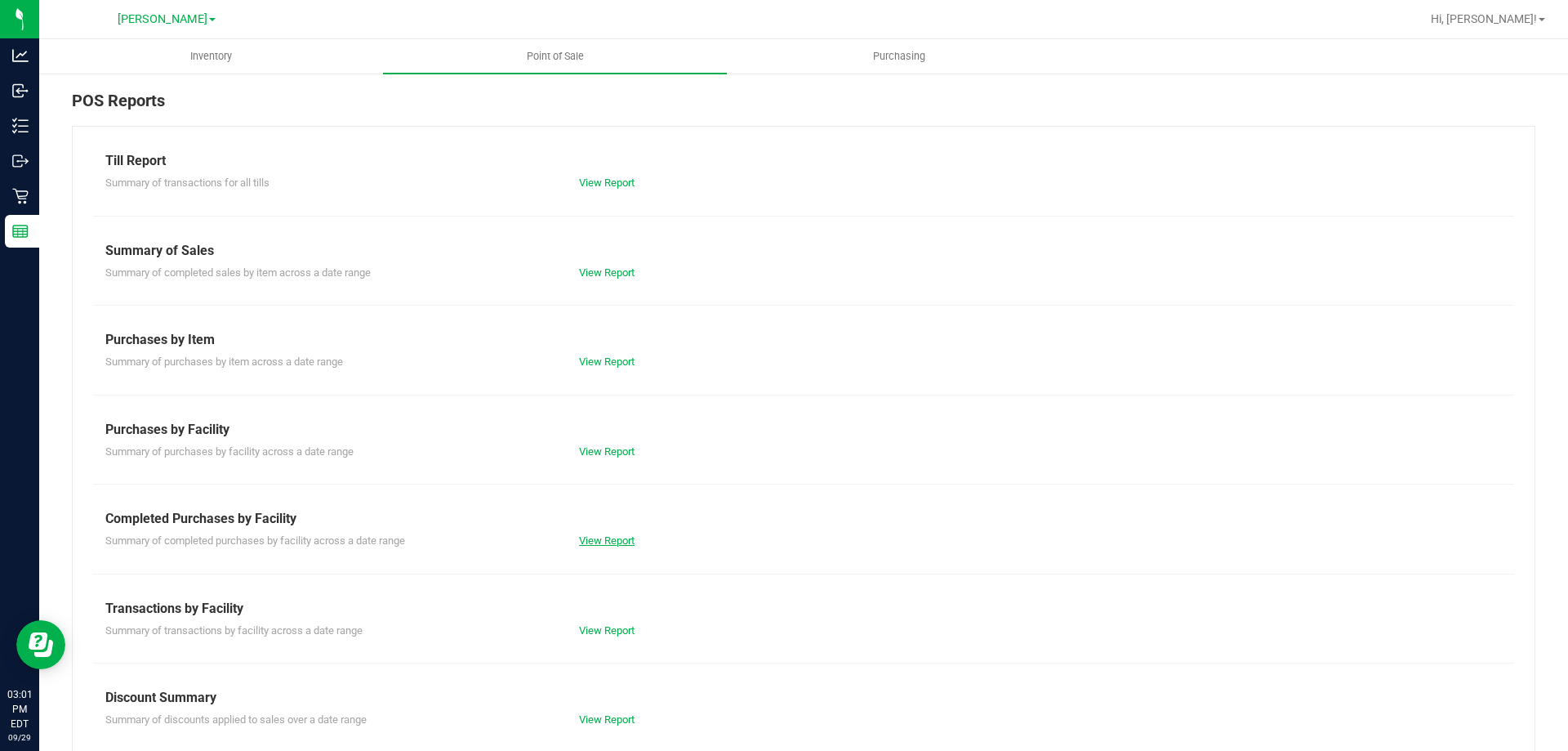
click at [601, 535] on link "View Report" at bounding box center [606, 540] width 55 height 12
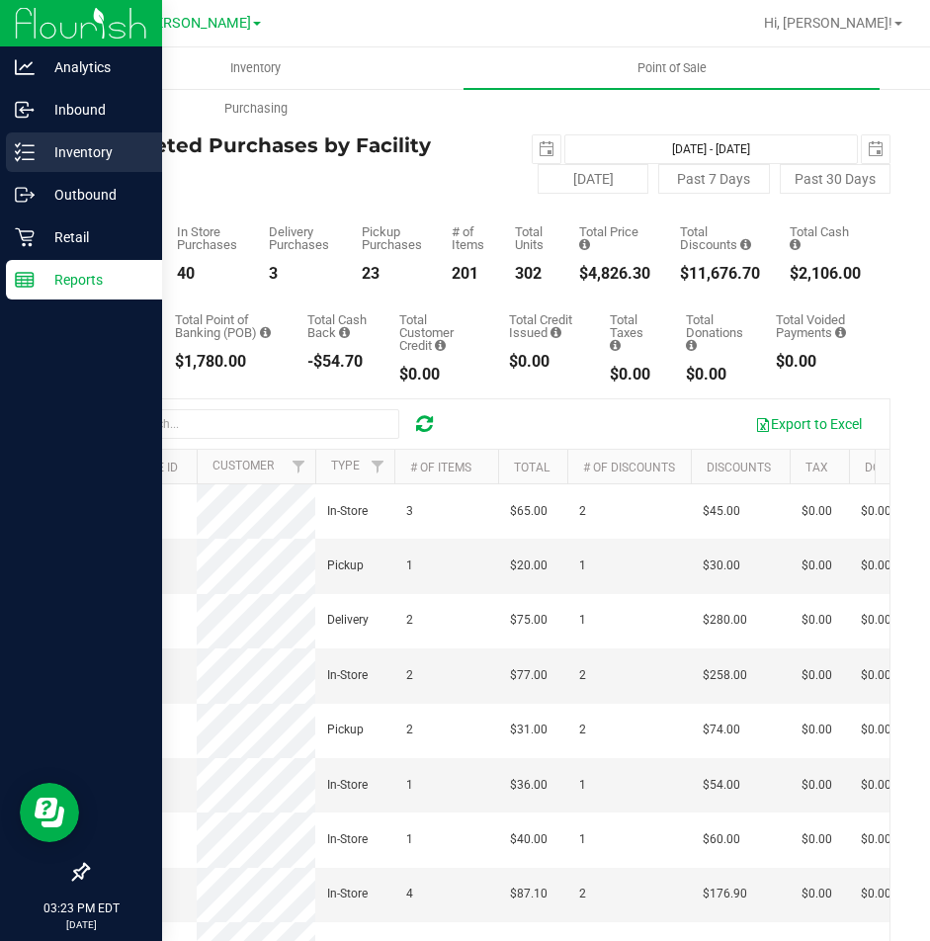
click at [18, 151] on icon at bounding box center [25, 152] width 20 height 20
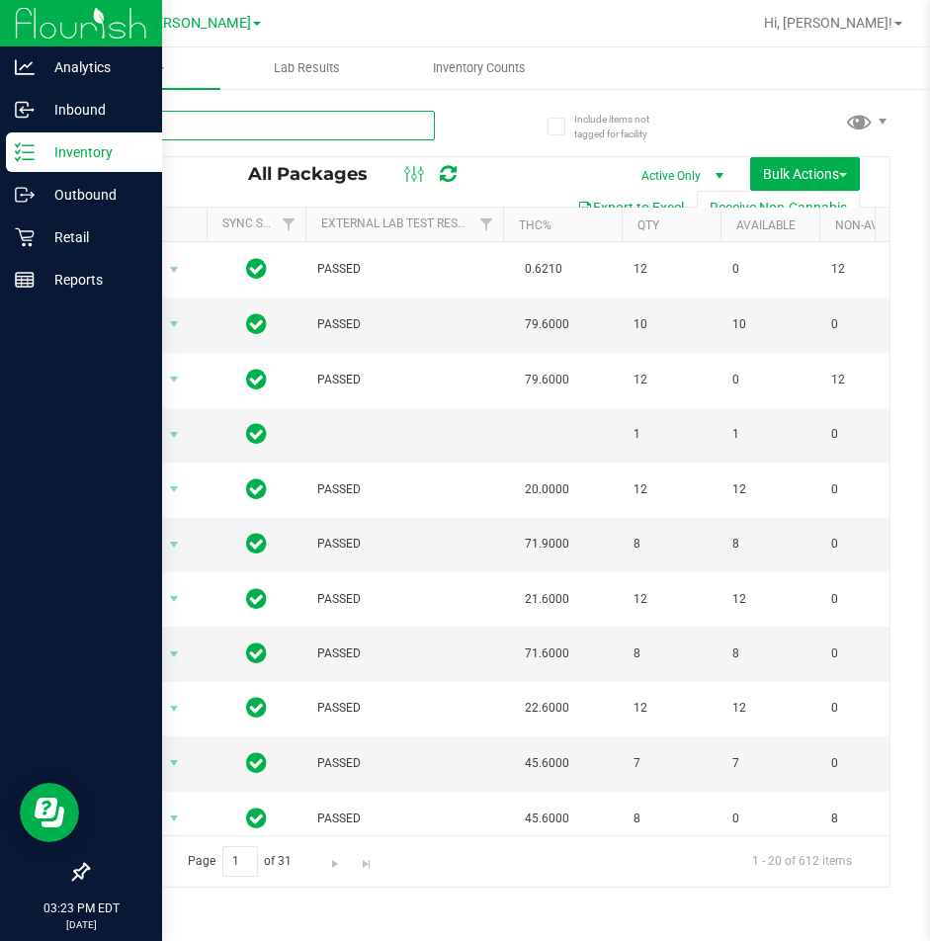
click at [266, 127] on input "text" at bounding box center [261, 126] width 348 height 30
type input "6677570815872004"
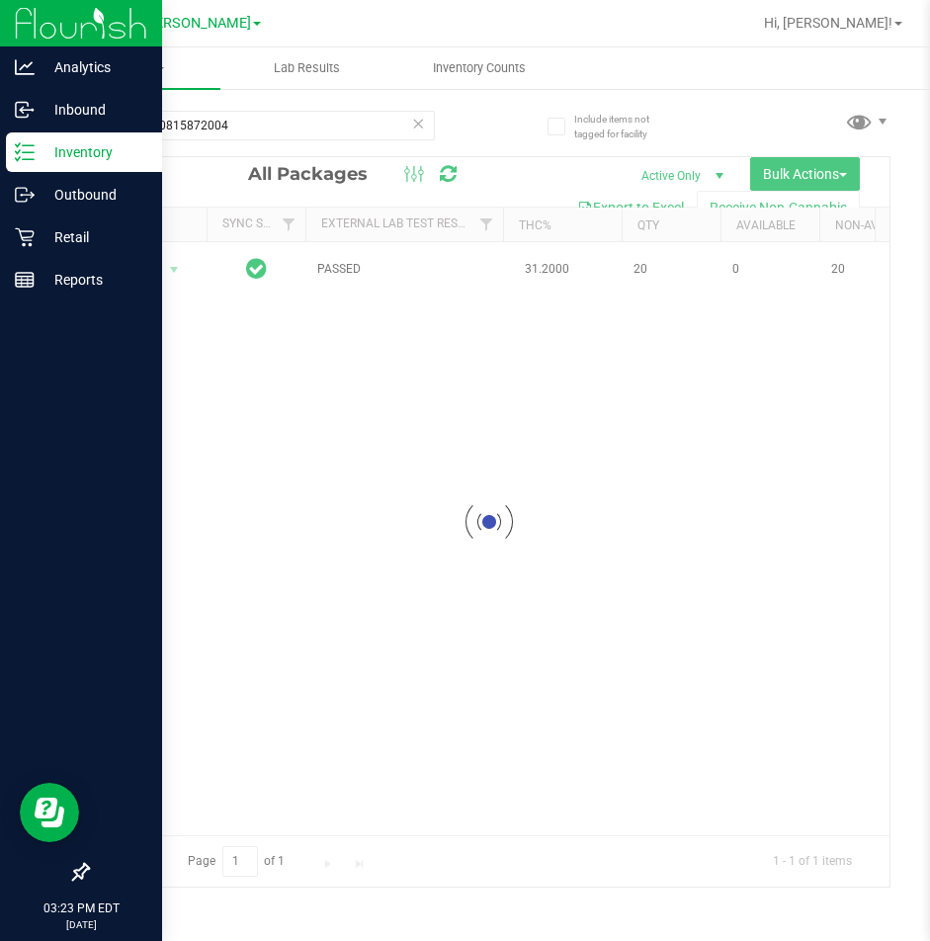
click at [152, 264] on div at bounding box center [489, 522] width 802 height 730
click at [153, 262] on div at bounding box center [489, 522] width 802 height 730
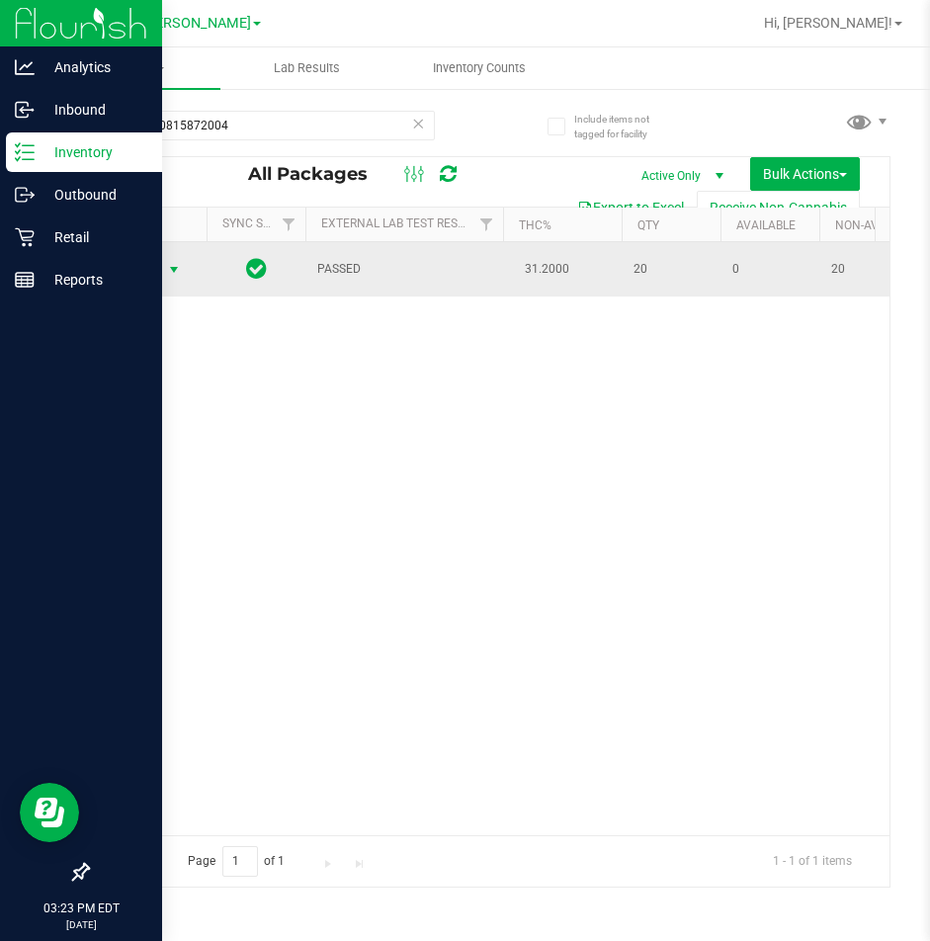
click at [173, 269] on span "select" at bounding box center [174, 270] width 16 height 16
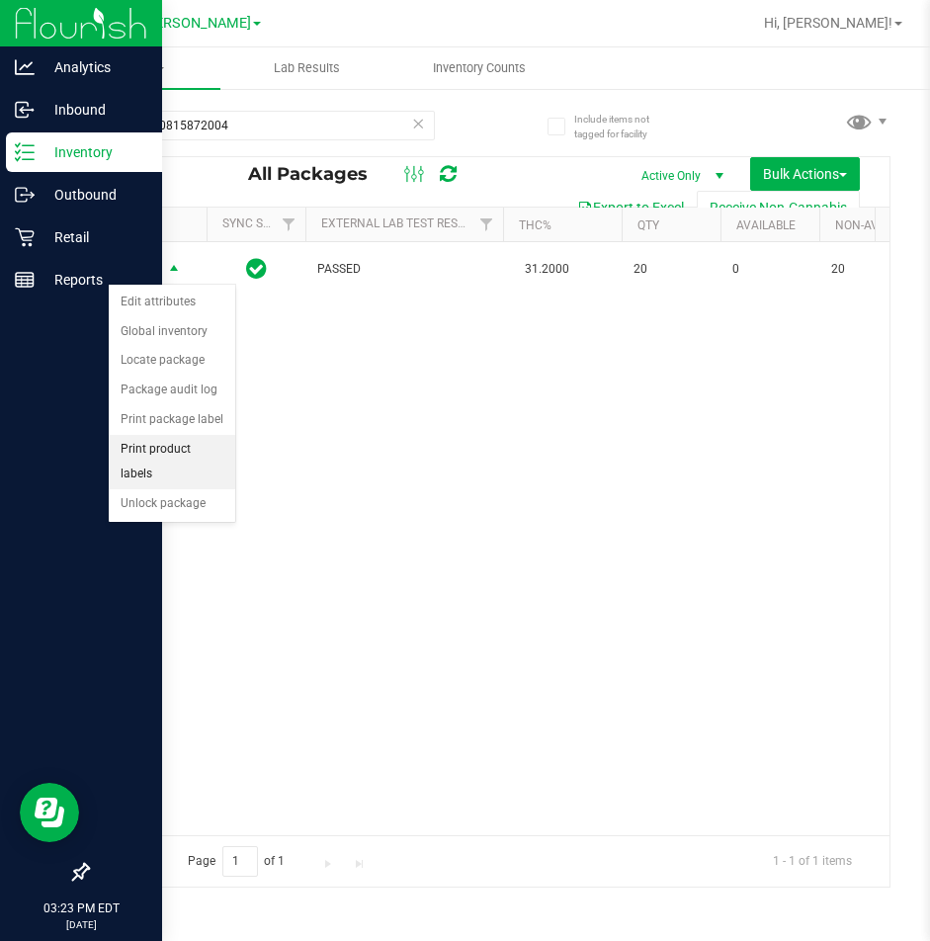
click at [193, 463] on li "Print product labels" at bounding box center [172, 462] width 127 height 54
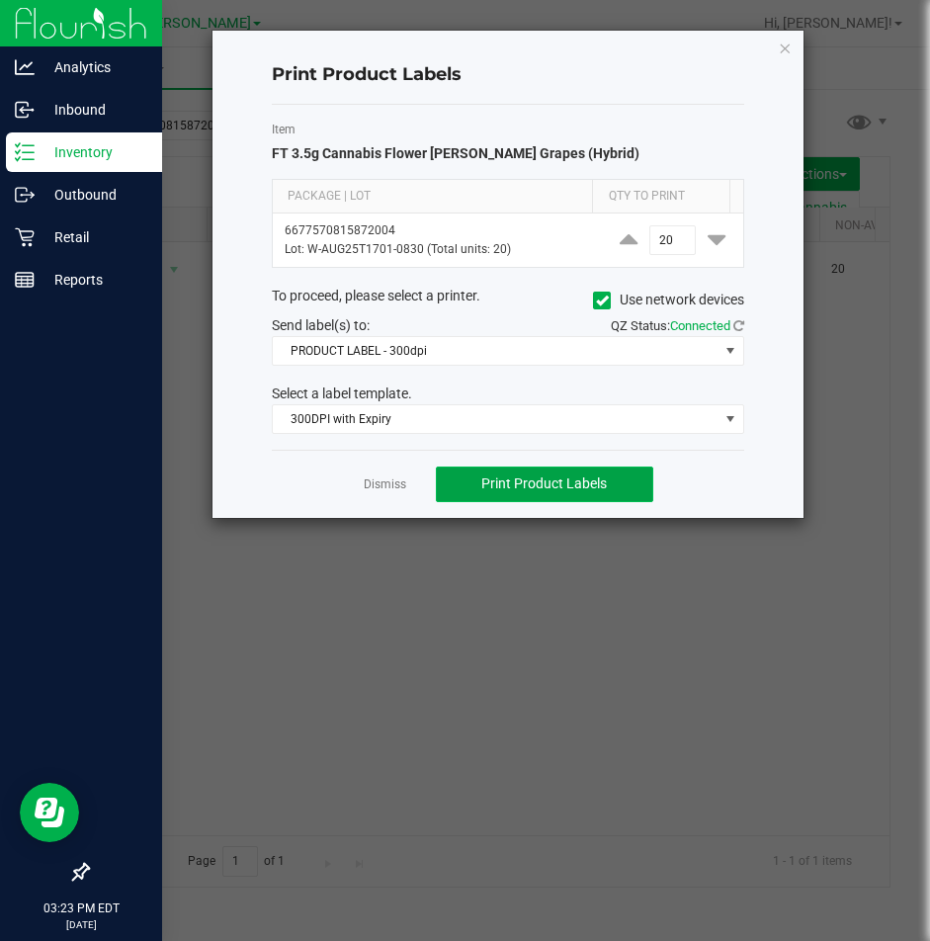
click at [491, 478] on span "Print Product Labels" at bounding box center [545, 484] width 126 height 16
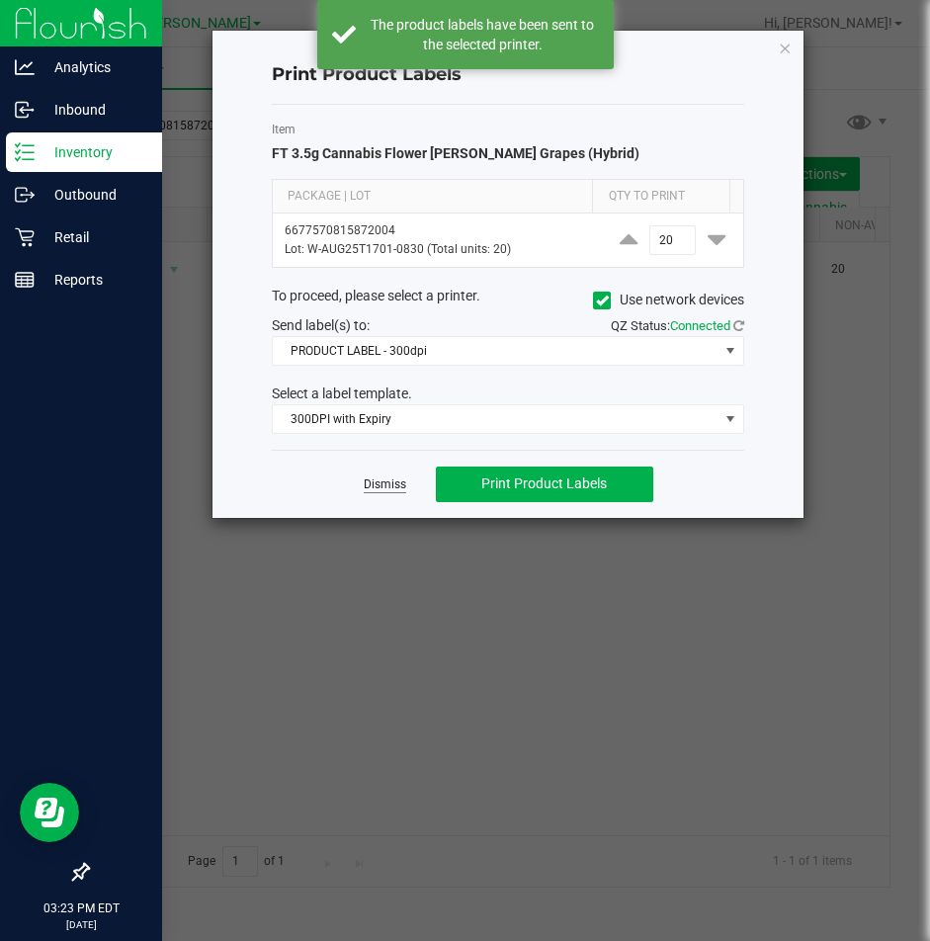
click at [378, 482] on link "Dismiss" at bounding box center [385, 485] width 43 height 17
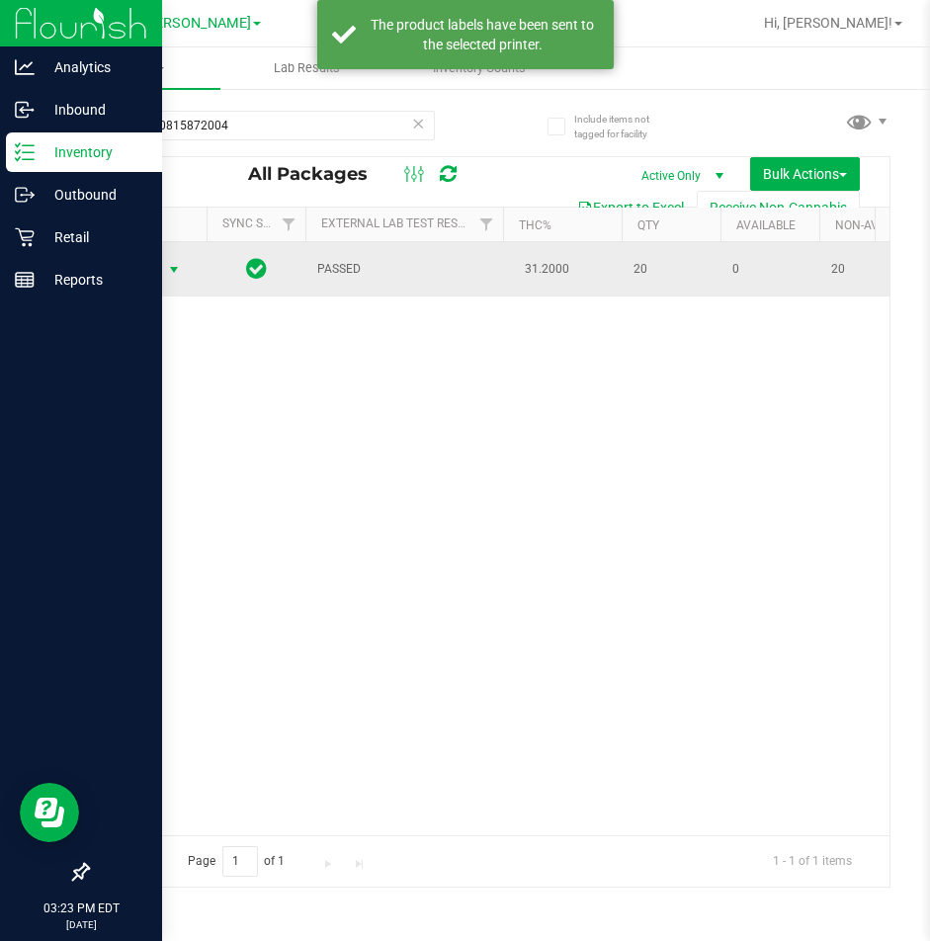
click at [169, 269] on span "select" at bounding box center [174, 270] width 16 height 16
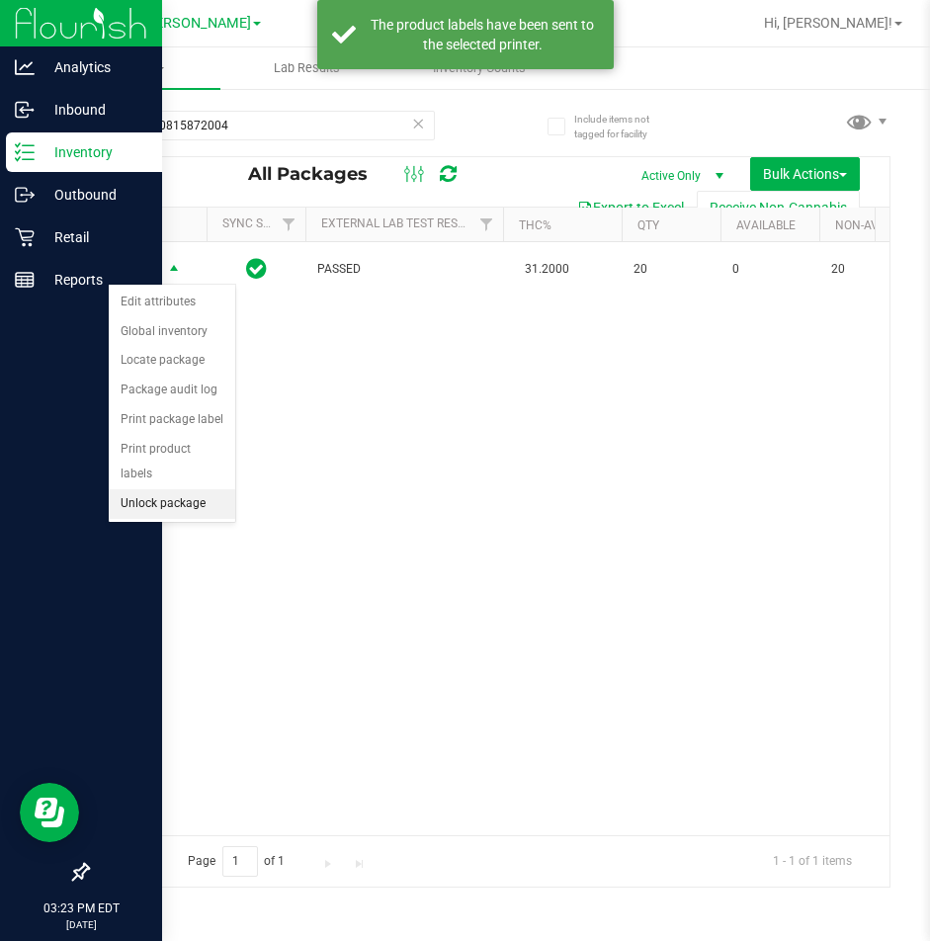
click at [194, 489] on li "Unlock package" at bounding box center [172, 504] width 127 height 30
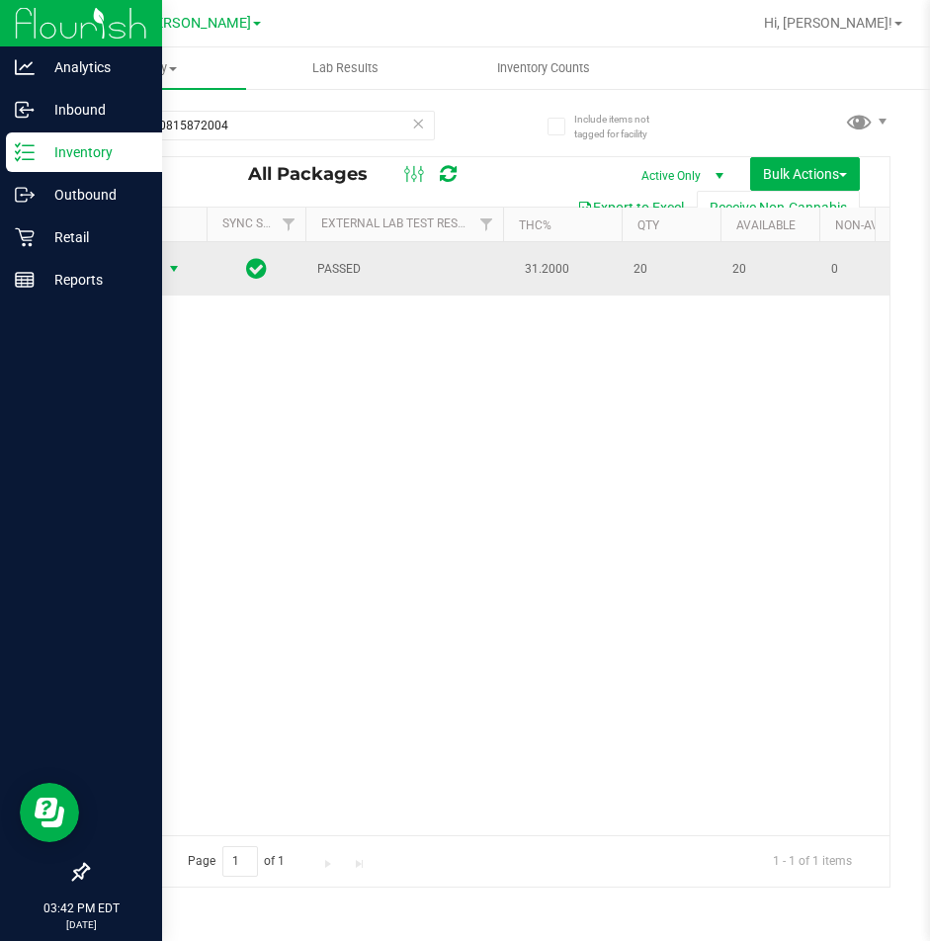
click at [171, 269] on span "select" at bounding box center [174, 269] width 16 height 16
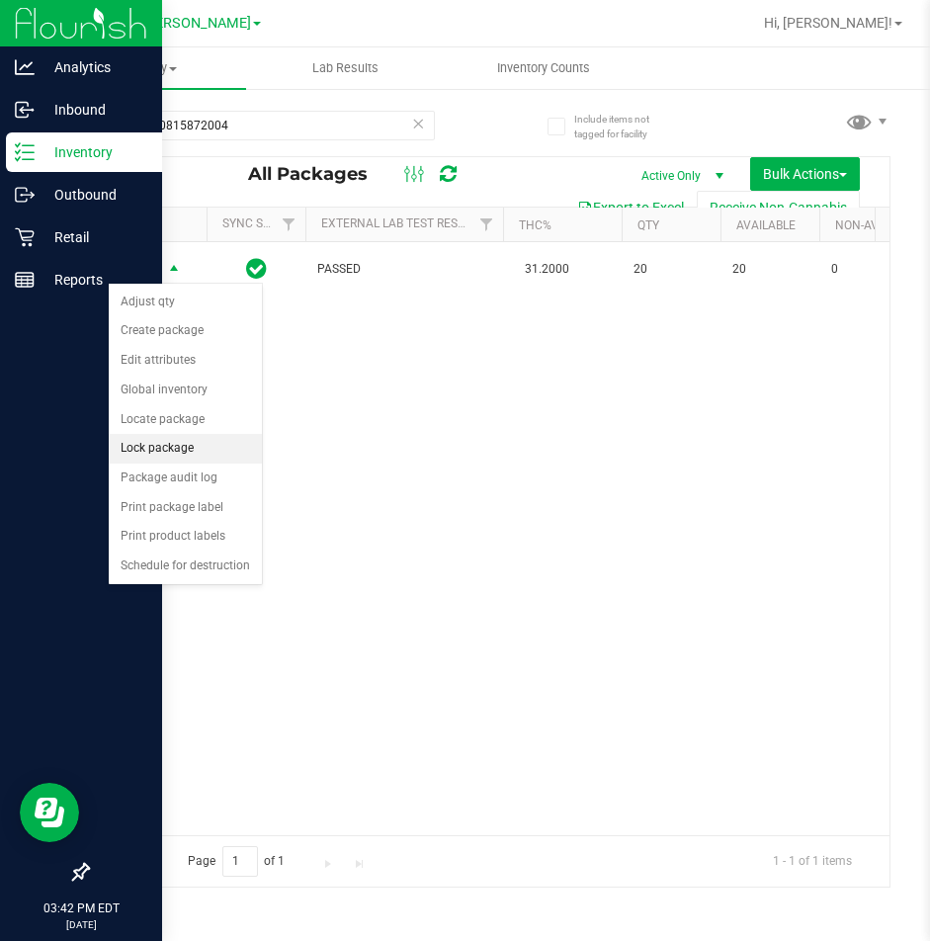
click at [183, 441] on li "Lock package" at bounding box center [185, 449] width 153 height 30
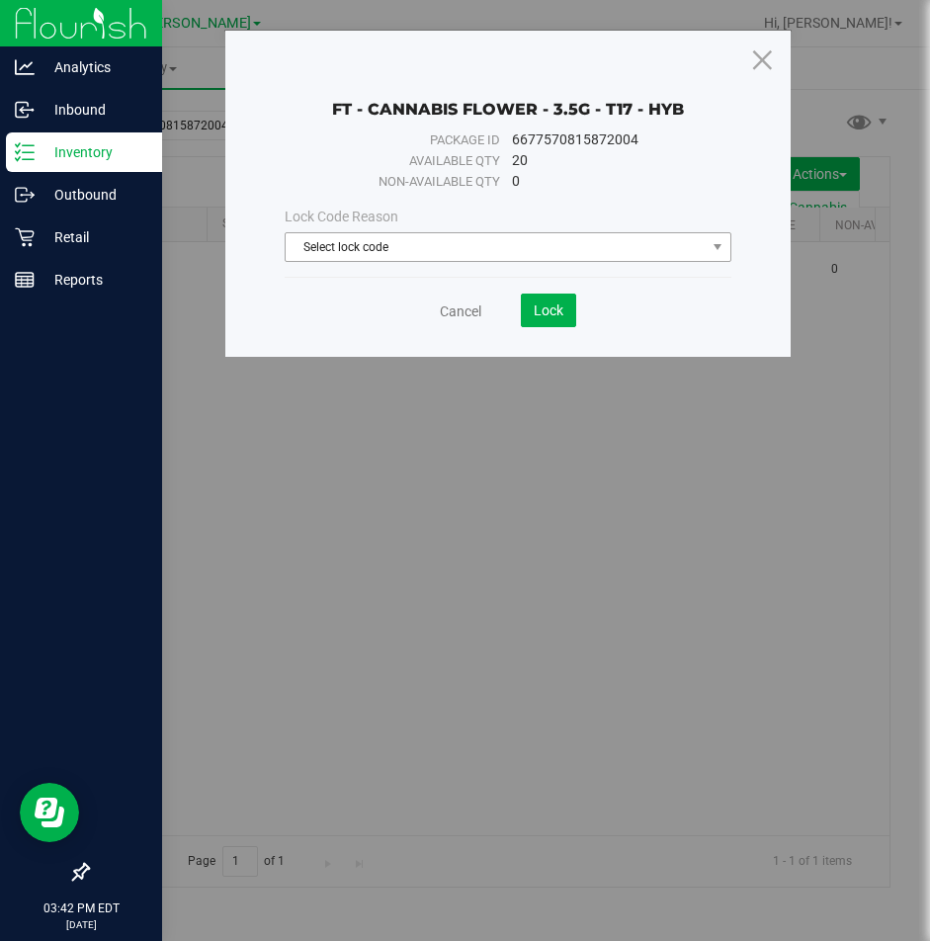
click at [352, 252] on span "Select lock code" at bounding box center [496, 247] width 420 height 28
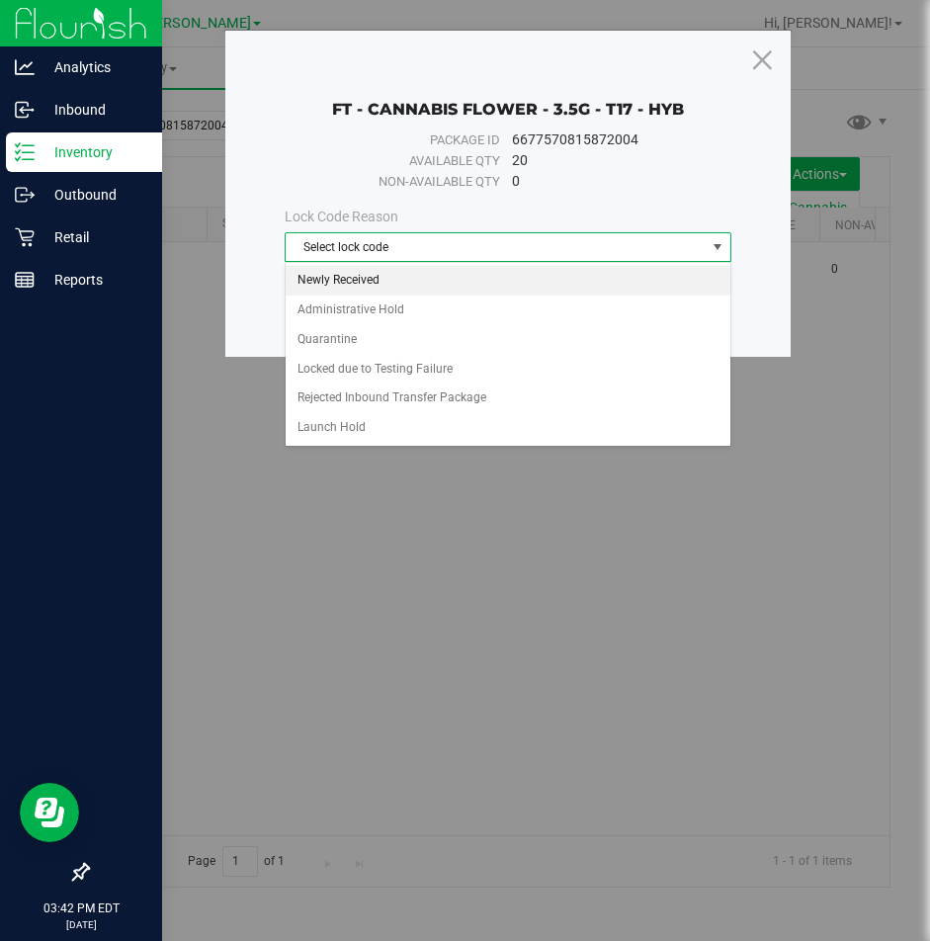
click at [332, 273] on li "Newly Received" at bounding box center [508, 281] width 445 height 30
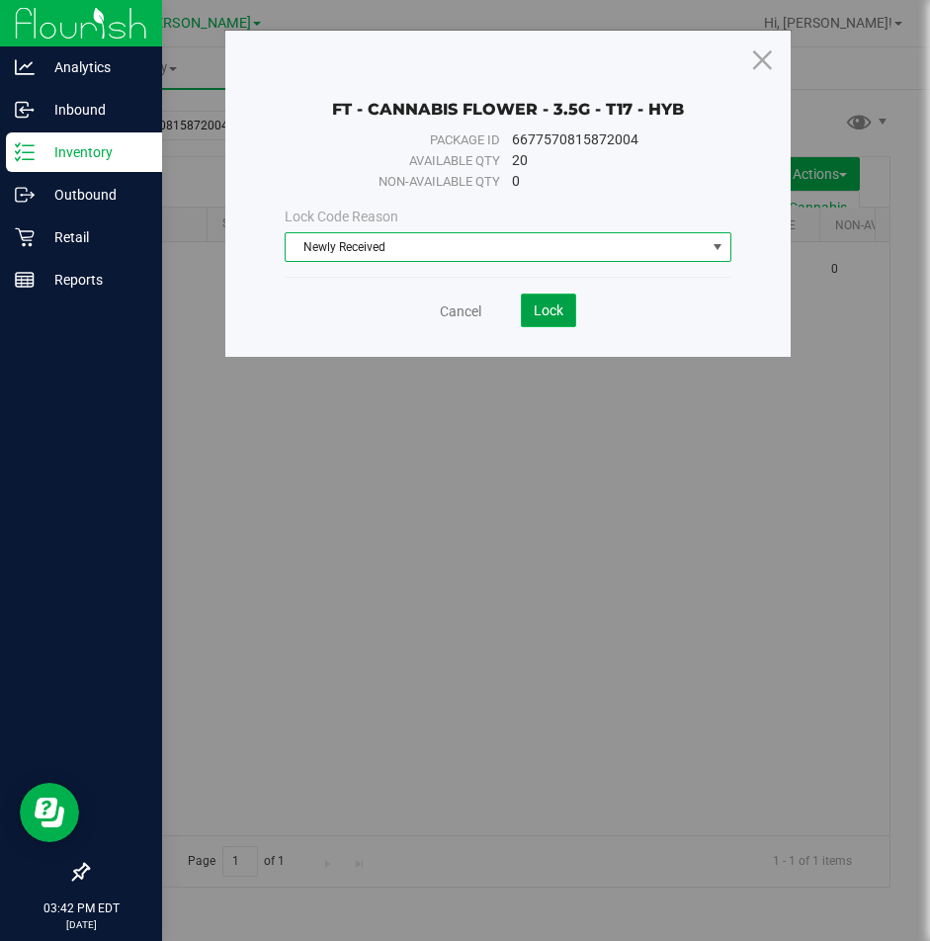
click at [547, 310] on span "Lock" at bounding box center [549, 311] width 30 height 16
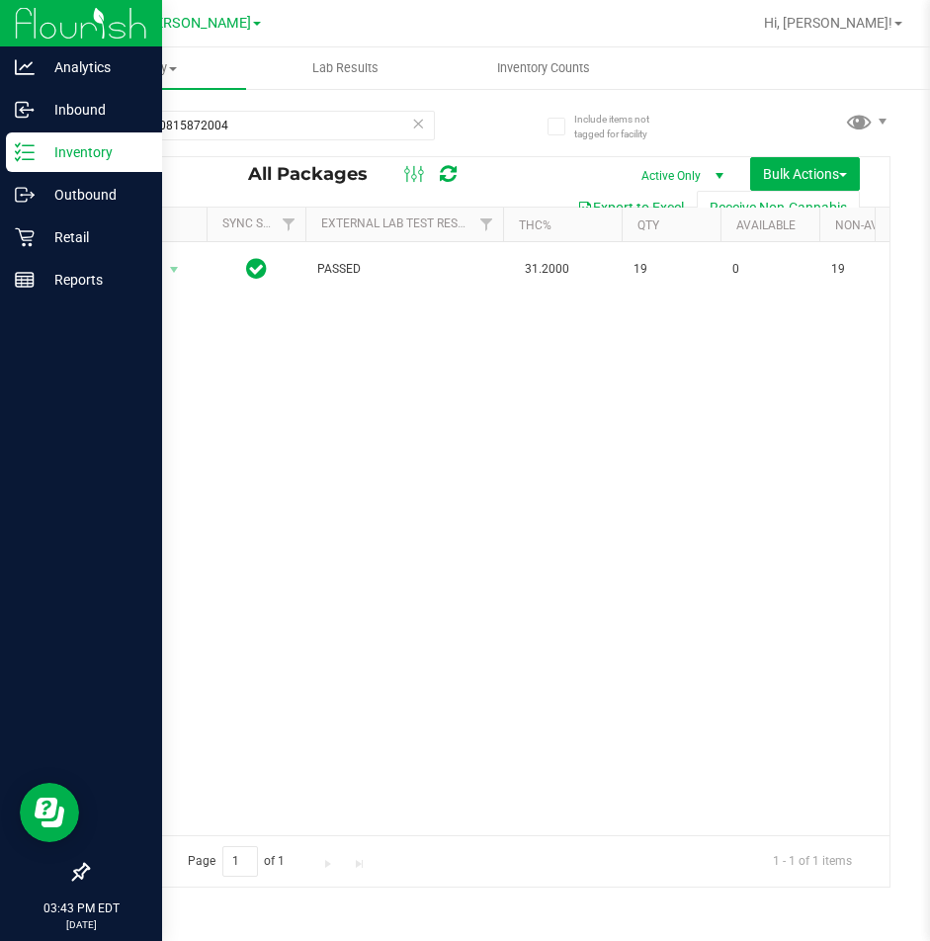
click at [414, 131] on icon at bounding box center [418, 123] width 14 height 24
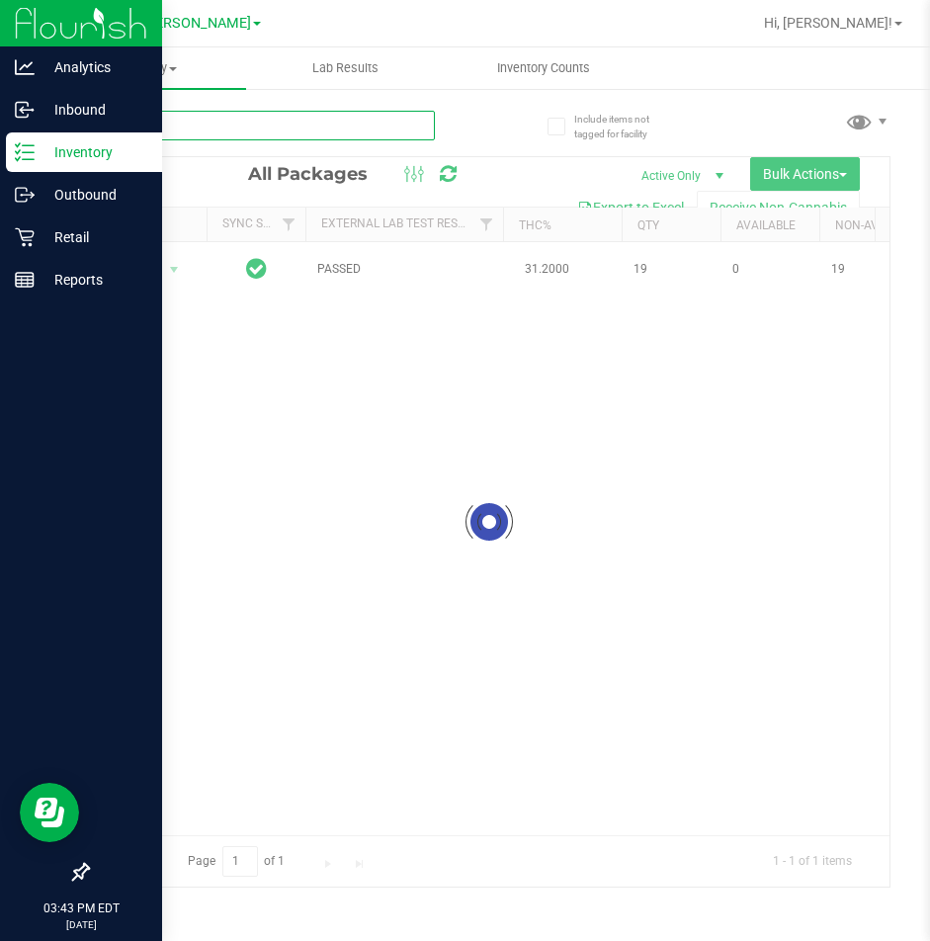
click at [311, 119] on input "text" at bounding box center [261, 126] width 348 height 30
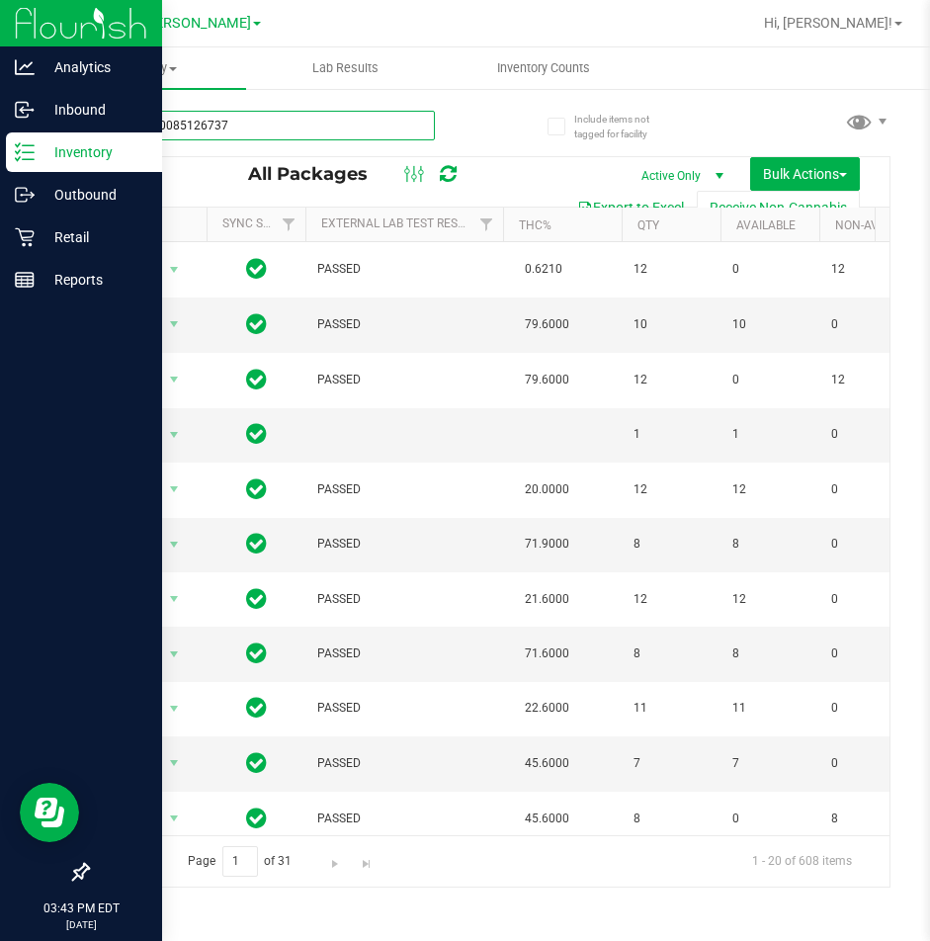
type input "3267170085126737"
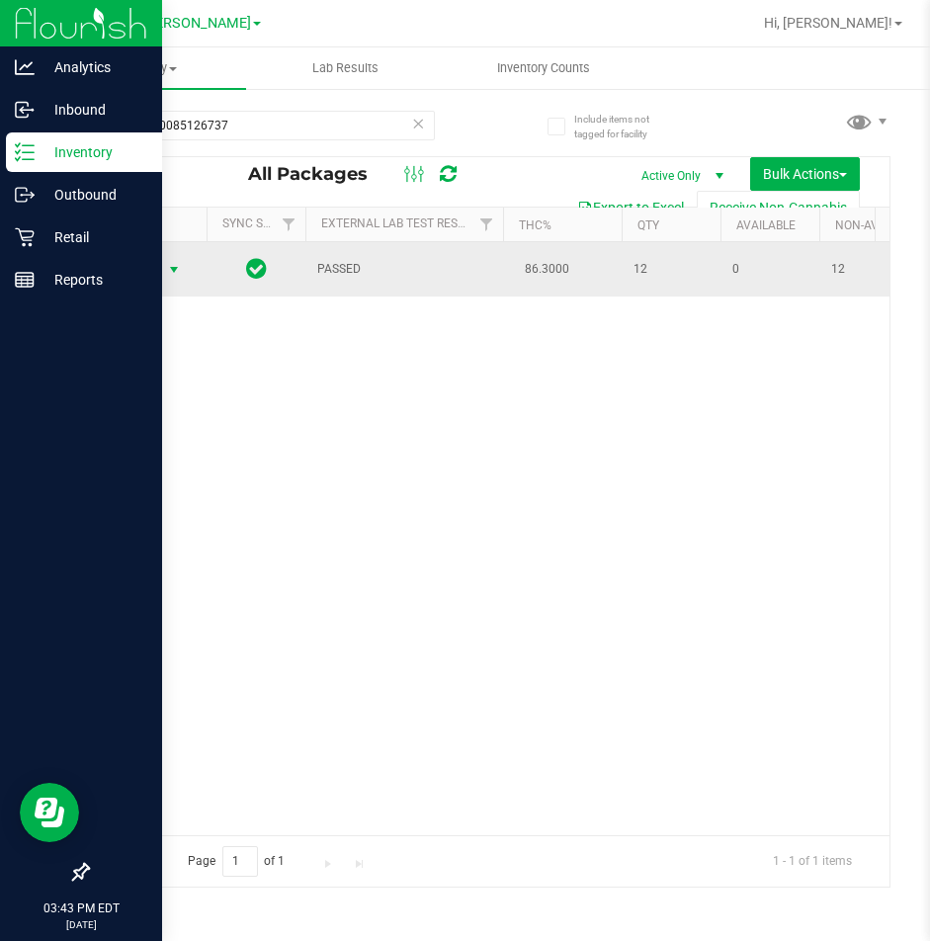
click at [170, 259] on span "select" at bounding box center [174, 270] width 25 height 28
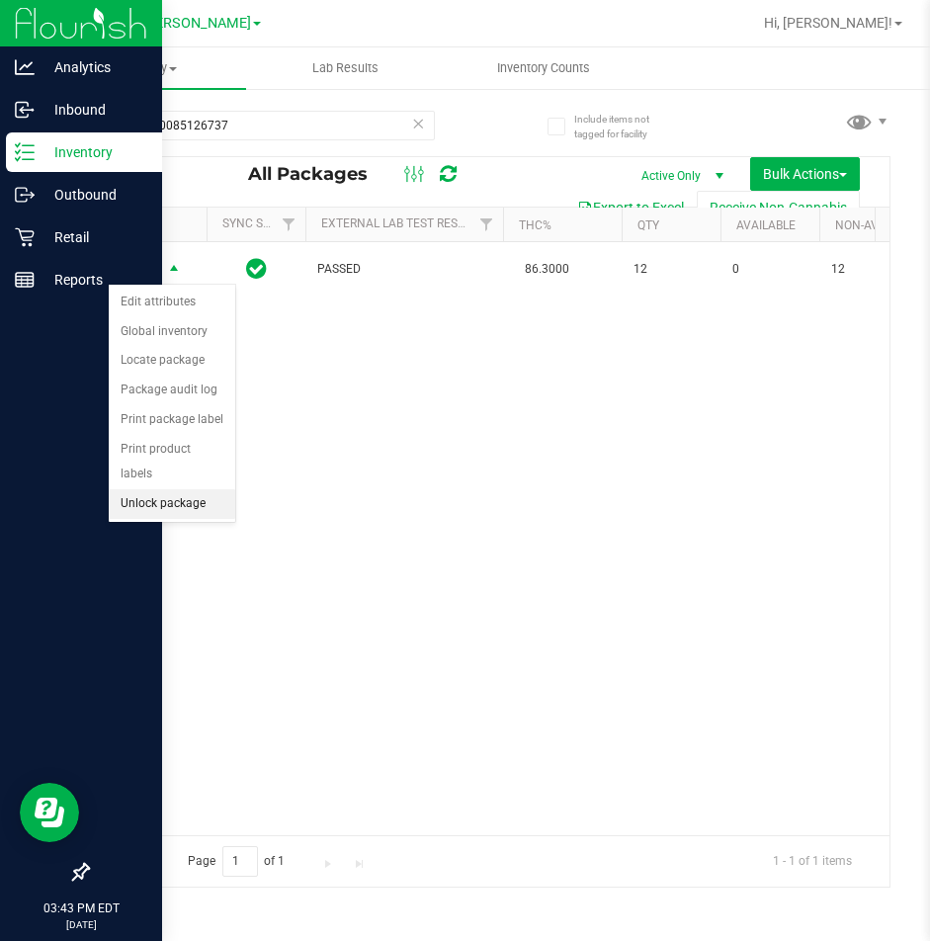
click at [203, 489] on li "Unlock package" at bounding box center [172, 504] width 127 height 30
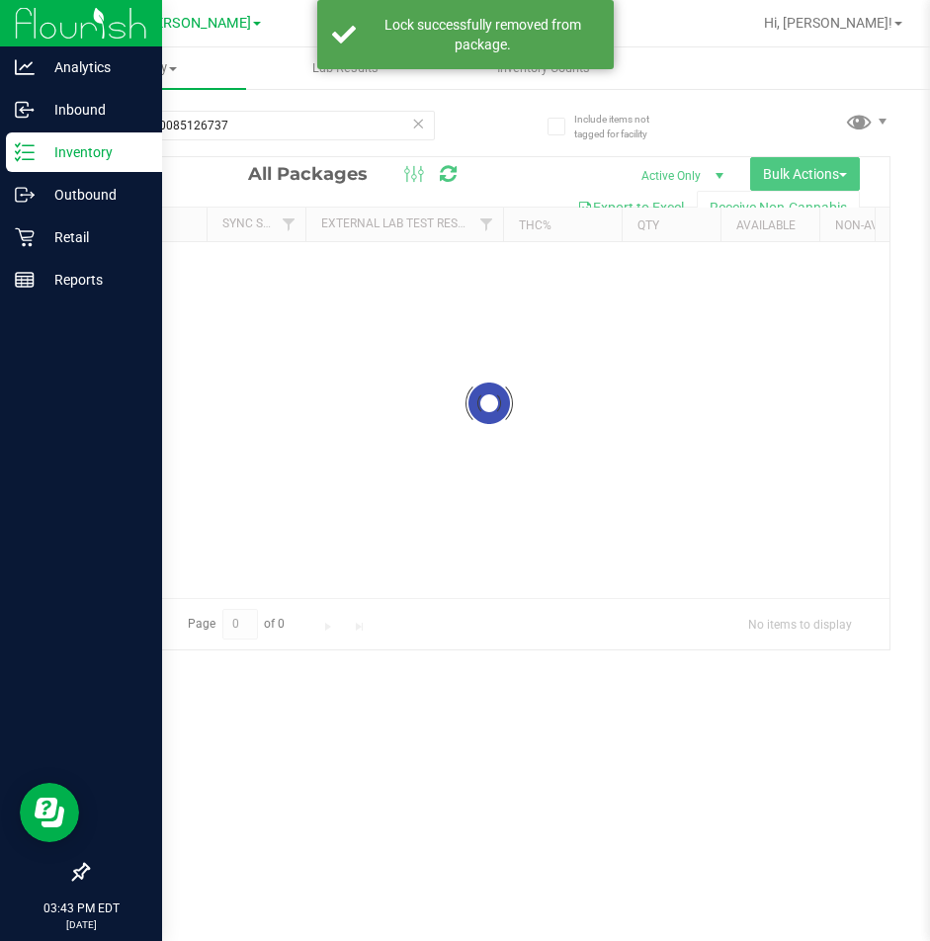
click at [421, 127] on icon at bounding box center [418, 123] width 14 height 24
click at [356, 131] on input "text" at bounding box center [261, 126] width 348 height 30
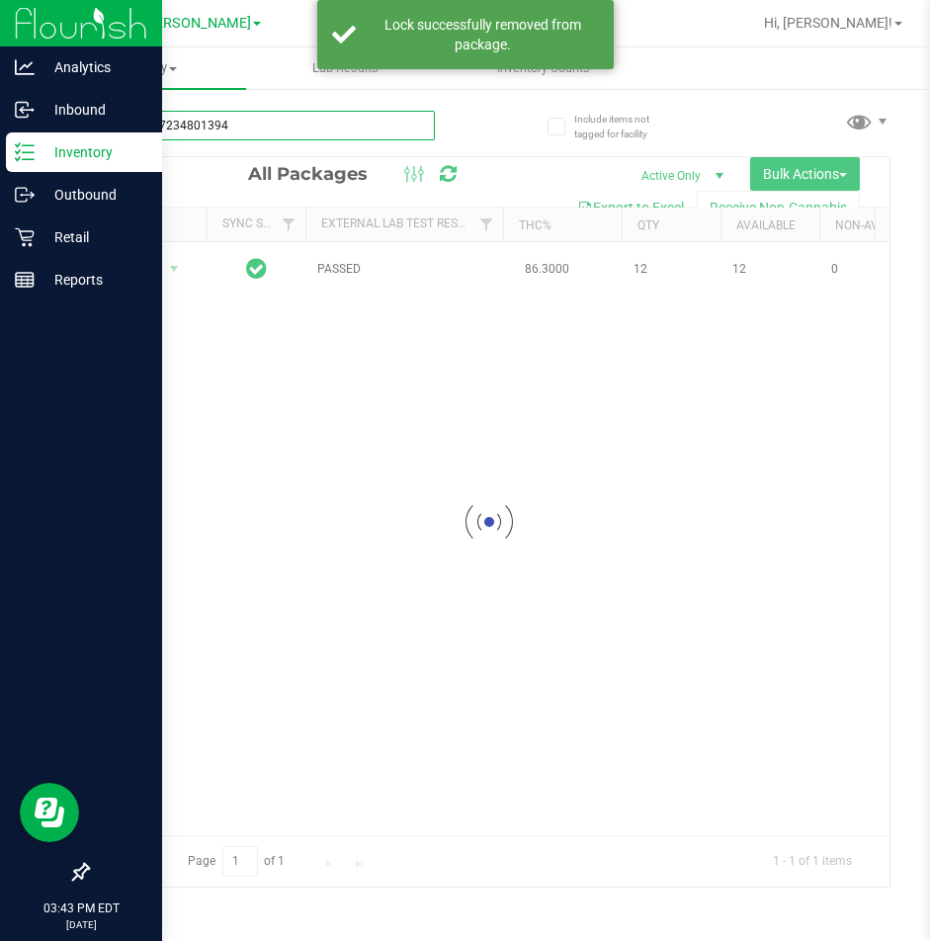
type input "0834597234801394"
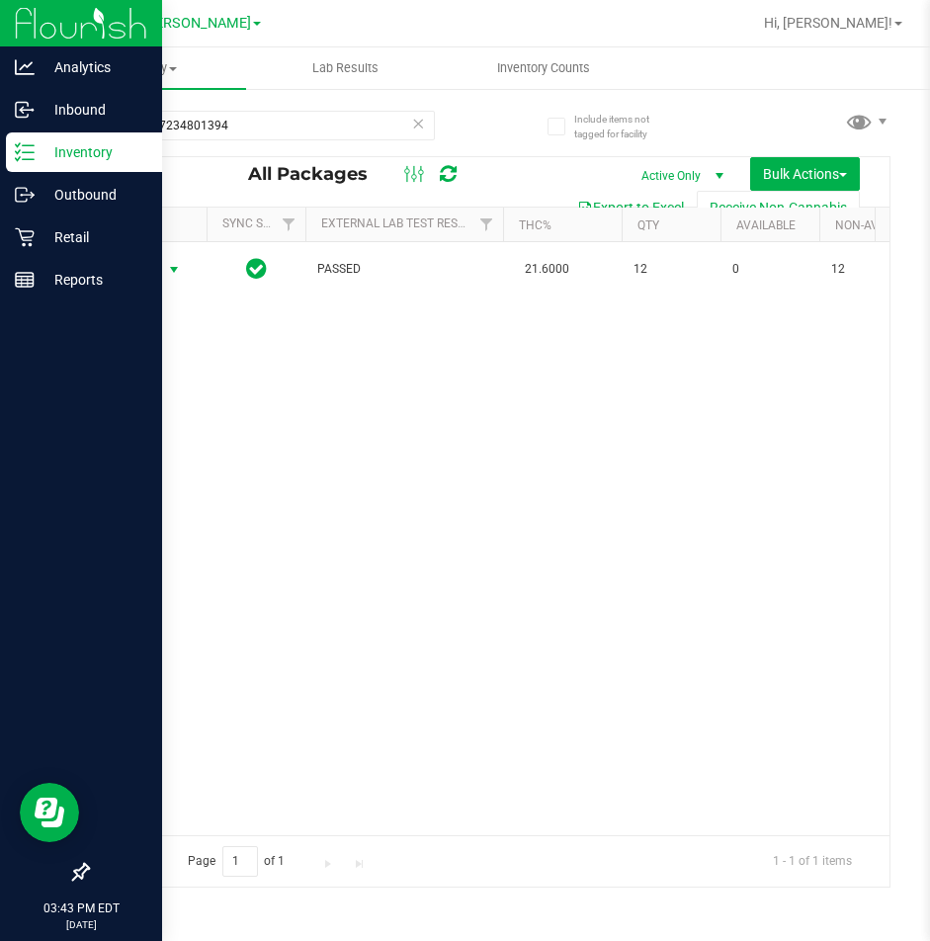
click at [167, 268] on span "select" at bounding box center [174, 270] width 16 height 16
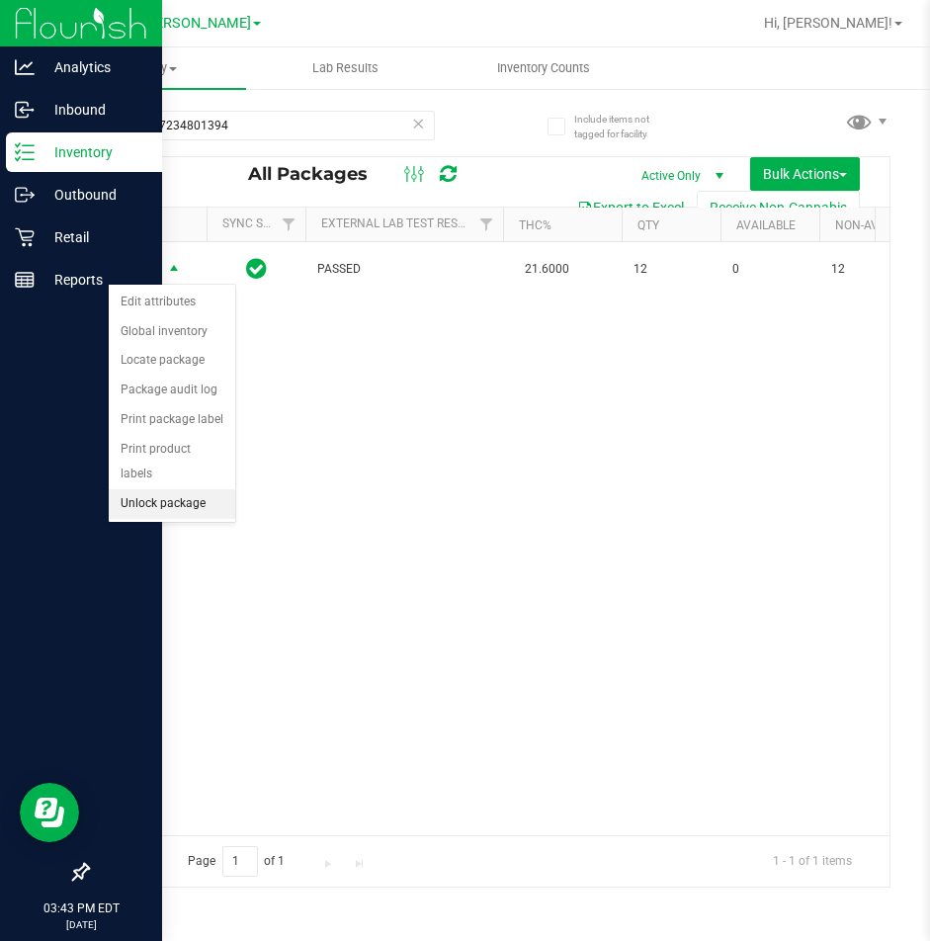
click at [144, 489] on li "Unlock package" at bounding box center [172, 504] width 127 height 30
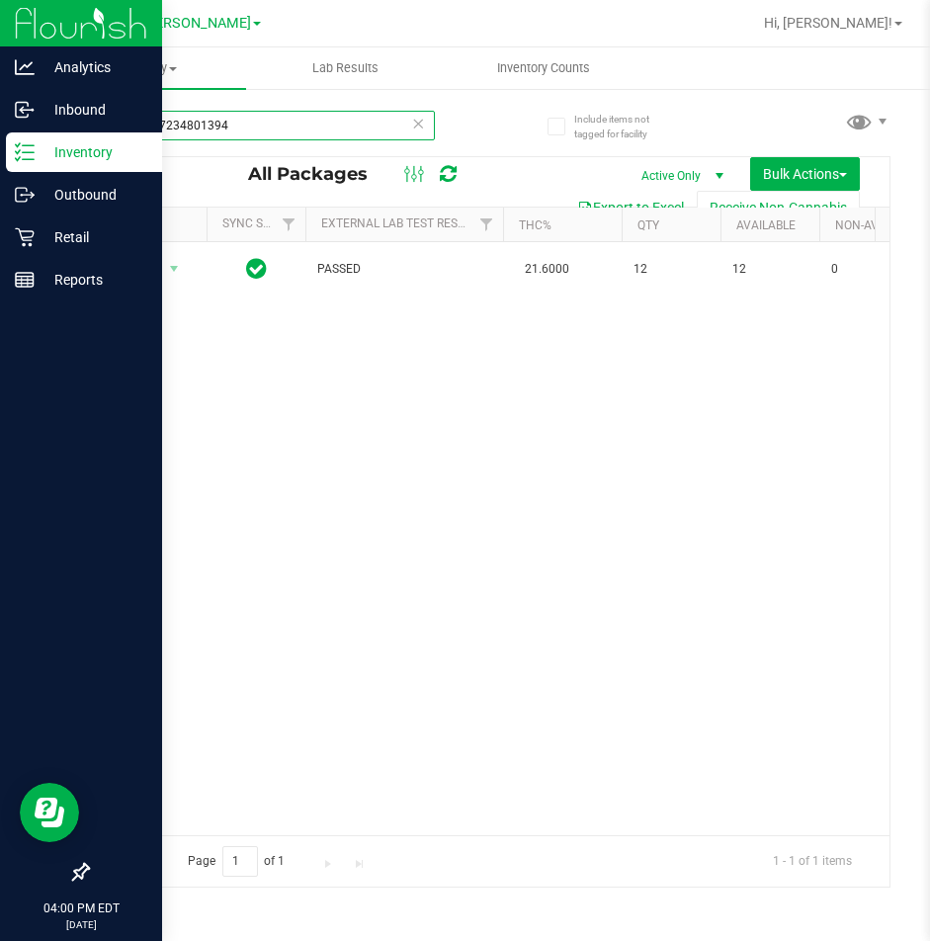
click at [402, 131] on input "0834597234801394" at bounding box center [261, 126] width 348 height 30
click at [417, 116] on icon at bounding box center [418, 123] width 14 height 24
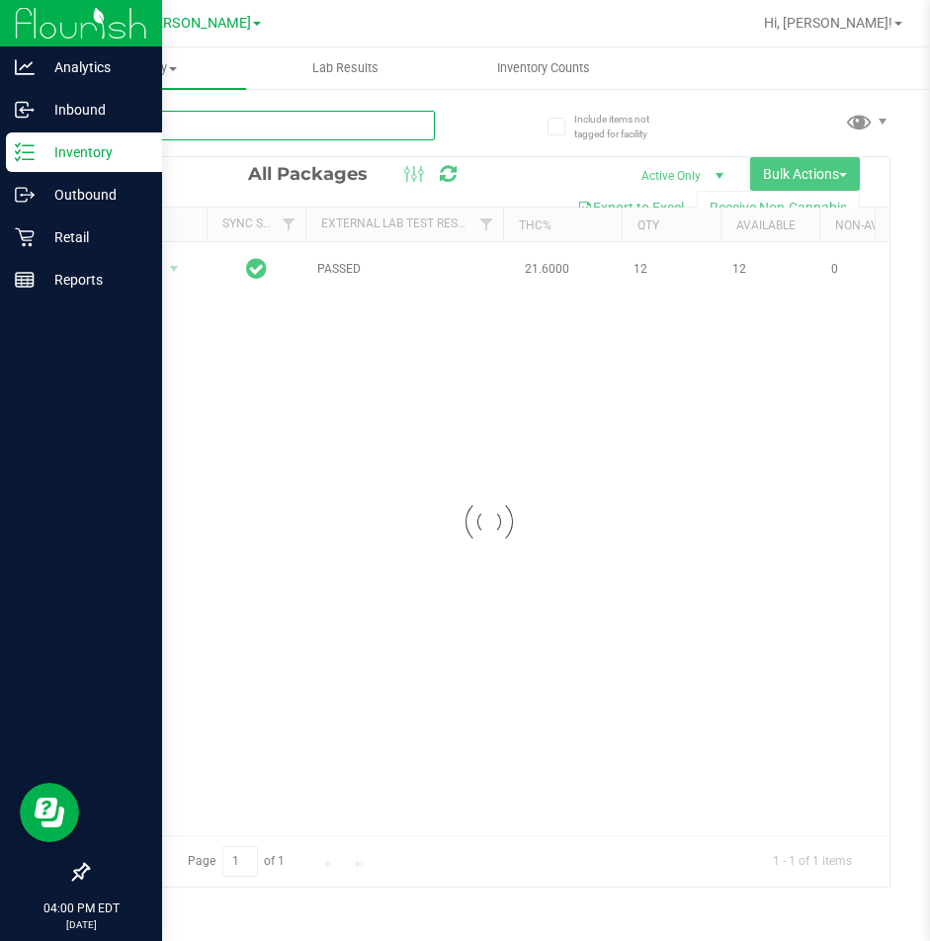
click at [326, 126] on input "text" at bounding box center [261, 126] width 348 height 30
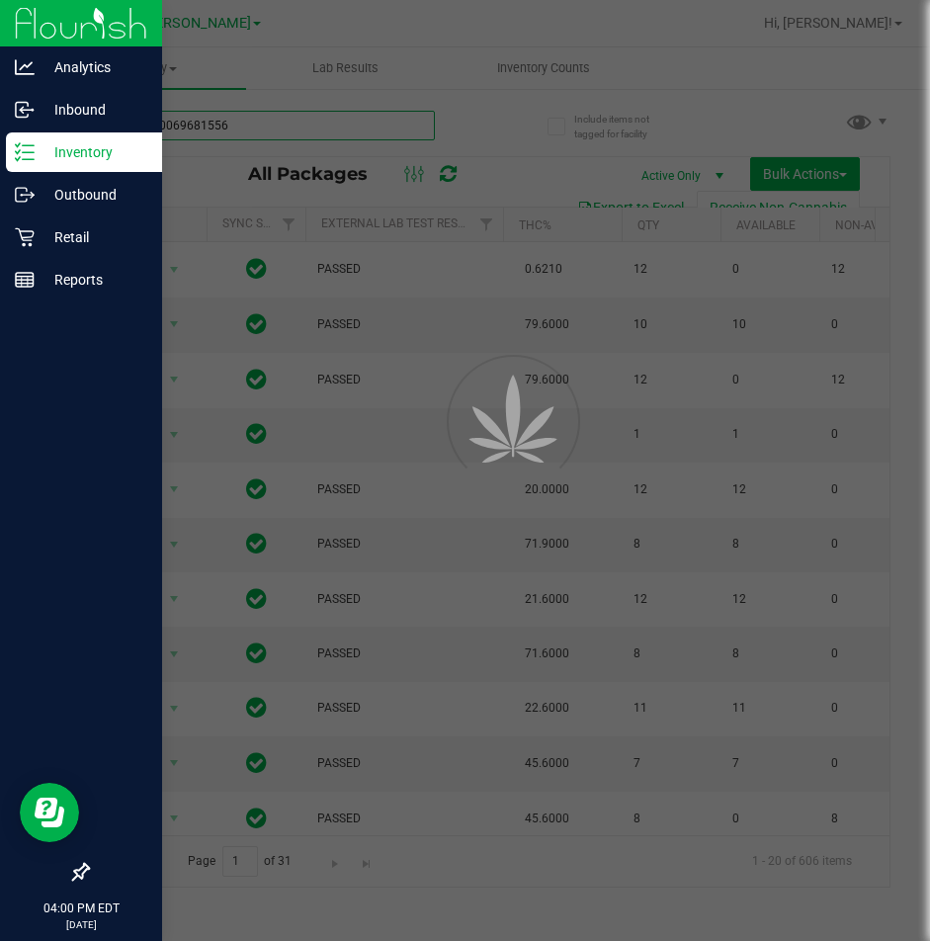
type input "0733130069681556"
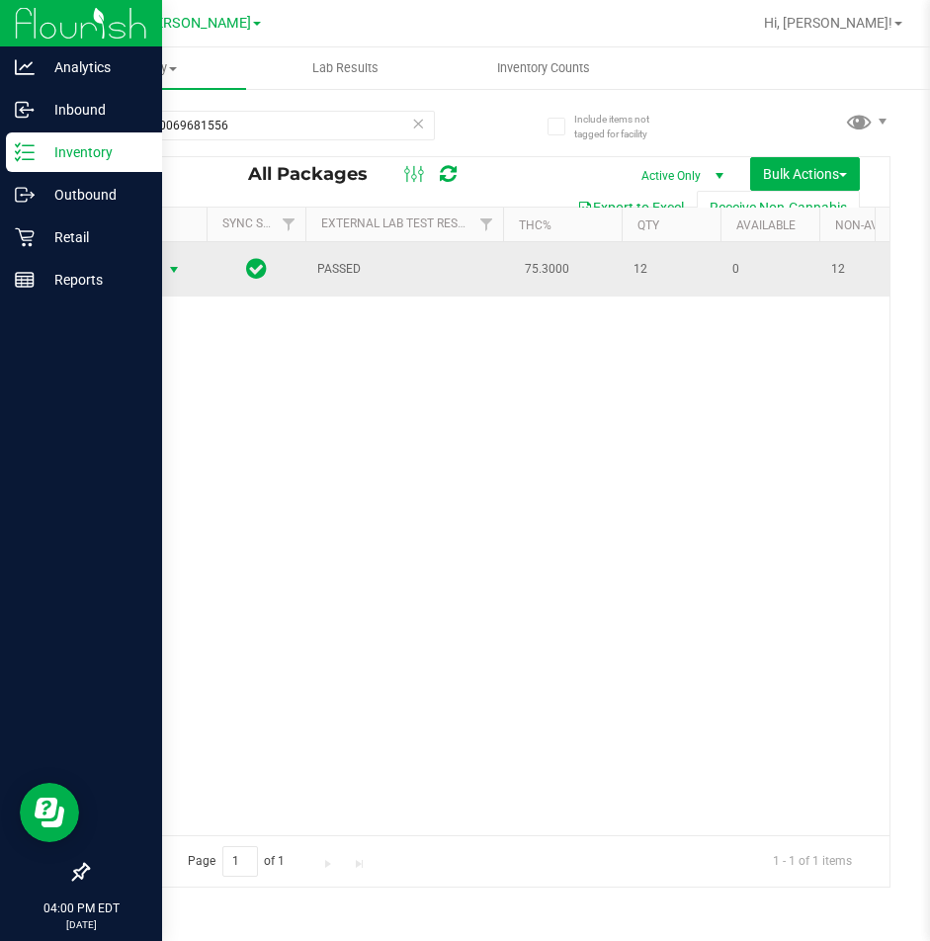
click at [171, 269] on span "select" at bounding box center [174, 270] width 16 height 16
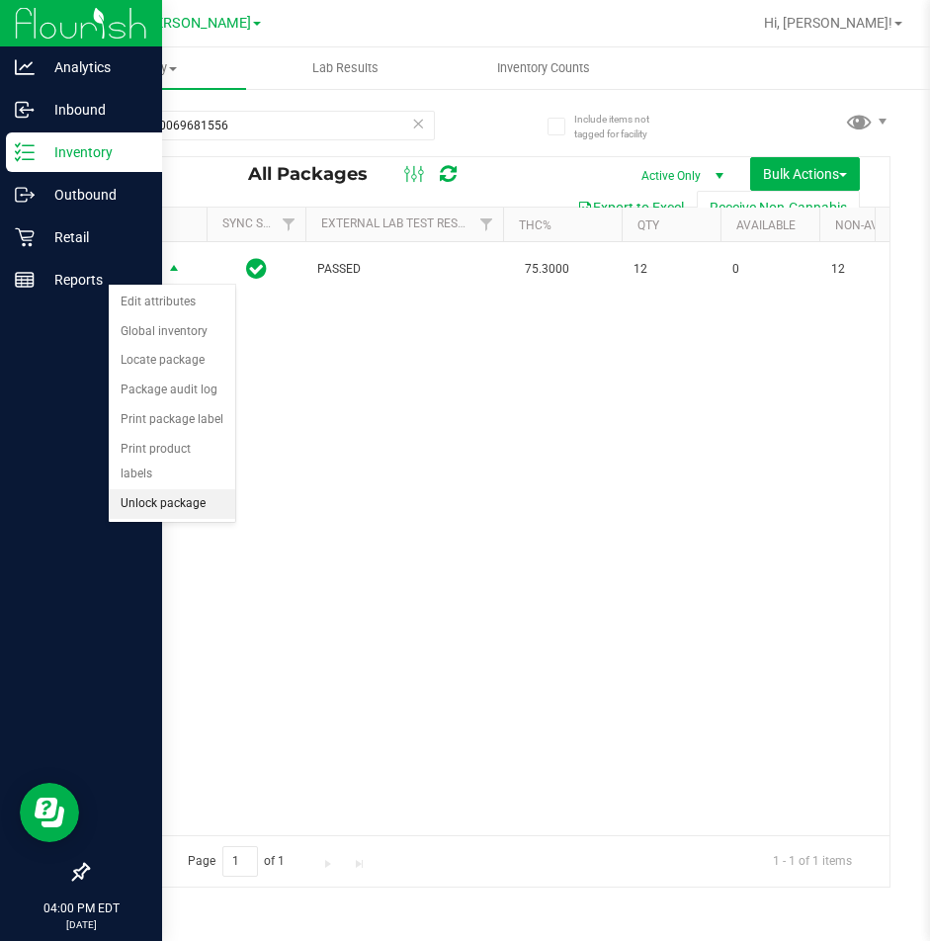
click at [209, 489] on li "Unlock package" at bounding box center [172, 504] width 127 height 30
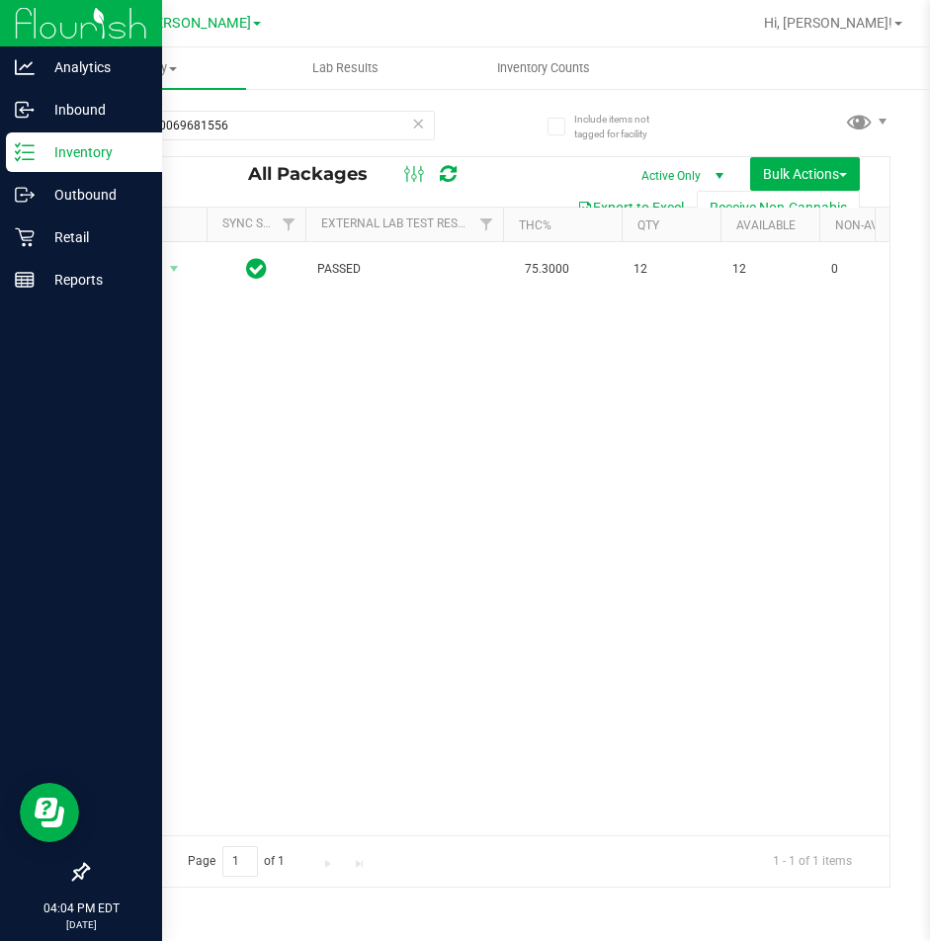
click at [418, 122] on icon at bounding box center [418, 123] width 14 height 24
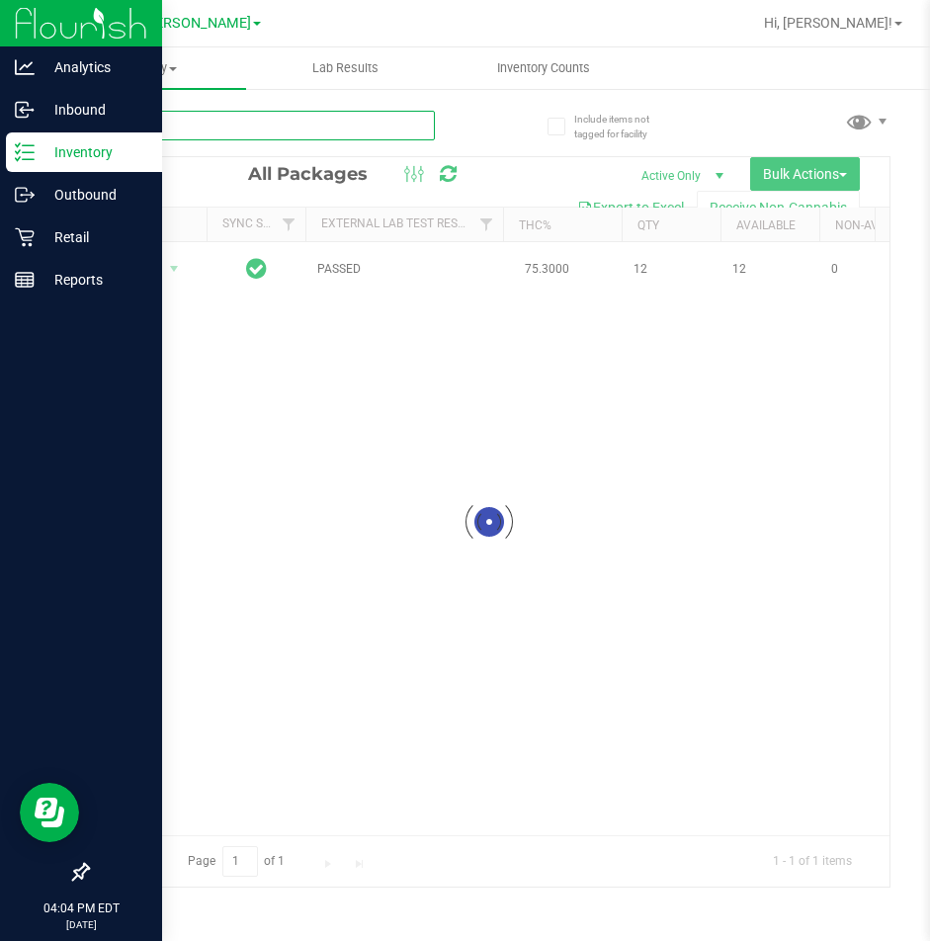
click at [343, 131] on input "text" at bounding box center [261, 126] width 348 height 30
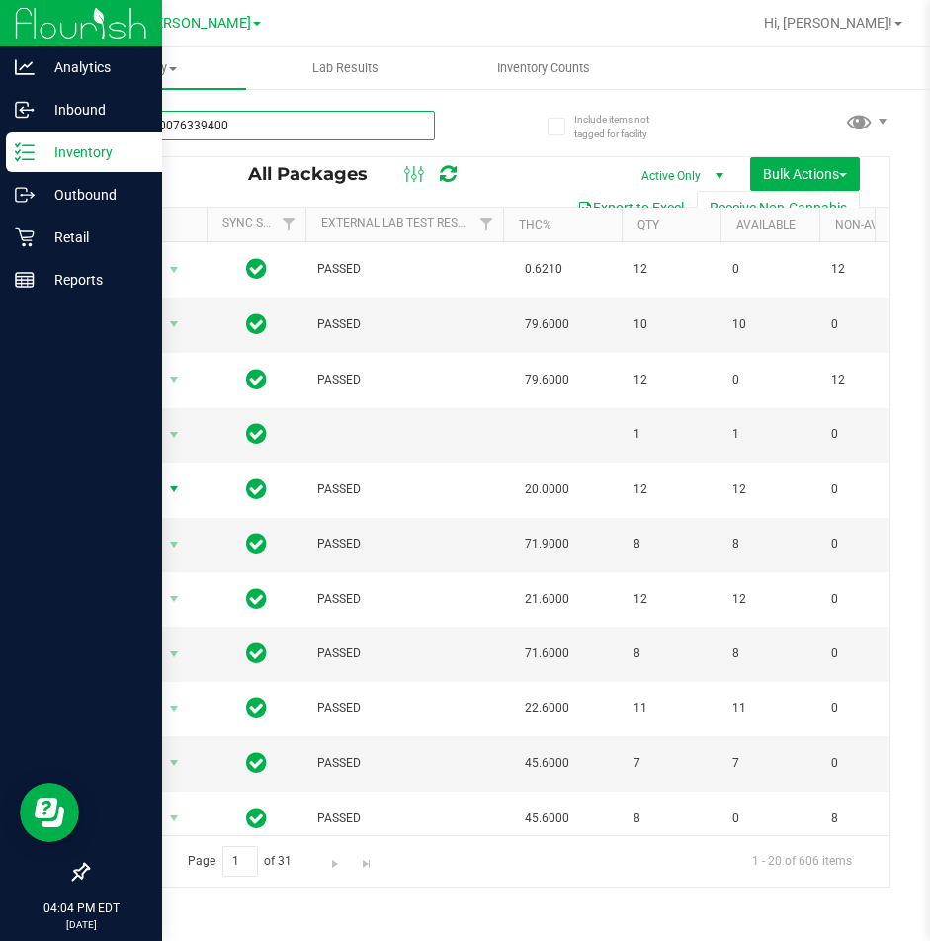
type input "4973400076339400"
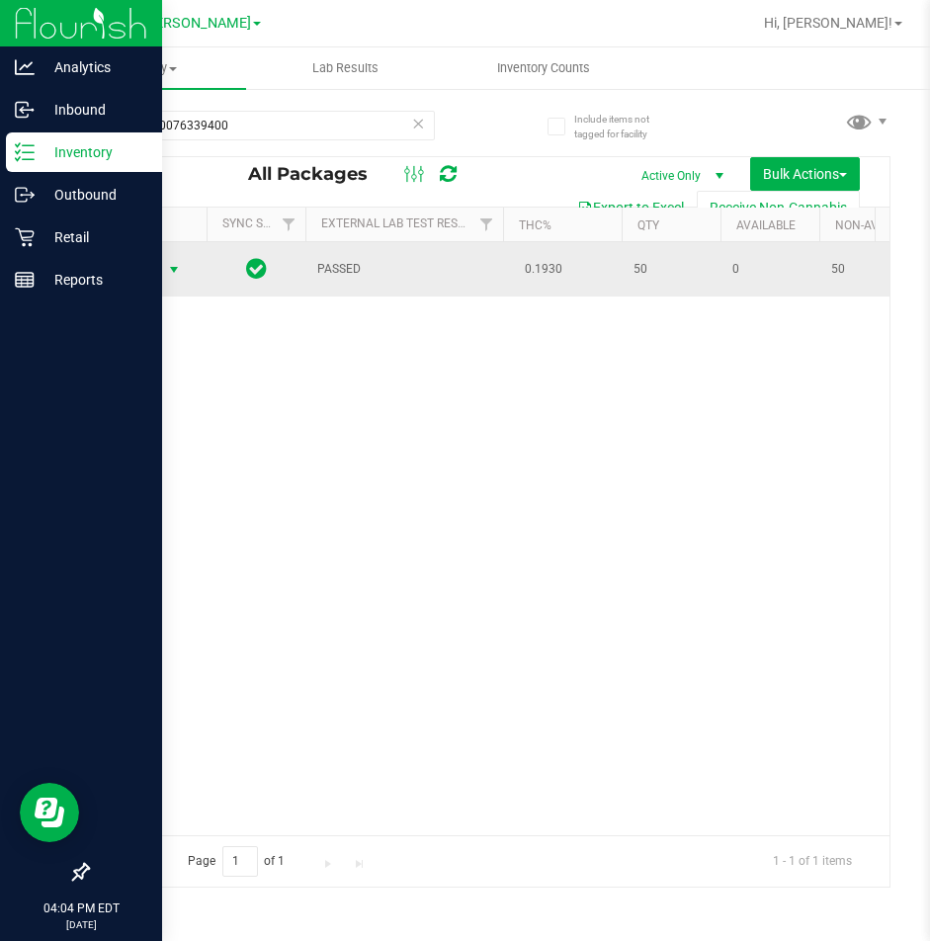
click at [176, 269] on span "select" at bounding box center [174, 270] width 16 height 16
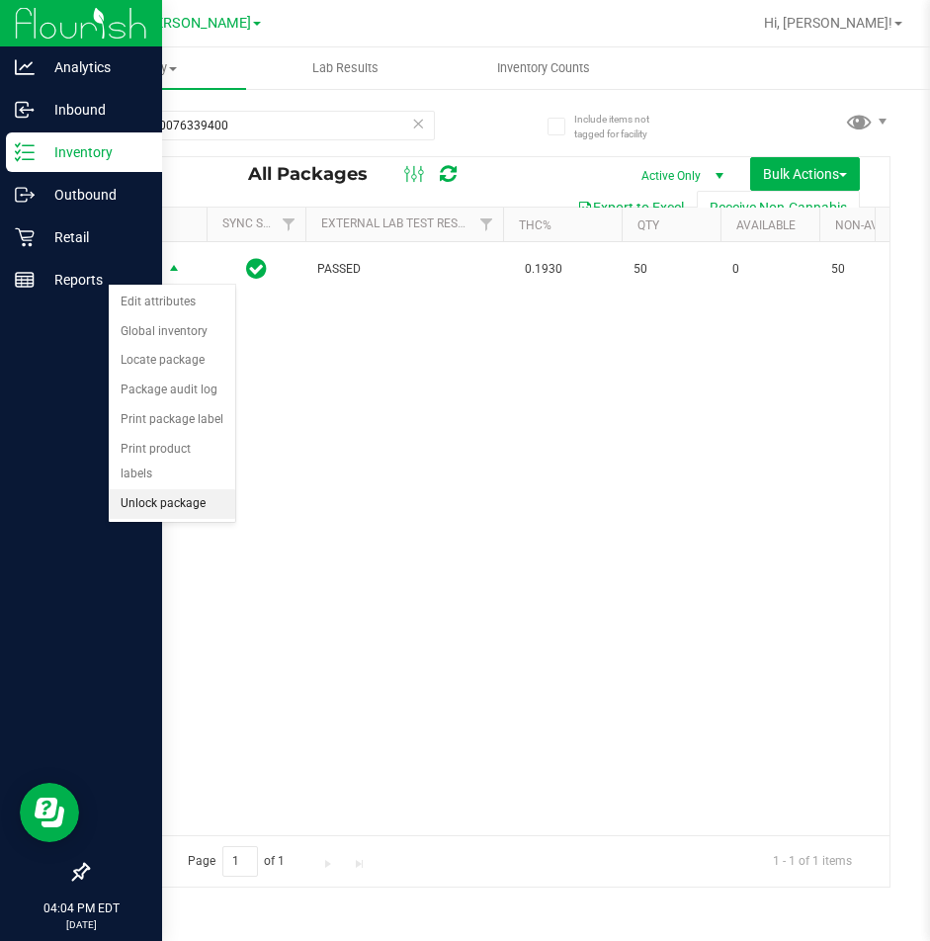
click at [140, 489] on li "Unlock package" at bounding box center [172, 504] width 127 height 30
